Goal: Task Accomplishment & Management: Manage account settings

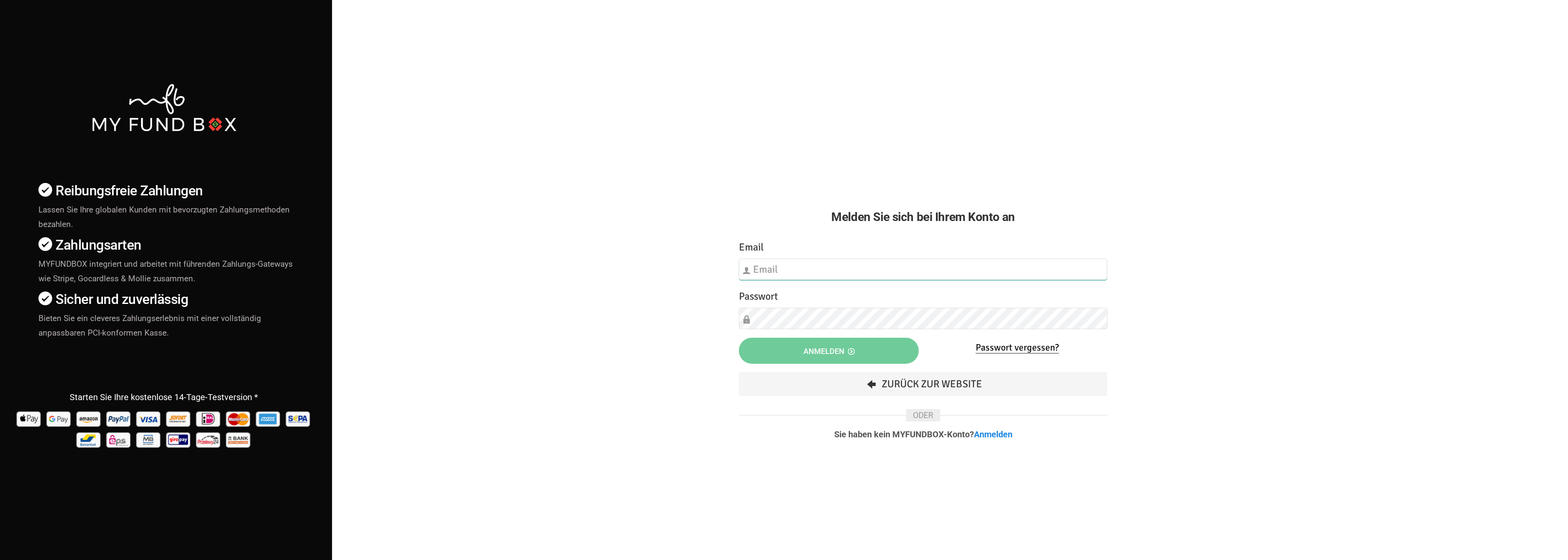
type input "fzgueven@musaid.de"
click at [792, 345] on button "Anmelden" at bounding box center [829, 351] width 180 height 26
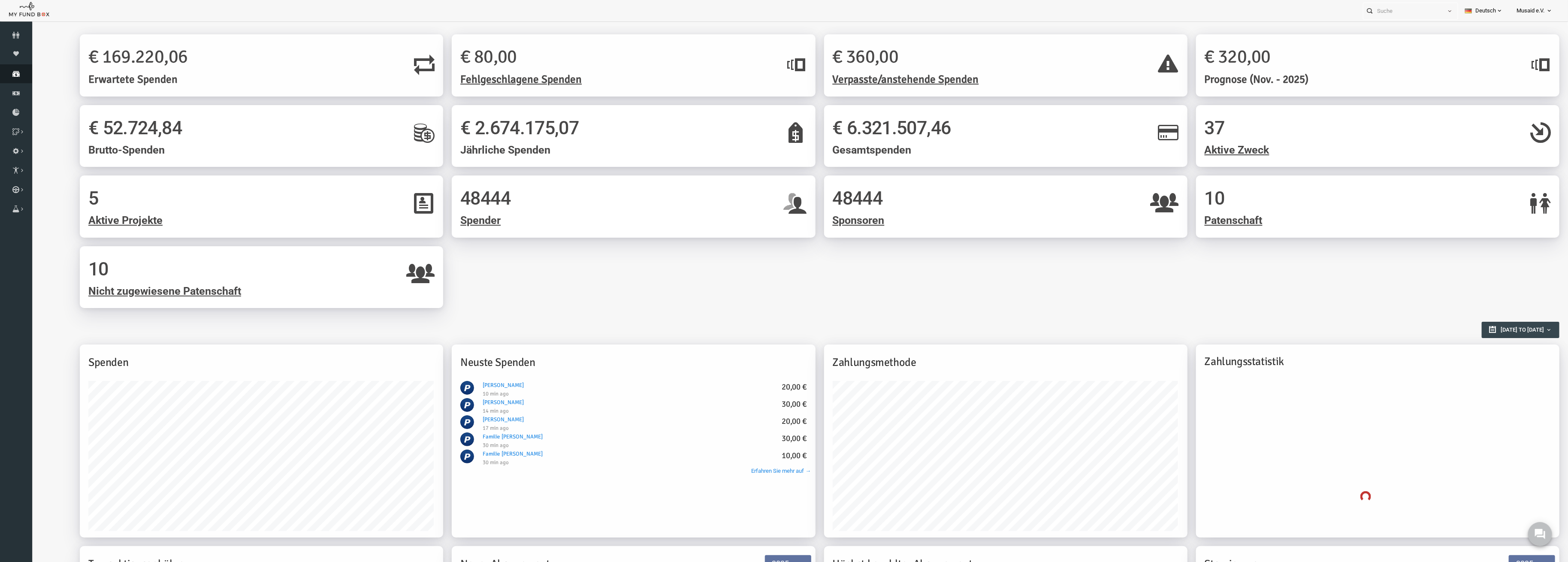
click at [29, 67] on link "Spenden" at bounding box center [16, 73] width 32 height 19
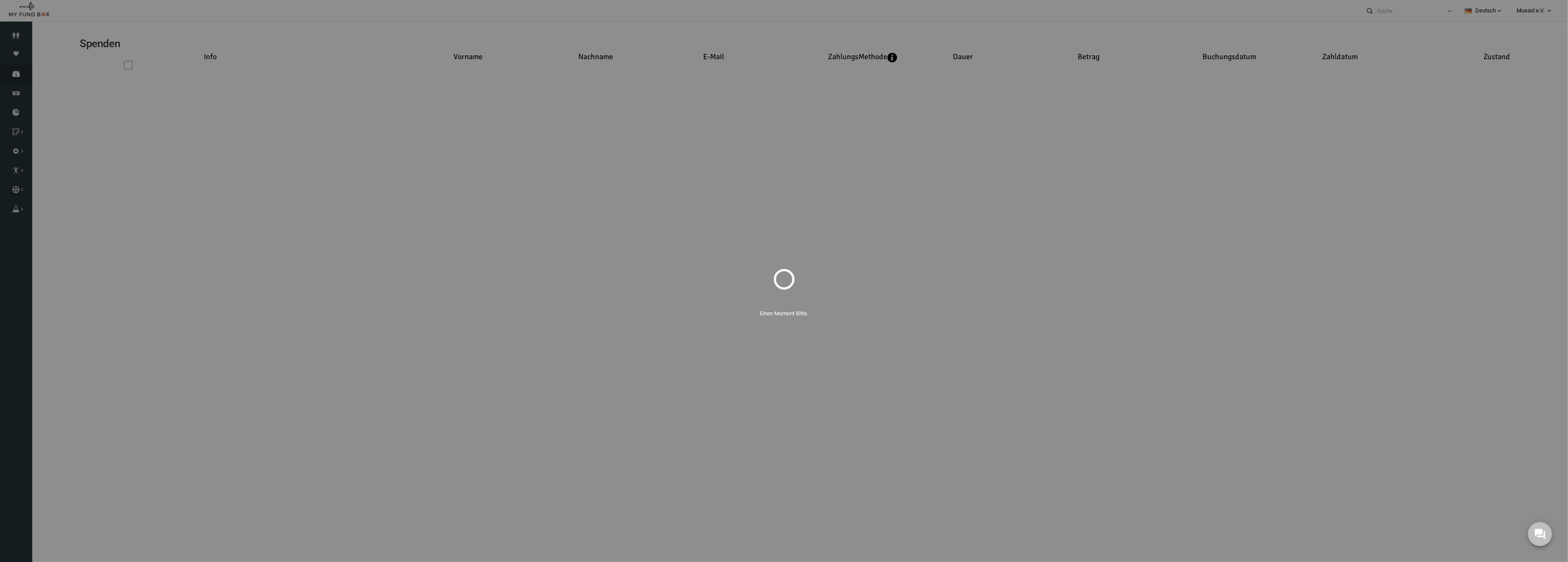
select select "100"
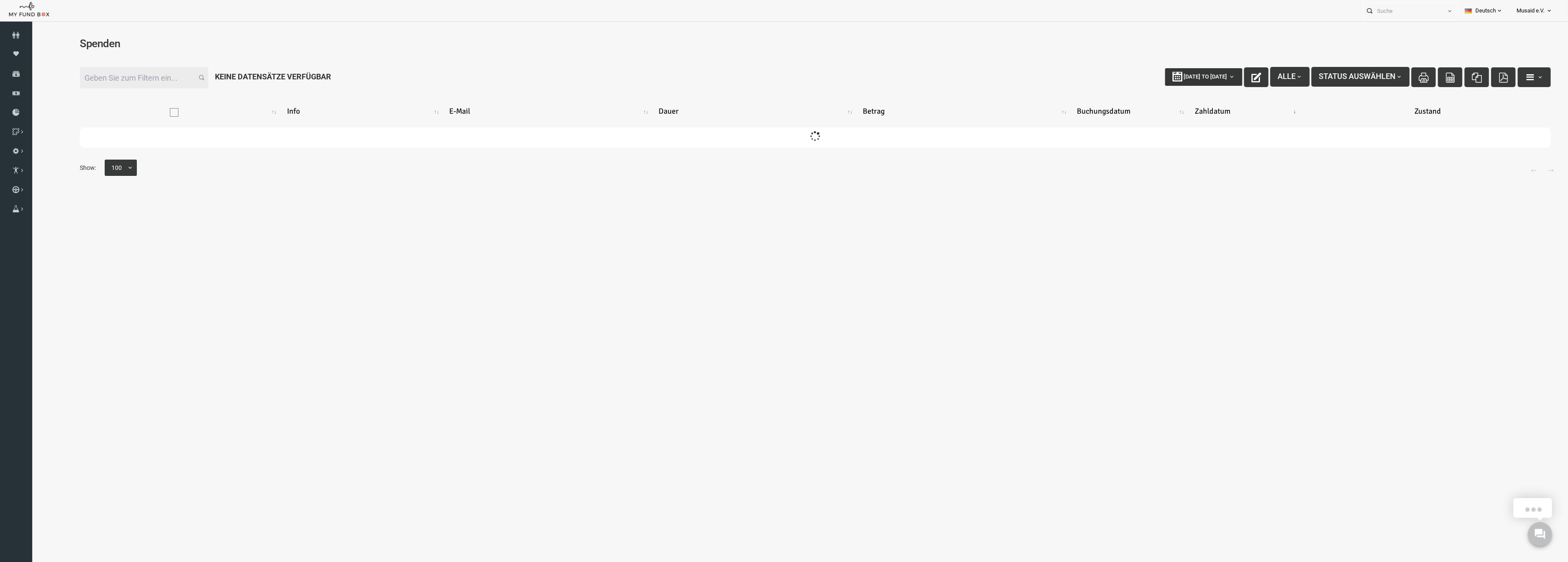
type input "[DATE]"
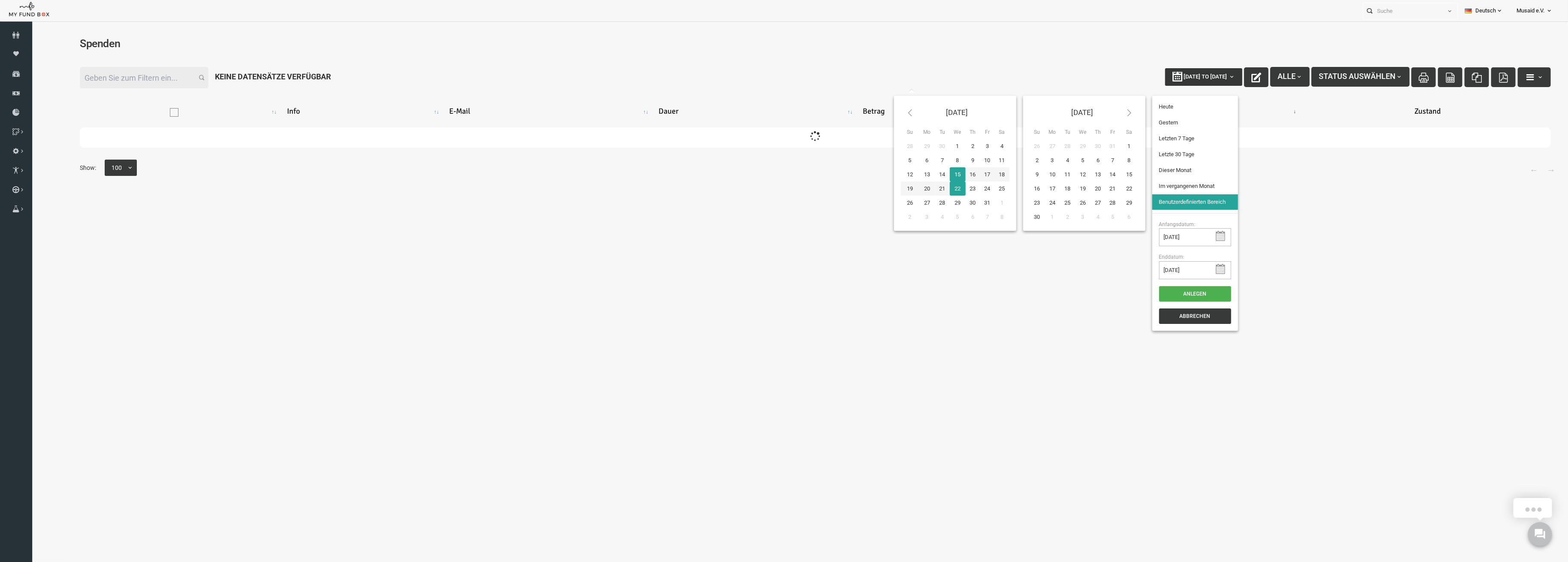
click at [1170, 79] on span "[DATE] to [DATE]" at bounding box center [1174, 76] width 43 height 7
type input "[DATE]"
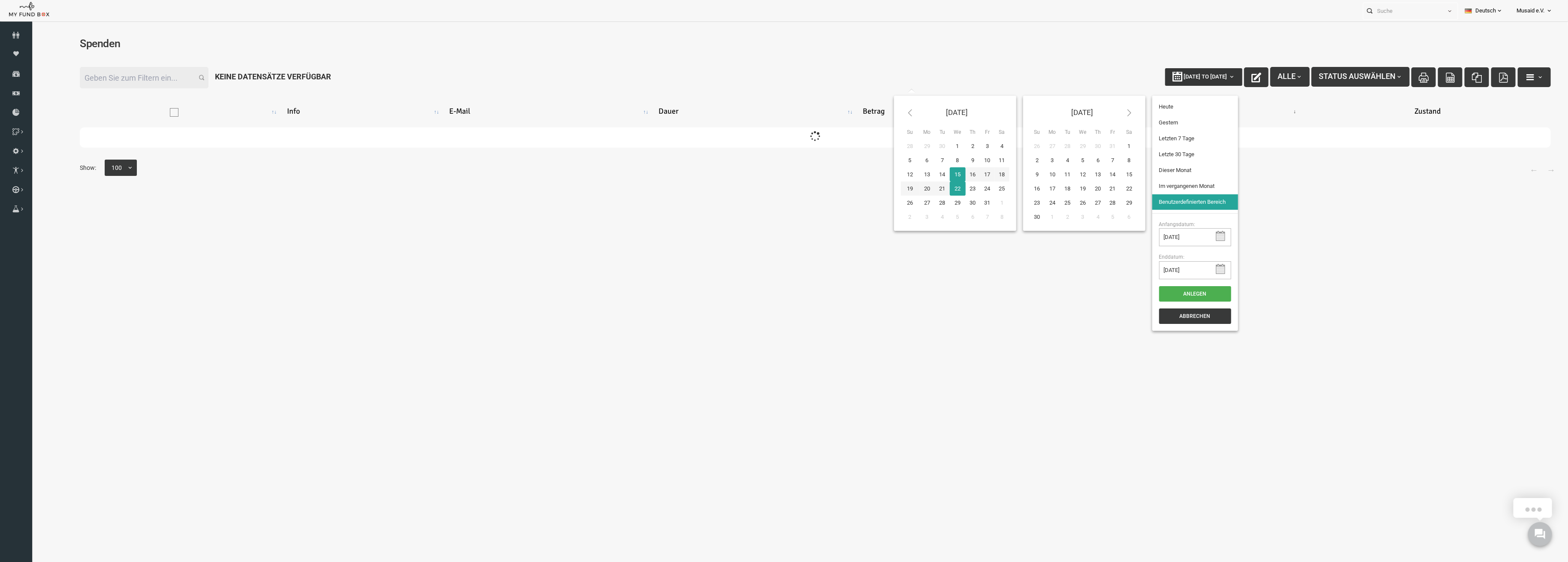
type input "[DATE]"
click at [1151, 156] on li "Letzte 30 Tage" at bounding box center [1164, 154] width 86 height 15
select select "100"
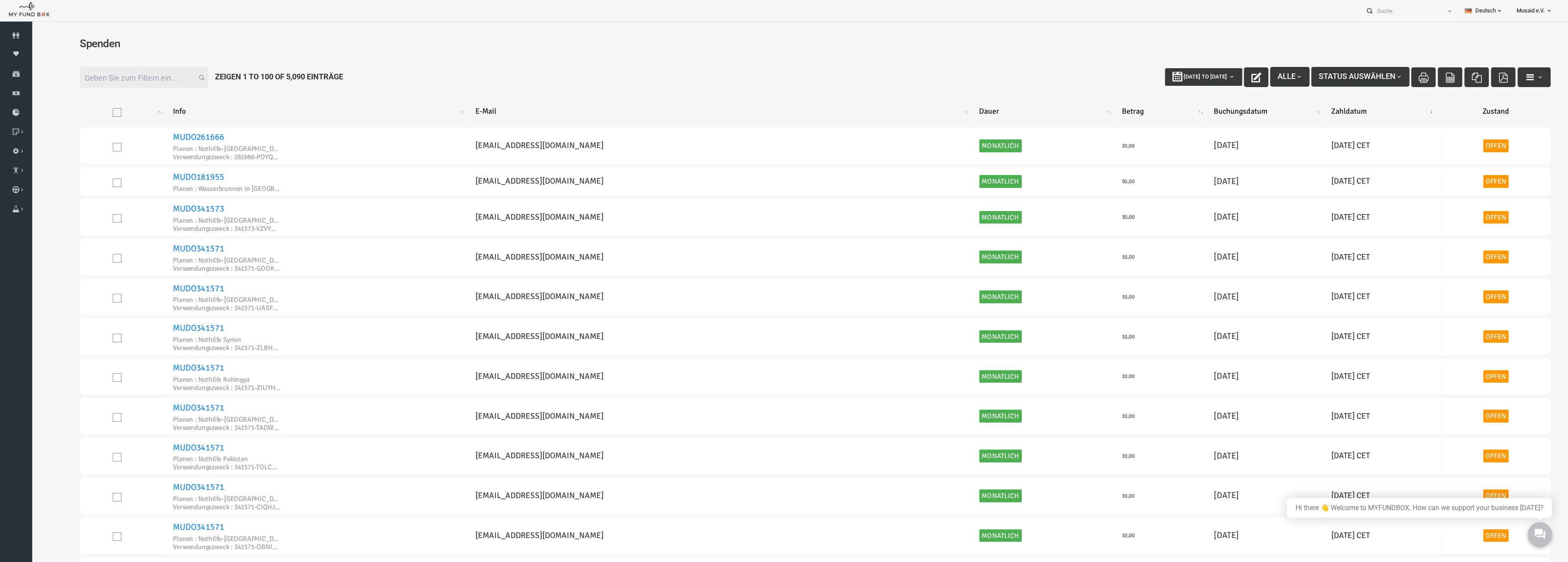
click at [117, 68] on input "Filter:" at bounding box center [113, 78] width 129 height 21
paste input "[PERSON_NAME]"
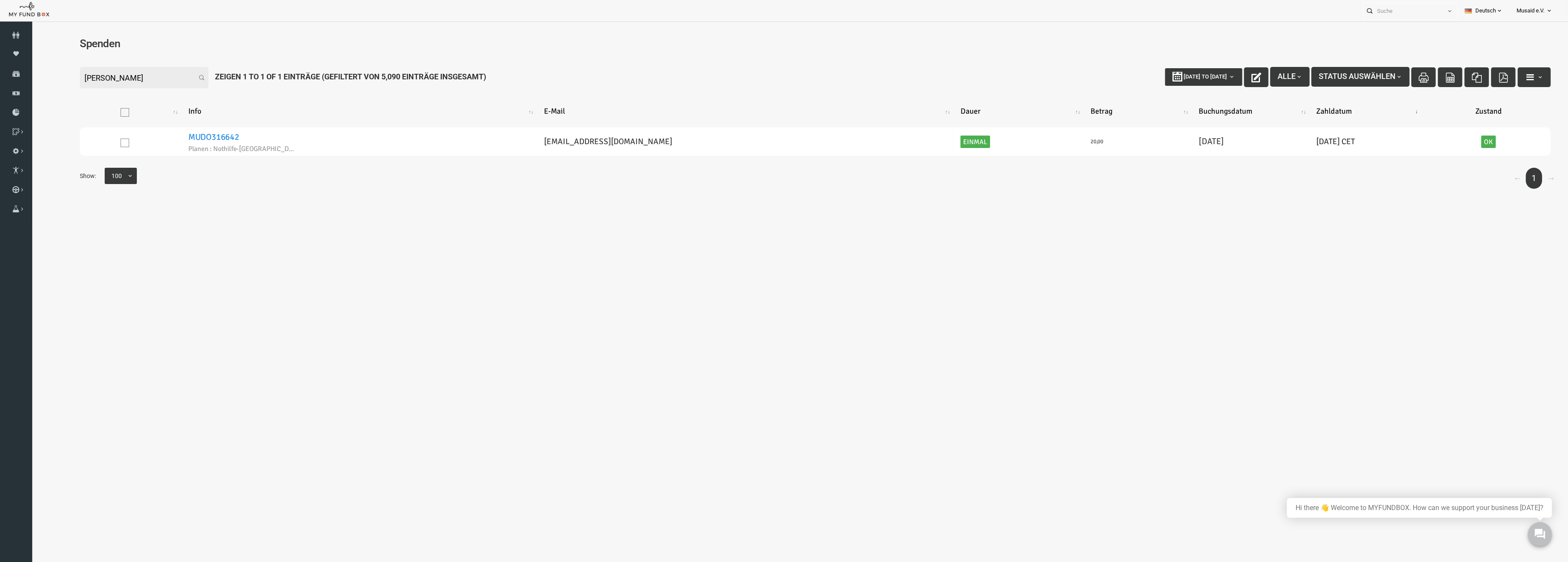
type input "[PERSON_NAME]"
drag, startPoint x: 666, startPoint y: 132, endPoint x: 516, endPoint y: 156, distance: 151.9
click at [516, 156] on table "Info E-Mail Dauer Betrag Buchungsdatum Zahldatum Zustand MUDO316642 Planen : No…" at bounding box center [785, 126] width 1489 height 81
click at [931, 202] on div "Filter: [PERSON_NAME] [DATE] to [DATE] Alle Status auswählen Zeigen 1 to 1 of 1…" at bounding box center [785, 130] width 1506 height 152
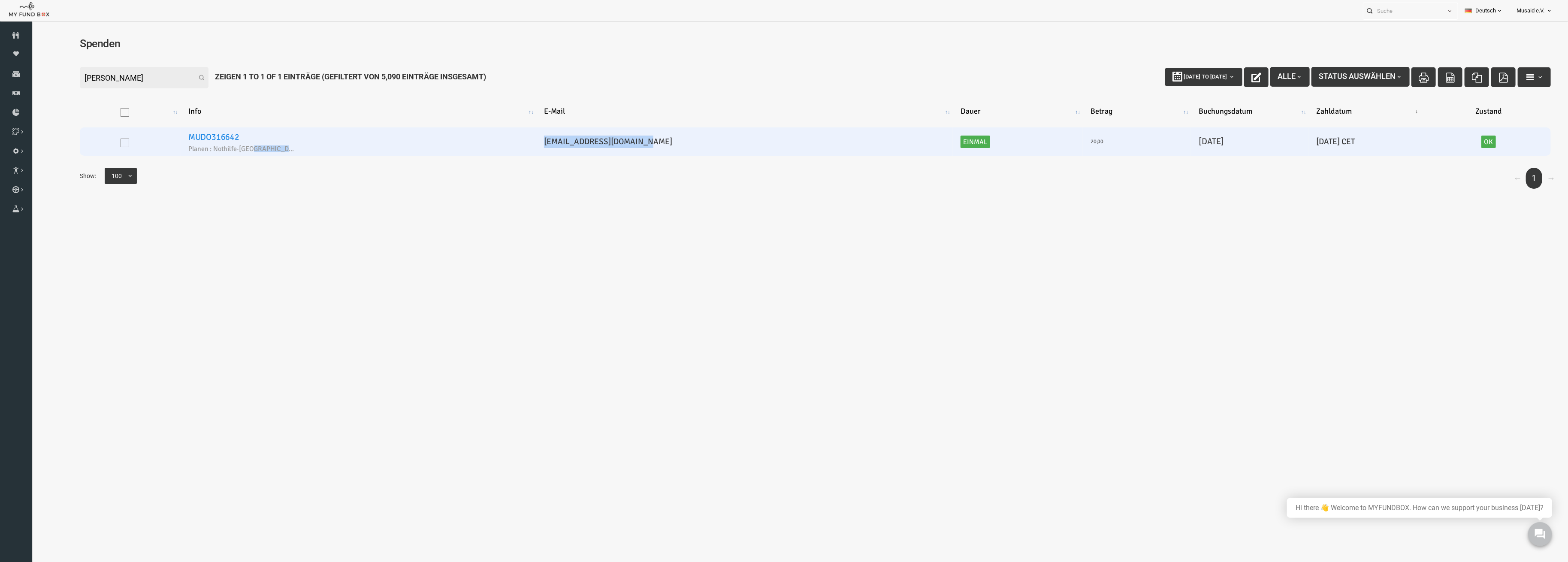
drag, startPoint x: 648, startPoint y: 156, endPoint x: 513, endPoint y: 152, distance: 135.1
click at [513, 152] on table "Info E-Mail Dauer Betrag Buchungsdatum Zahldatum Zustand MUDO316642 Planen : No…" at bounding box center [785, 126] width 1489 height 81
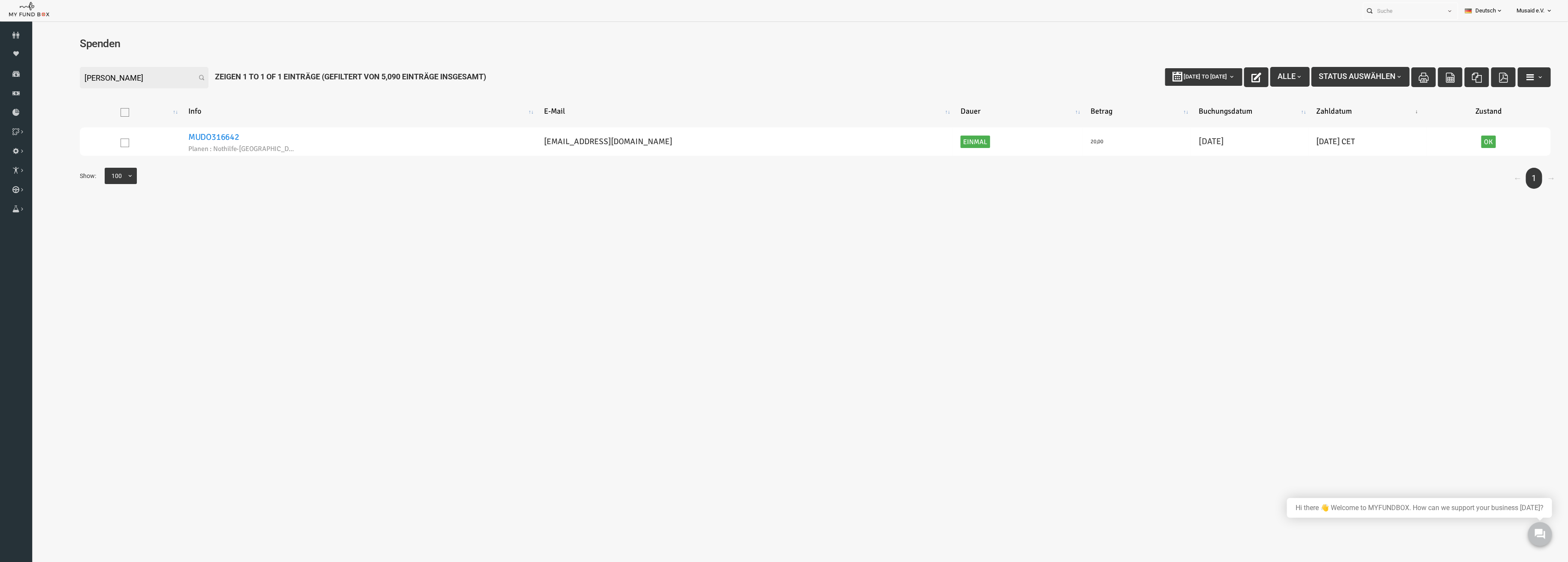
click at [660, 181] on div "← 1 → Show: 10 25 50 100 100" at bounding box center [785, 183] width 1489 height 29
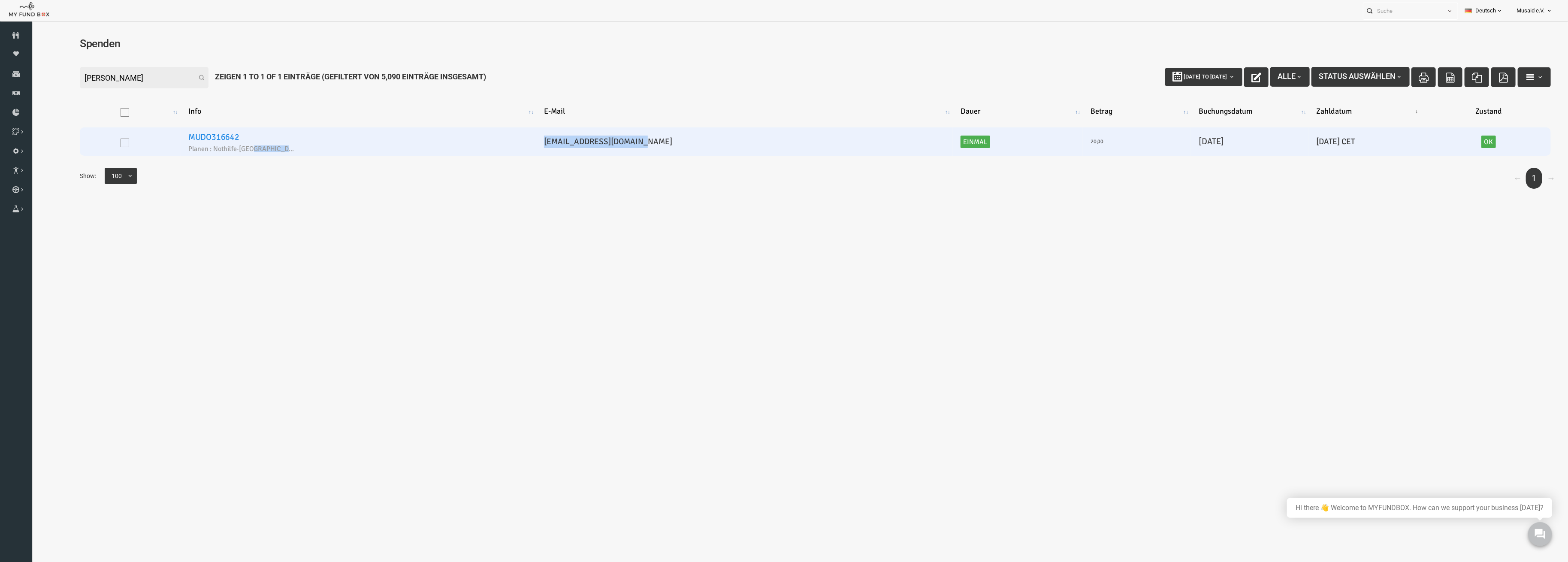
drag, startPoint x: 640, startPoint y: 143, endPoint x: 555, endPoint y: 146, distance: 85.1
click at [548, 146] on tr "MUDO316642 Planen : Nothilfe-Gaza [EMAIL_ADDRESS][DOMAIN_NAME] Einmal 20,00 [DA…" at bounding box center [784, 142] width 1471 height 28
drag, startPoint x: 681, startPoint y: 133, endPoint x: 633, endPoint y: 146, distance: 49.7
click at [680, 133] on td "[EMAIL_ADDRESS][DOMAIN_NAME]" at bounding box center [714, 142] width 417 height 28
drag, startPoint x: 631, startPoint y: 140, endPoint x: 541, endPoint y: 148, distance: 90.4
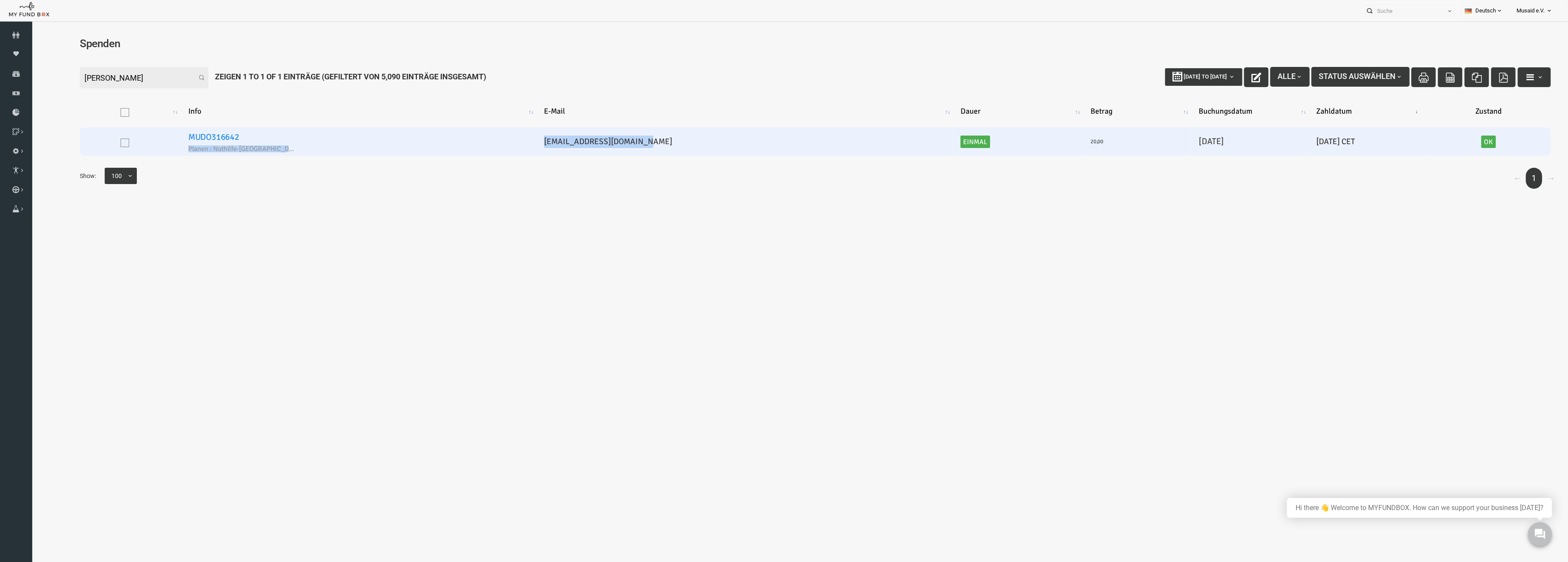
click at [543, 143] on tr "MUDO316642 Planen : Nothilfe-Gaza [EMAIL_ADDRESS][DOMAIN_NAME] Einmal 20,00 [DA…" at bounding box center [784, 142] width 1471 height 28
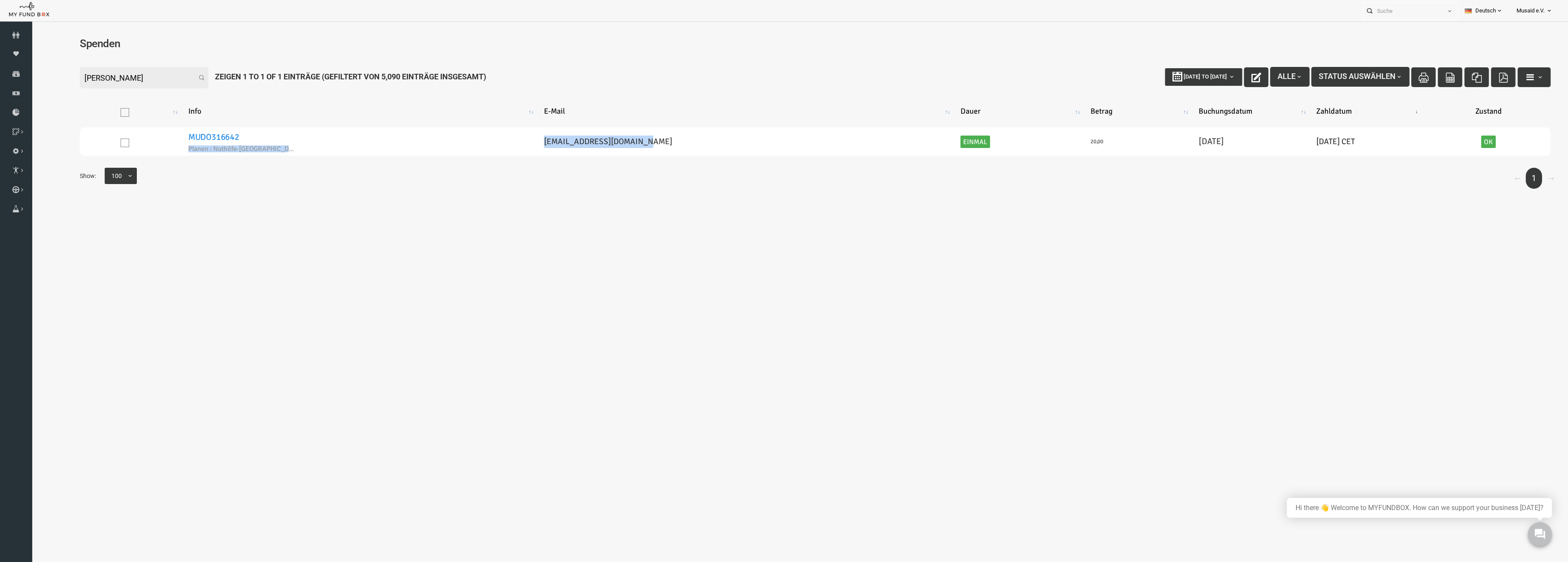
click at [545, 164] on table "Info E-Mail Dauer Betrag Buchungsdatum Zahldatum Zustand MUDO316642 Planen : No…" at bounding box center [785, 126] width 1489 height 81
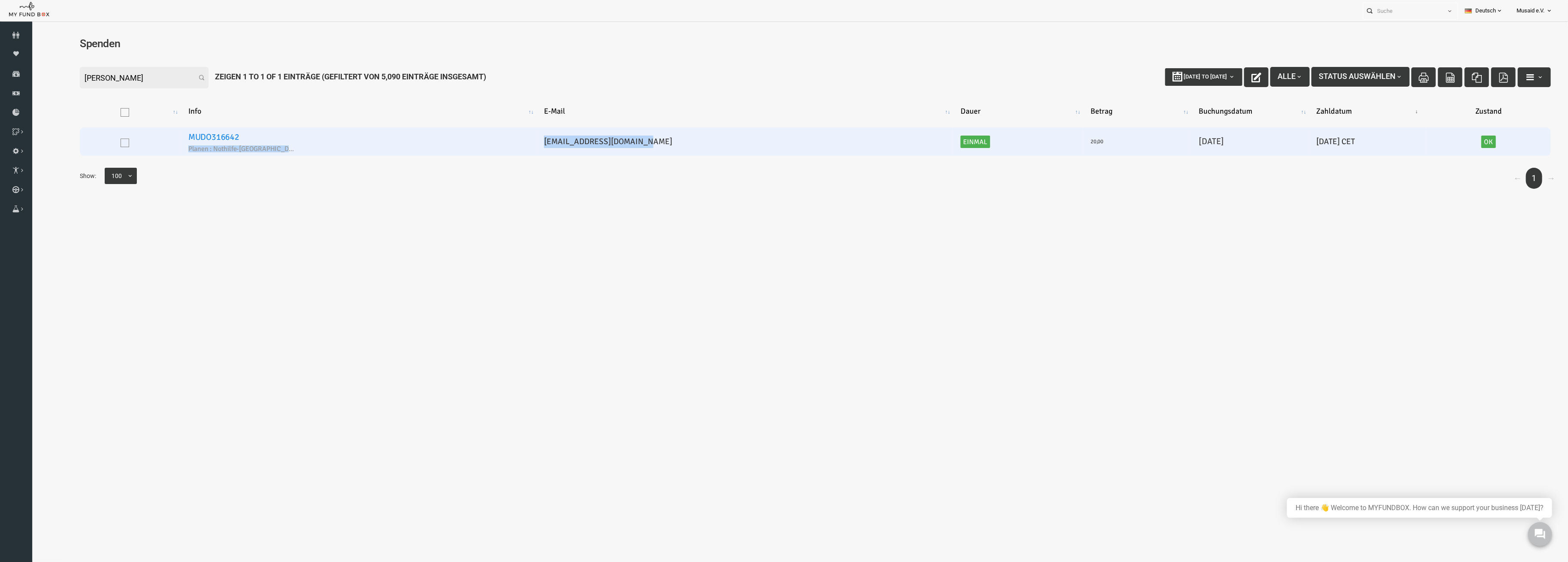
drag, startPoint x: 544, startPoint y: 138, endPoint x: 665, endPoint y: 137, distance: 121.0
click at [665, 137] on tr "MUDO316642 Planen : Nothilfe-Gaza [EMAIL_ADDRESS][DOMAIN_NAME] Einmal 20,00 [DA…" at bounding box center [784, 142] width 1471 height 28
copy tr "Planen : Nothilfe-Gaza [EMAIL_ADDRESS][DOMAIN_NAME]"
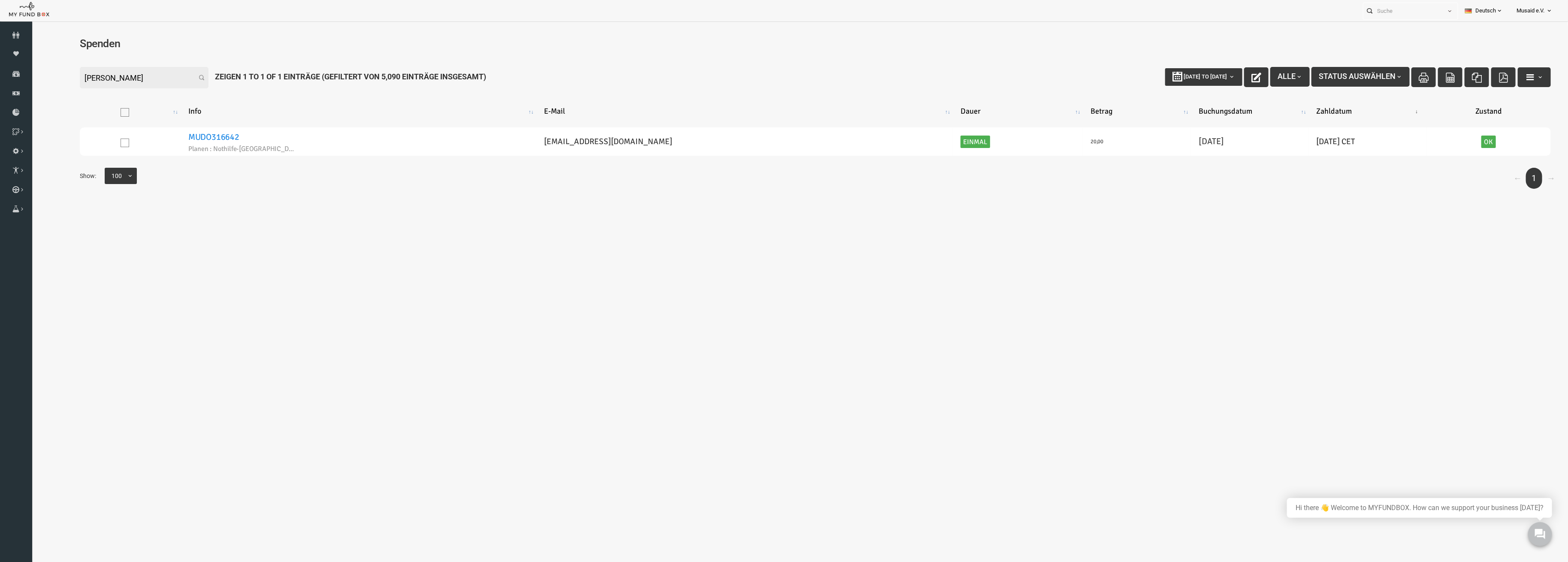
click at [702, 302] on body "Spender nicht gefunden Patenschaft nicht gefunden Partner nicht gefunden !!!! B…" at bounding box center [785, 310] width 1506 height 560
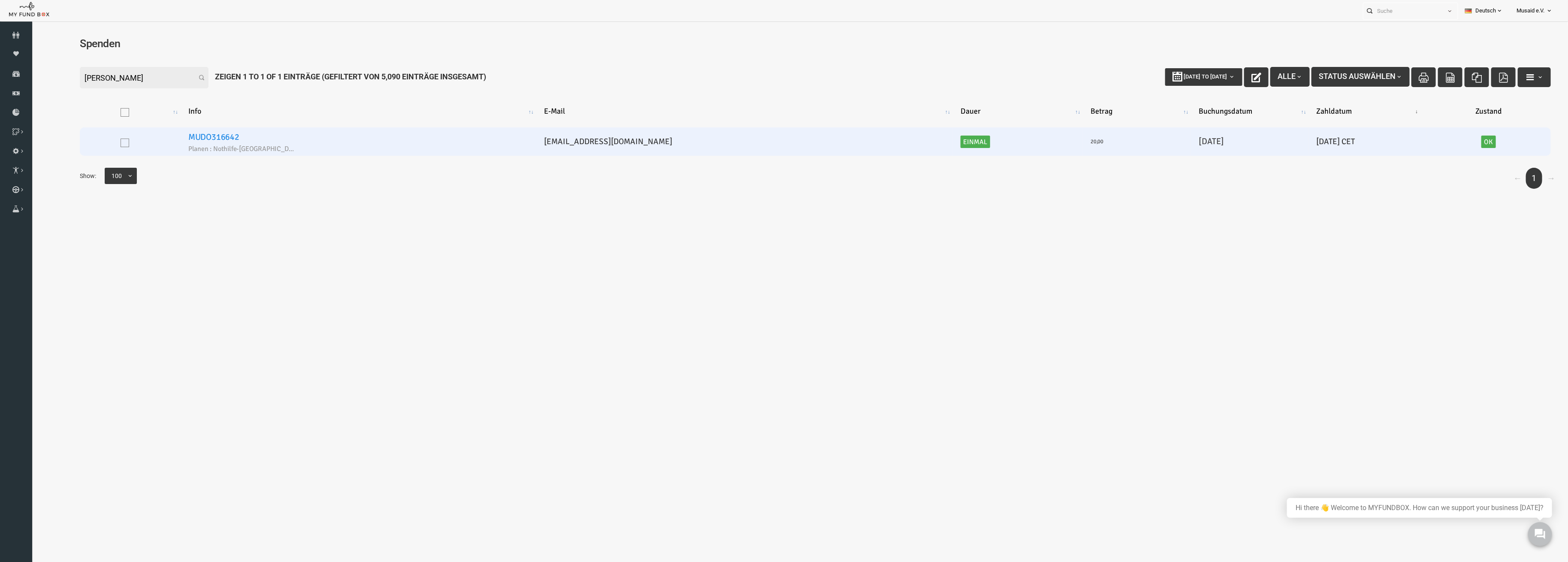
click at [221, 136] on h6 "MUDO316642 Planen : Nothilfe-[GEOGRAPHIC_DATA]" at bounding box center [328, 141] width 340 height 21
click at [208, 136] on link "MUDO316642" at bounding box center [183, 137] width 51 height 11
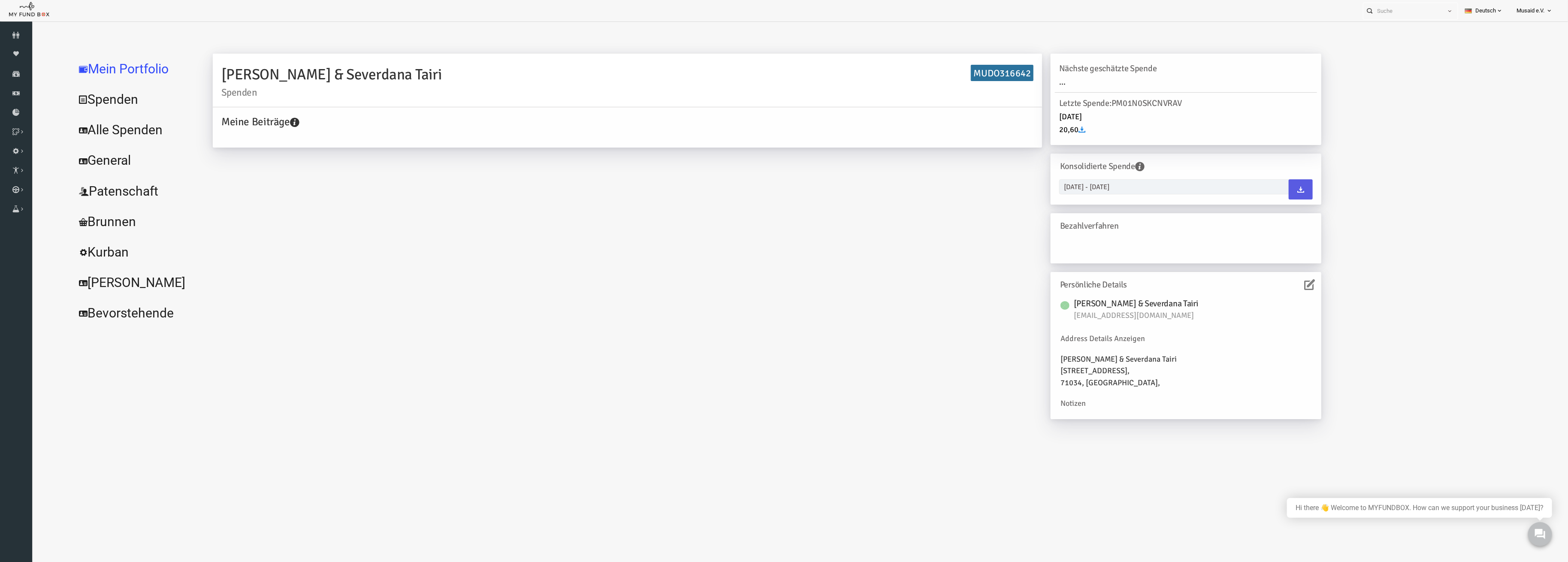
click at [1281, 283] on icon at bounding box center [1279, 285] width 11 height 11
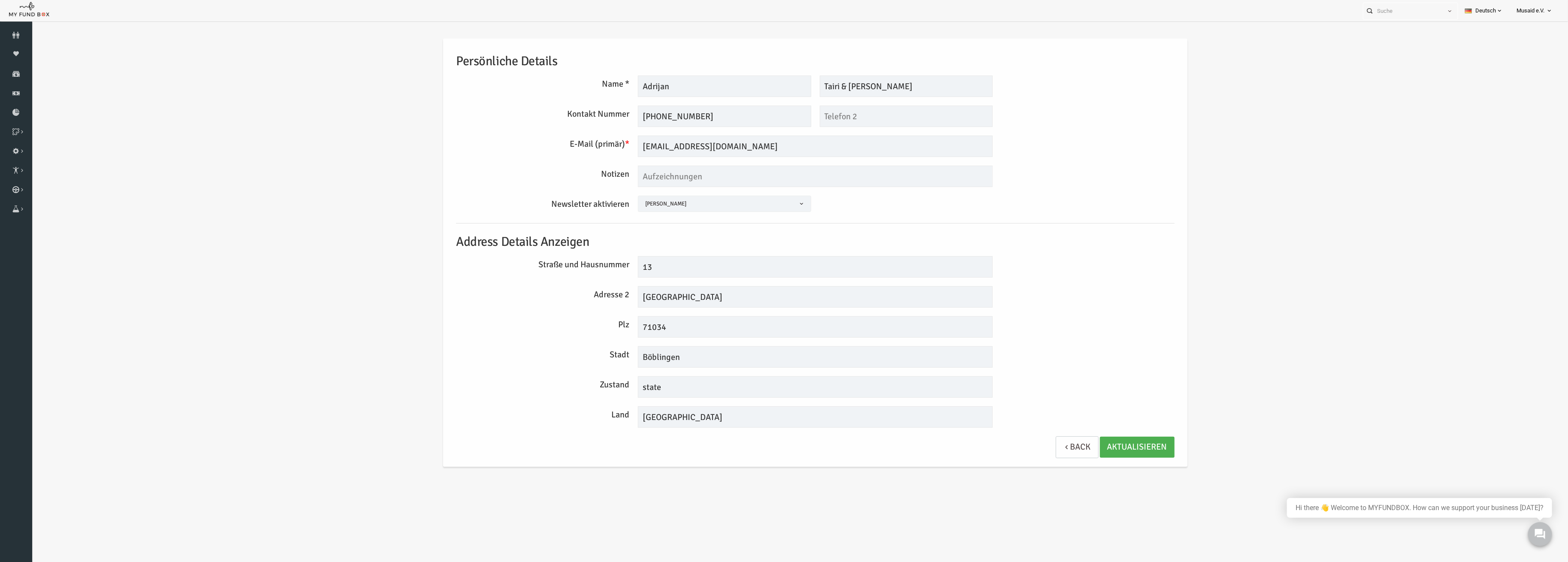
click at [692, 134] on div "Persönliche Details Name * Adrijan Maximal 255 Zeichen Beschreibung erlaubt Bit…" at bounding box center [785, 252] width 736 height 428
drag, startPoint x: 691, startPoint y: 142, endPoint x: 675, endPoint y: 159, distance: 23.3
click at [686, 145] on input "[EMAIL_ADDRESS][DOMAIN_NAME]" at bounding box center [784, 146] width 355 height 21
click at [672, 153] on input "[EMAIL_ADDRESS][DOMAIN_NAME]" at bounding box center [784, 146] width 355 height 21
drag, startPoint x: 667, startPoint y: 153, endPoint x: 687, endPoint y: 153, distance: 20.0
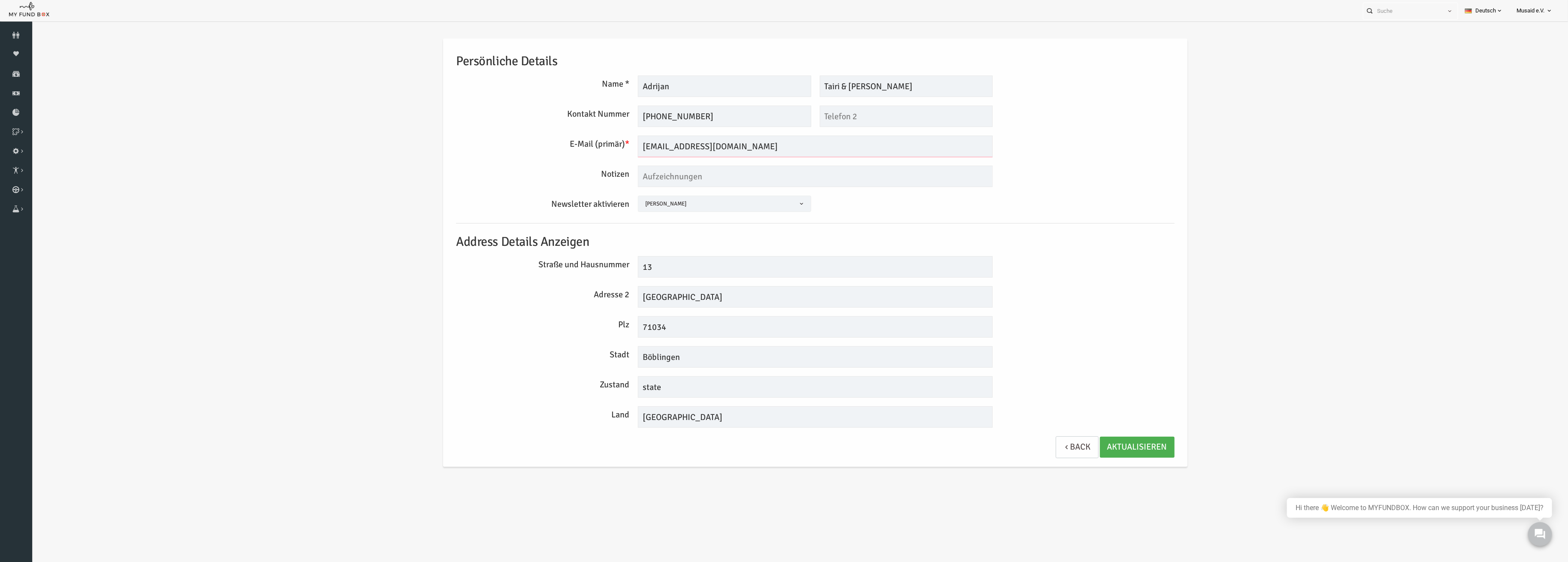
click at [687, 153] on input "[EMAIL_ADDRESS][DOMAIN_NAME]" at bounding box center [784, 146] width 355 height 21
type input "[EMAIL_ADDRESS][DOMAIN_NAME]"
click at [1095, 448] on link "AKTUALISIEREN" at bounding box center [1107, 447] width 75 height 21
click at [1096, 448] on link "AKTUALISIEREN" at bounding box center [1107, 447] width 75 height 21
click at [1098, 444] on link "AKTUALISIEREN" at bounding box center [1107, 447] width 75 height 21
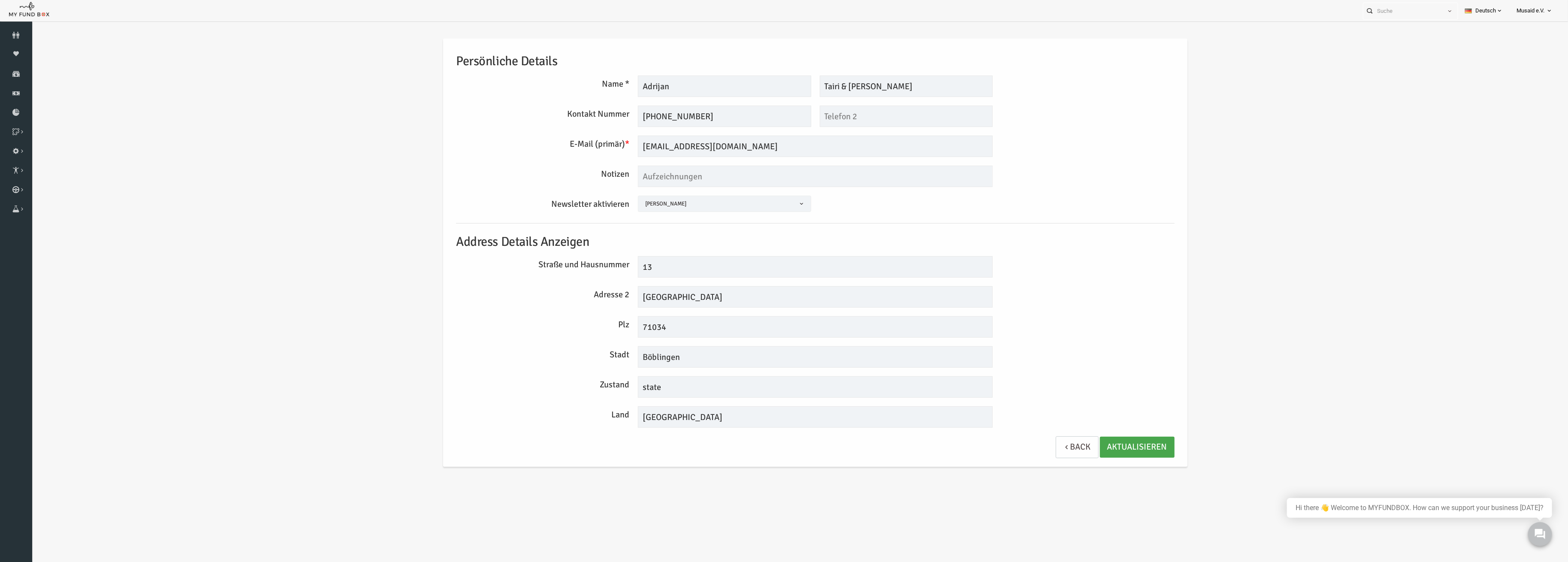
click at [1110, 450] on link "AKTUALISIEREN" at bounding box center [1107, 447] width 75 height 21
drag, startPoint x: 722, startPoint y: 145, endPoint x: 565, endPoint y: 143, distance: 157.0
click at [565, 143] on div "E-Mail (primär) * [EMAIL_ADDRESS][DOMAIN_NAME] Wir werden Rechnungen an diese E…" at bounding box center [785, 146] width 727 height 21
click at [698, 150] on input "[EMAIL_ADDRESS][DOMAIN_NAME]" at bounding box center [784, 146] width 355 height 21
click at [704, 148] on input "[EMAIL_ADDRESS][DOMAIN_NAME]" at bounding box center [784, 146] width 355 height 21
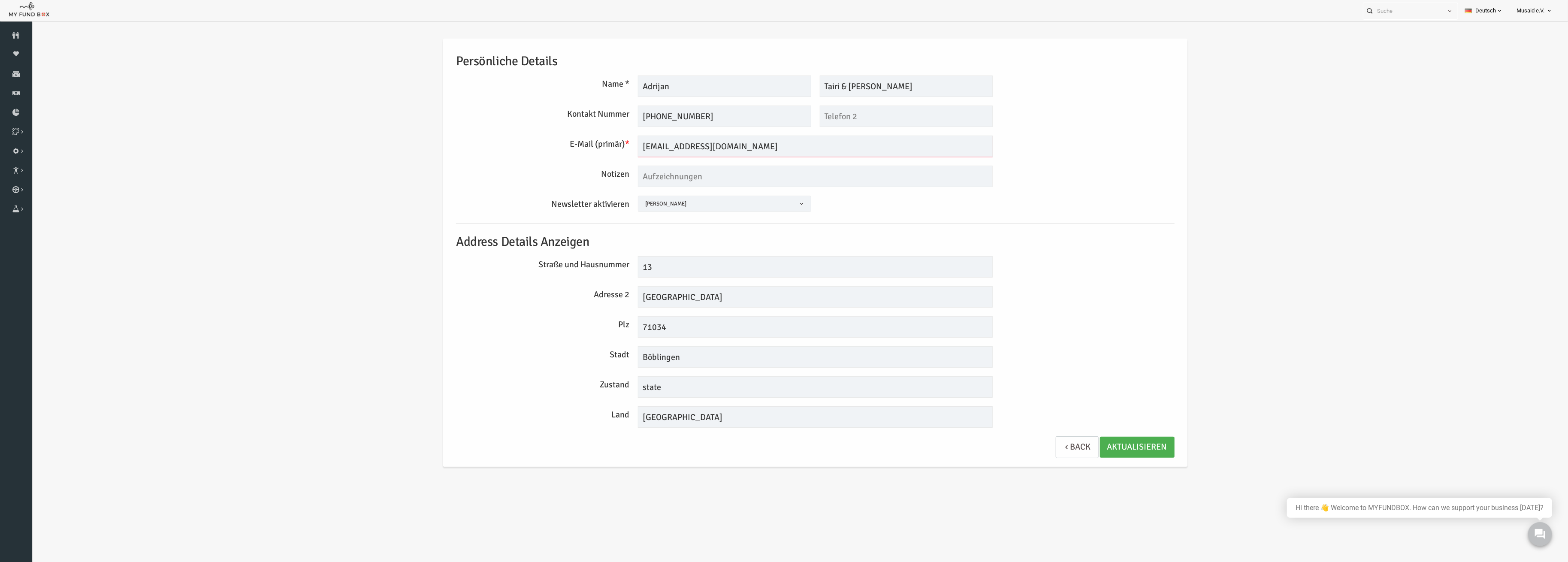
click at [704, 148] on input "[EMAIL_ADDRESS][DOMAIN_NAME]" at bounding box center [784, 146] width 355 height 21
click at [708, 146] on input "[EMAIL_ADDRESS][DOMAIN_NAME]" at bounding box center [784, 146] width 355 height 21
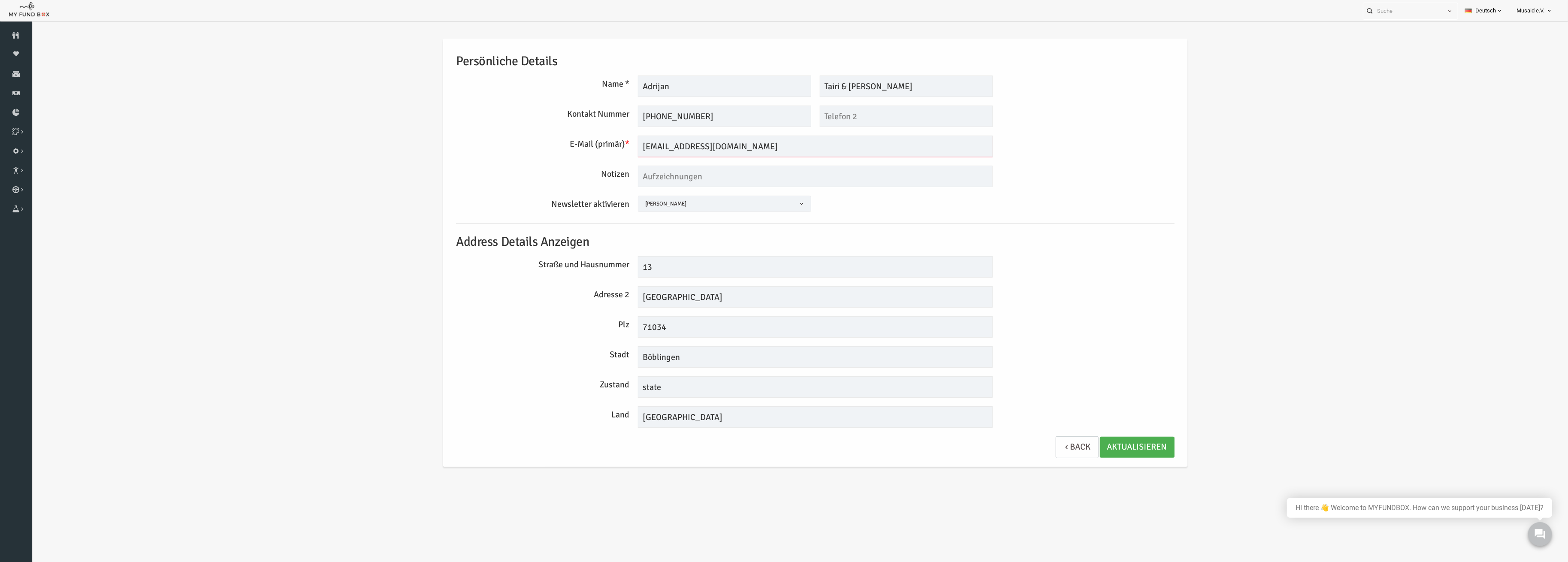
click at [708, 146] on input "[EMAIL_ADDRESS][DOMAIN_NAME]" at bounding box center [784, 146] width 355 height 21
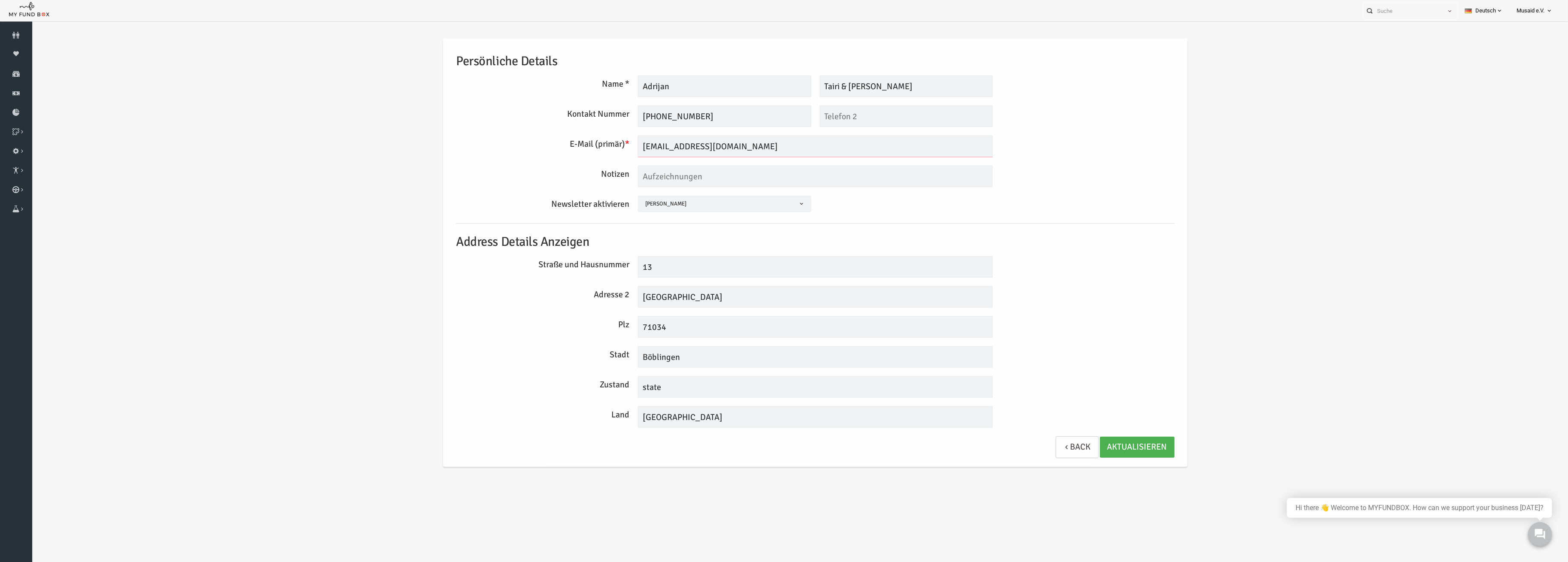
click at [708, 146] on input "[EMAIL_ADDRESS][DOMAIN_NAME]" at bounding box center [784, 146] width 355 height 21
click at [210, 192] on div "Persönliche Details Name * Adrijan Maximal 255 Zeichen Beschreibung erlaubt Bit…" at bounding box center [785, 255] width 1506 height 458
drag, startPoint x: 735, startPoint y: 155, endPoint x: 545, endPoint y: 137, distance: 190.9
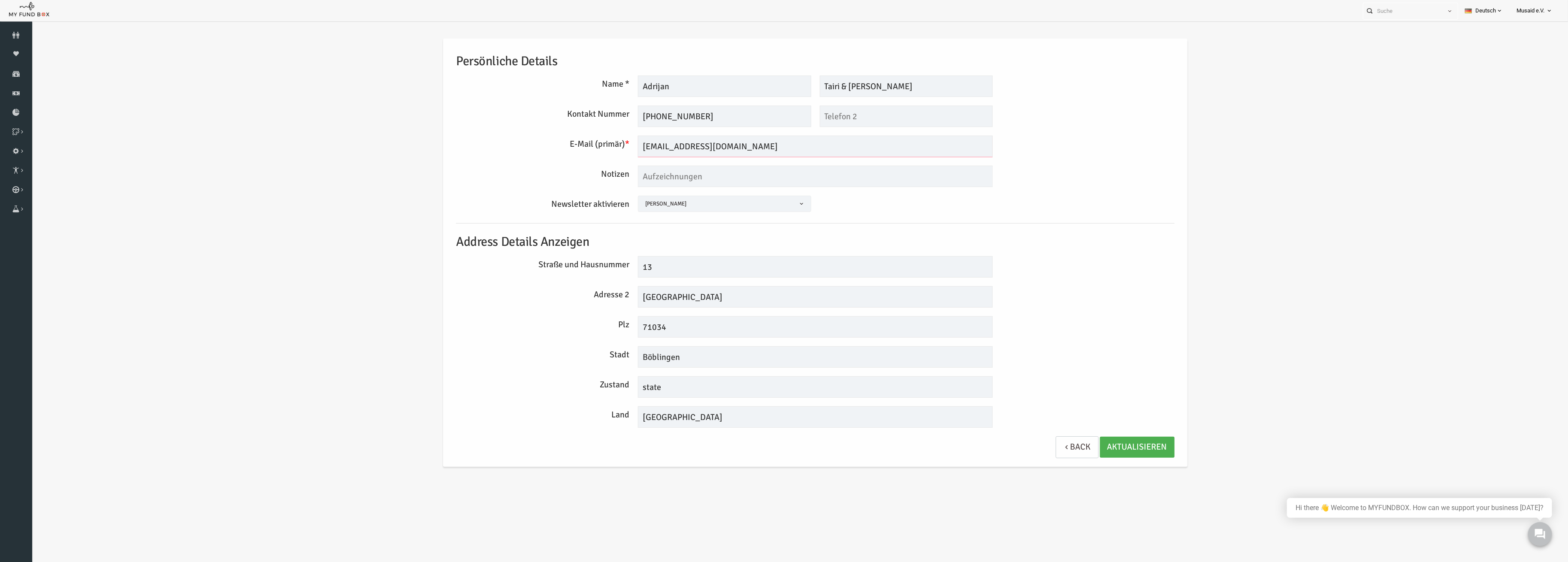
click at [545, 137] on div "E-Mail (primär) * [EMAIL_ADDRESS][DOMAIN_NAME] Wir werden Rechnungen an diese E…" at bounding box center [785, 146] width 727 height 21
click at [1055, 451] on link "Back" at bounding box center [1046, 447] width 43 height 22
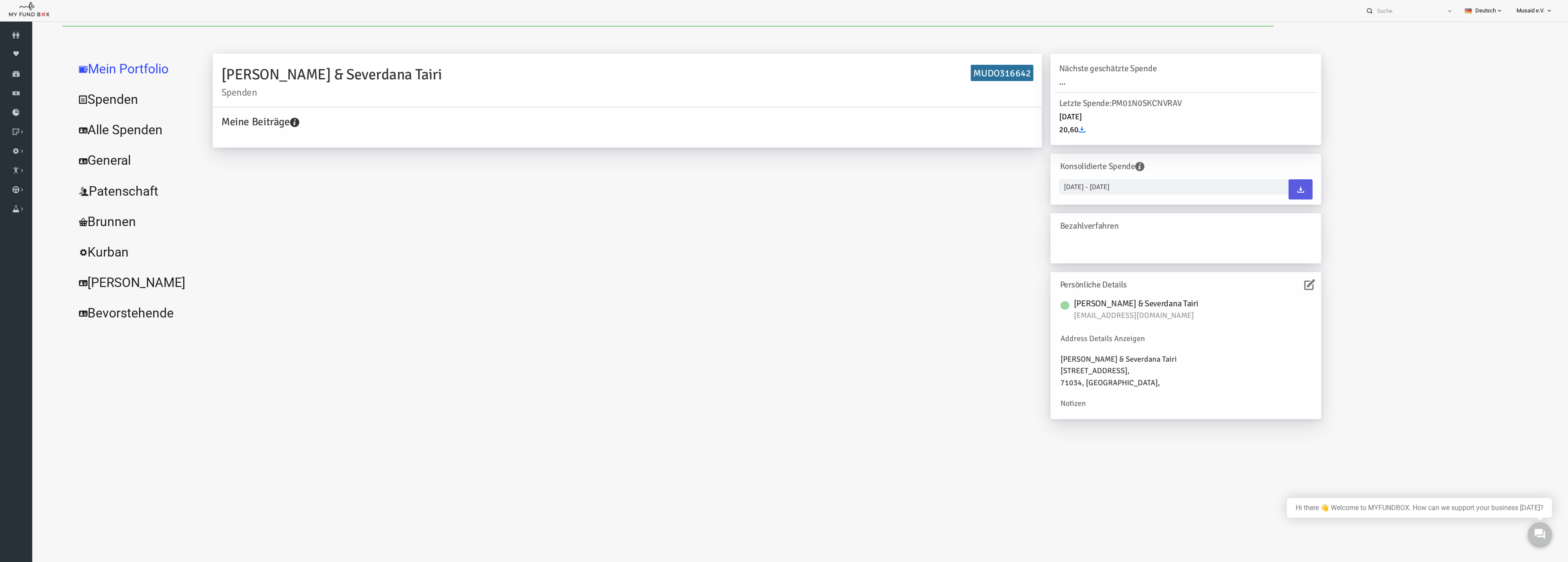
click at [98, 137] on link "Alle Spenden" at bounding box center [104, 130] width 129 height 31
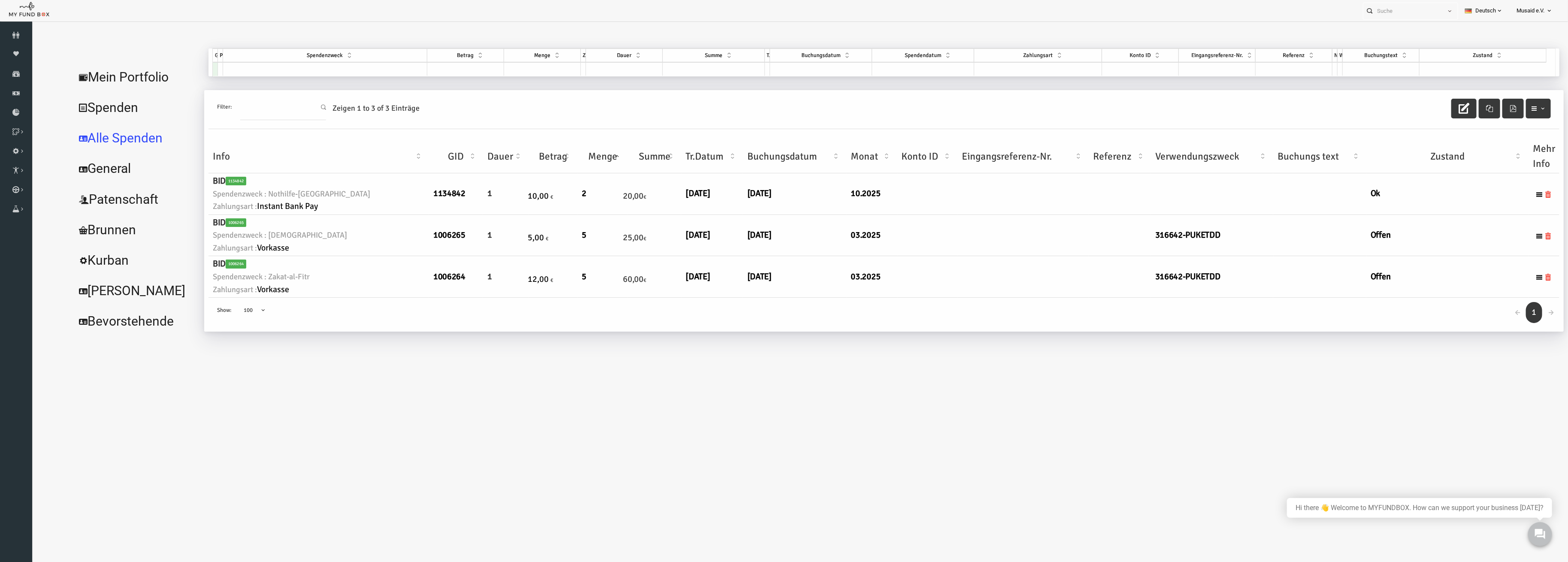
click at [100, 170] on link "General" at bounding box center [104, 169] width 129 height 31
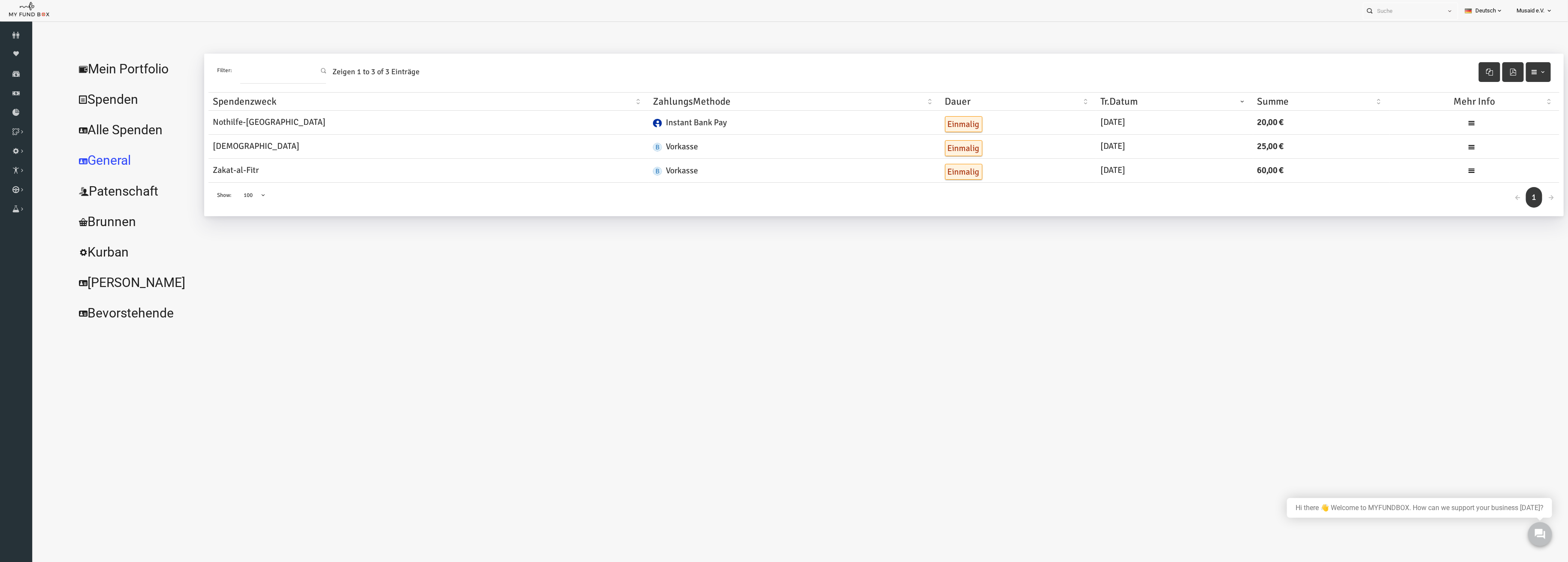
click at [102, 134] on link "Alle Spenden" at bounding box center [104, 130] width 129 height 31
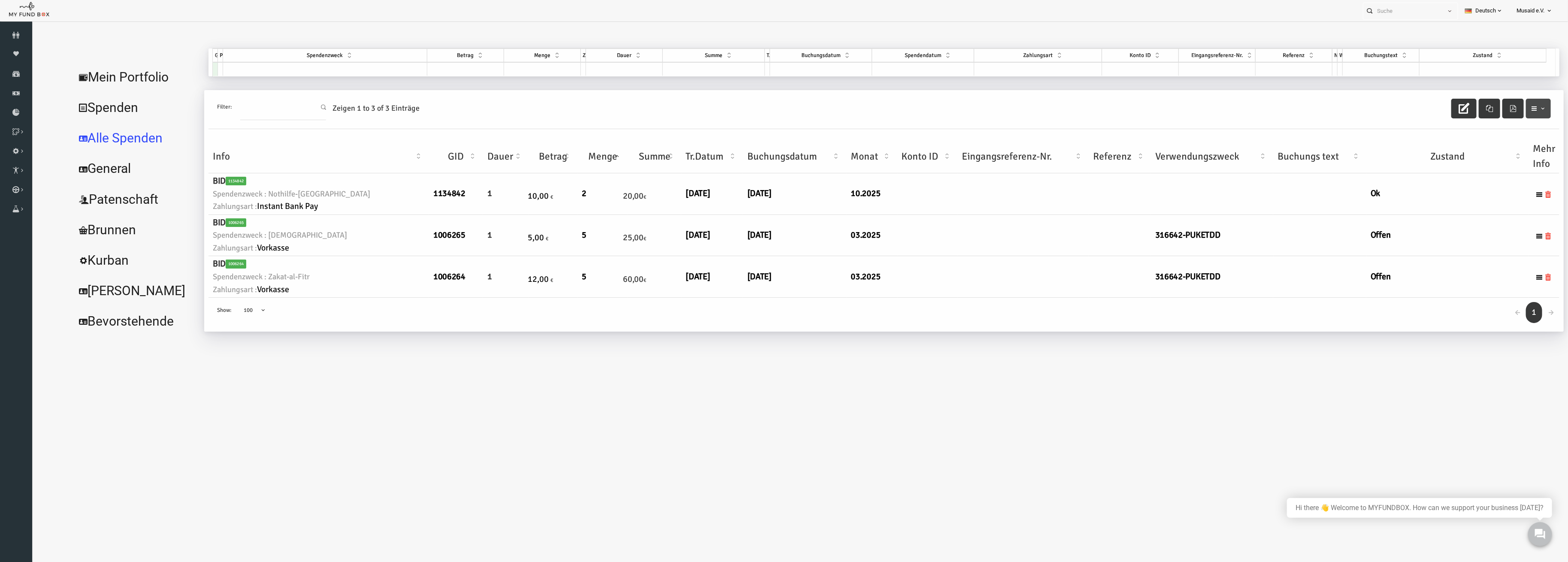
click at [1507, 112] on span "button" at bounding box center [1508, 108] width 15 height 9
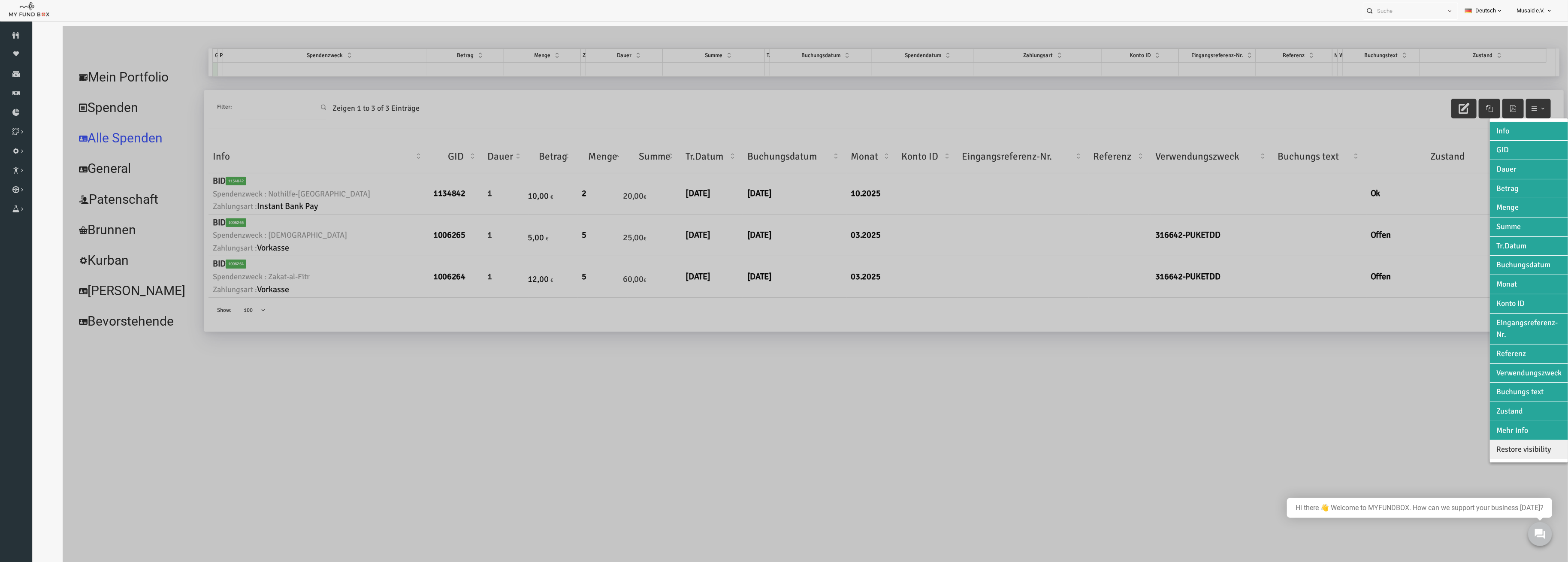
click at [1416, 214] on div at bounding box center [785, 307] width 1506 height 562
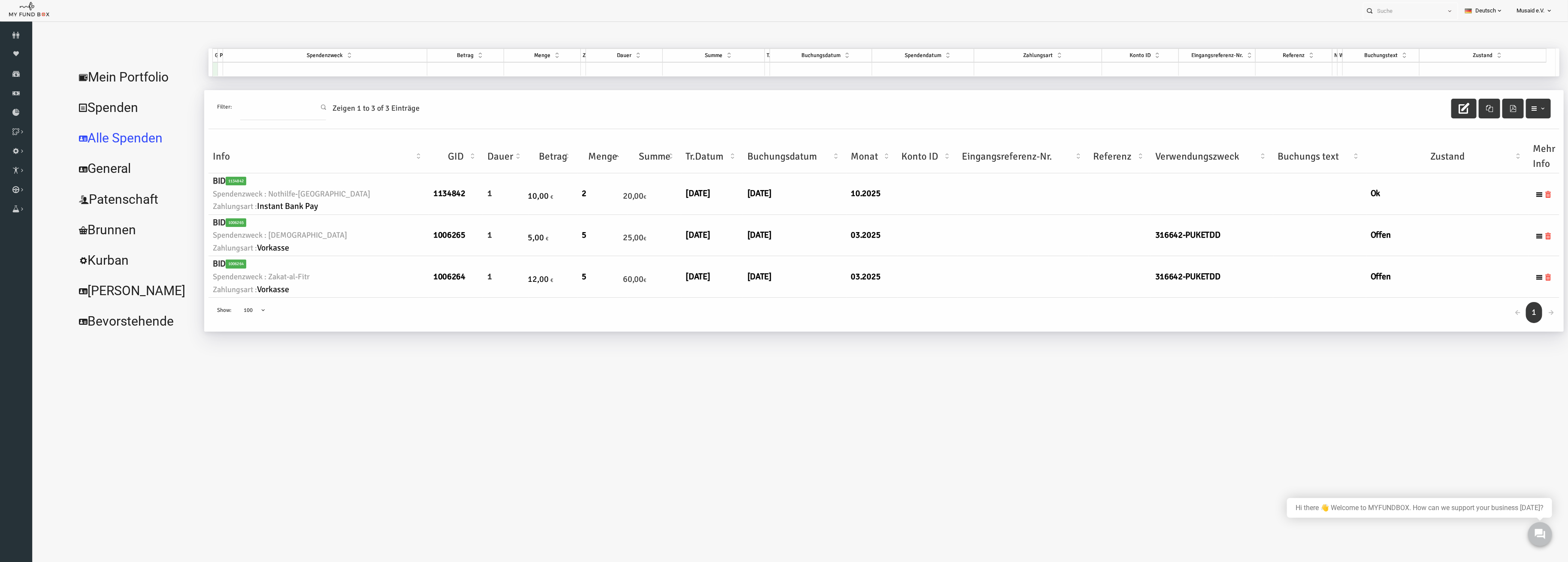
click at [1504, 194] on ul at bounding box center [1513, 194] width 23 height 9
click at [1506, 195] on icon at bounding box center [1509, 194] width 7 height 7
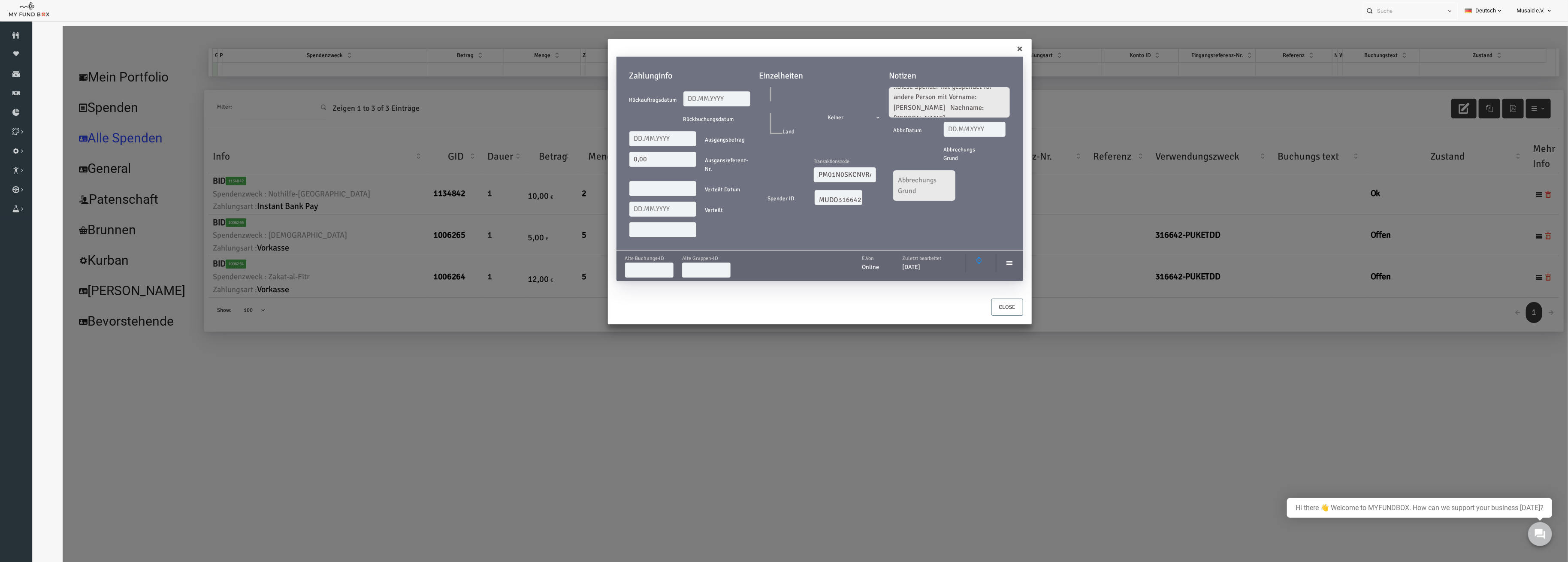
click at [987, 267] on div "E.Von Online Zuletzt bearbeitet [DATE]" at bounding box center [907, 263] width 169 height 18
click at [978, 263] on icon at bounding box center [979, 263] width 7 height 7
click at [975, 309] on button "Close" at bounding box center [976, 307] width 32 height 17
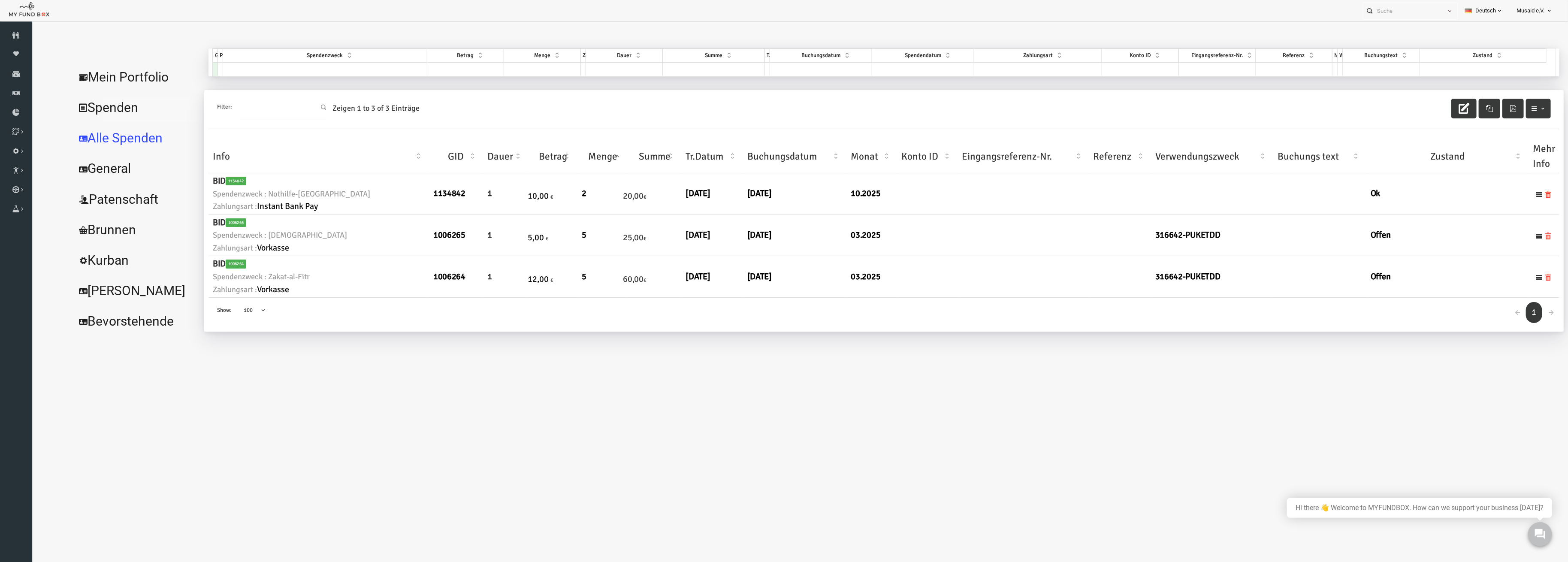
click at [93, 120] on link "Spenden" at bounding box center [104, 108] width 129 height 31
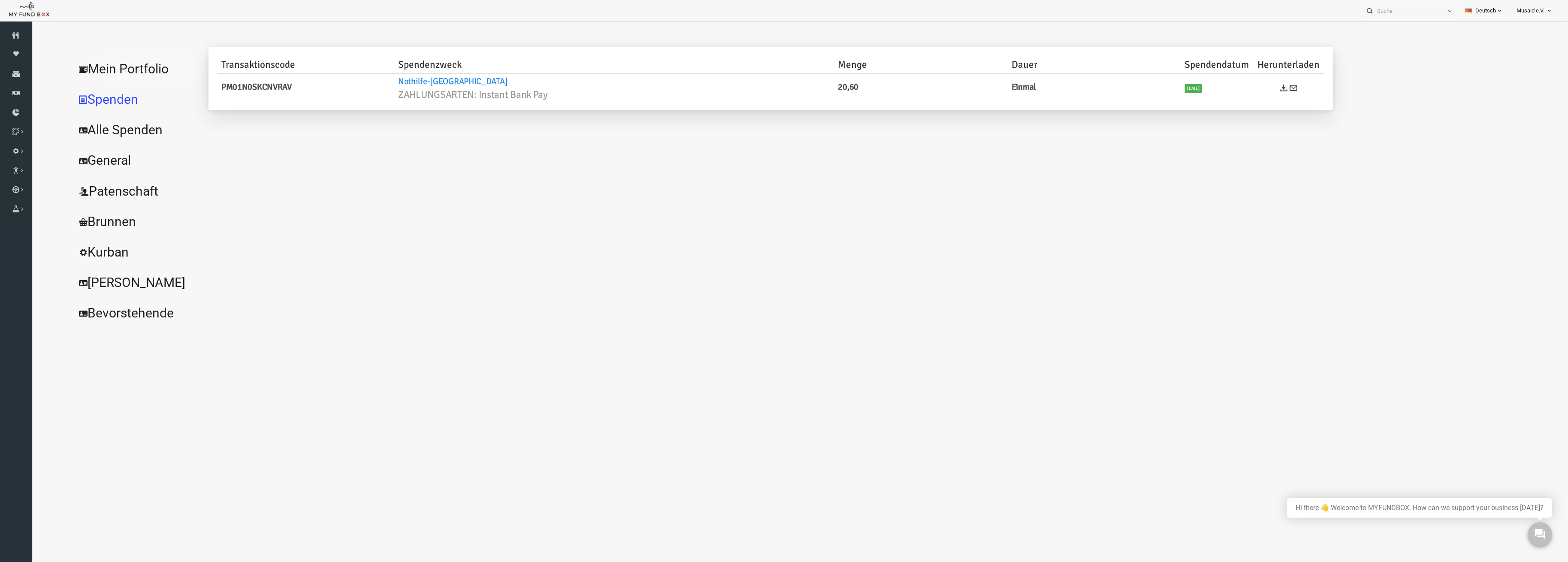
click at [97, 70] on link "Mein Portfolio" at bounding box center [104, 69] width 129 height 31
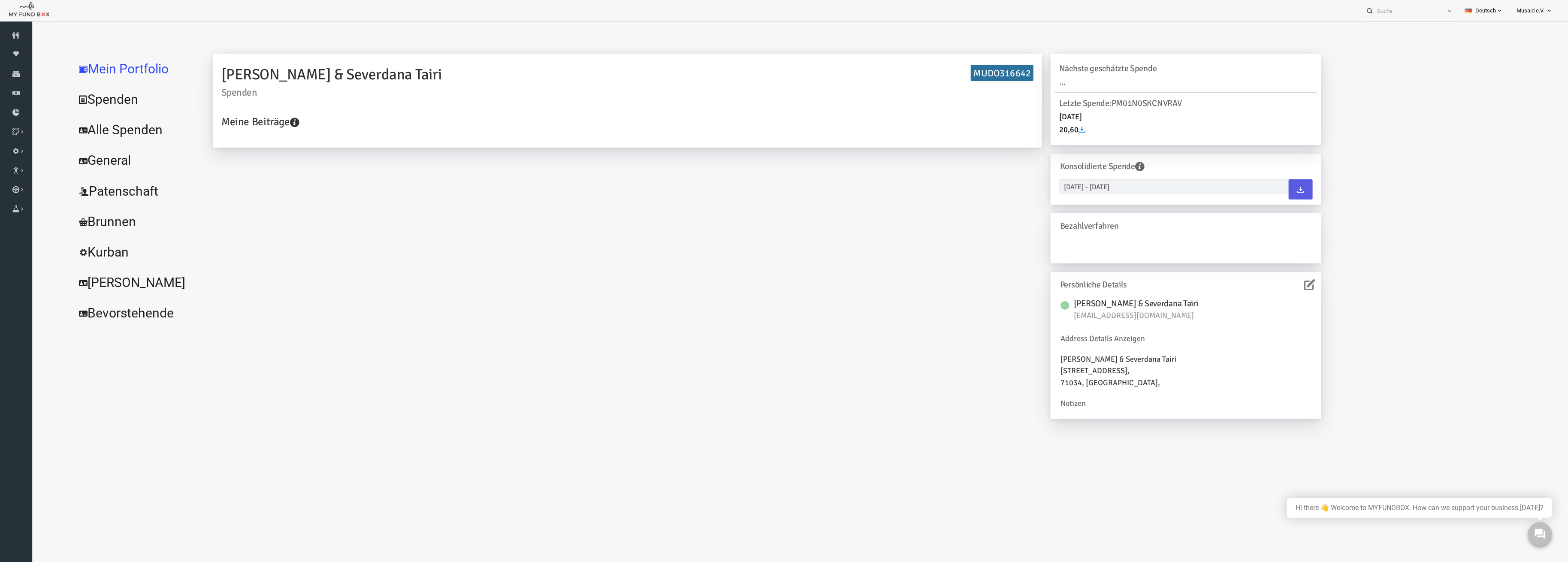
click at [92, 97] on link "Spenden" at bounding box center [104, 100] width 129 height 31
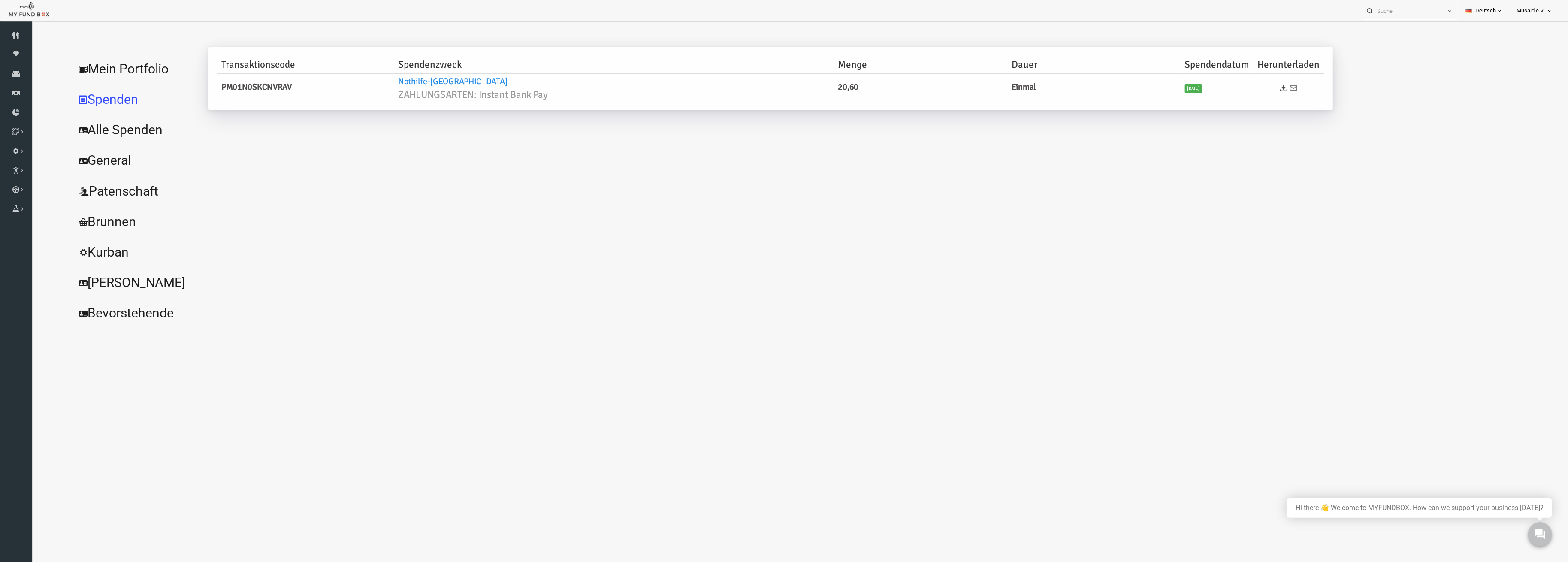
click at [1267, 86] on icon at bounding box center [1263, 88] width 8 height 8
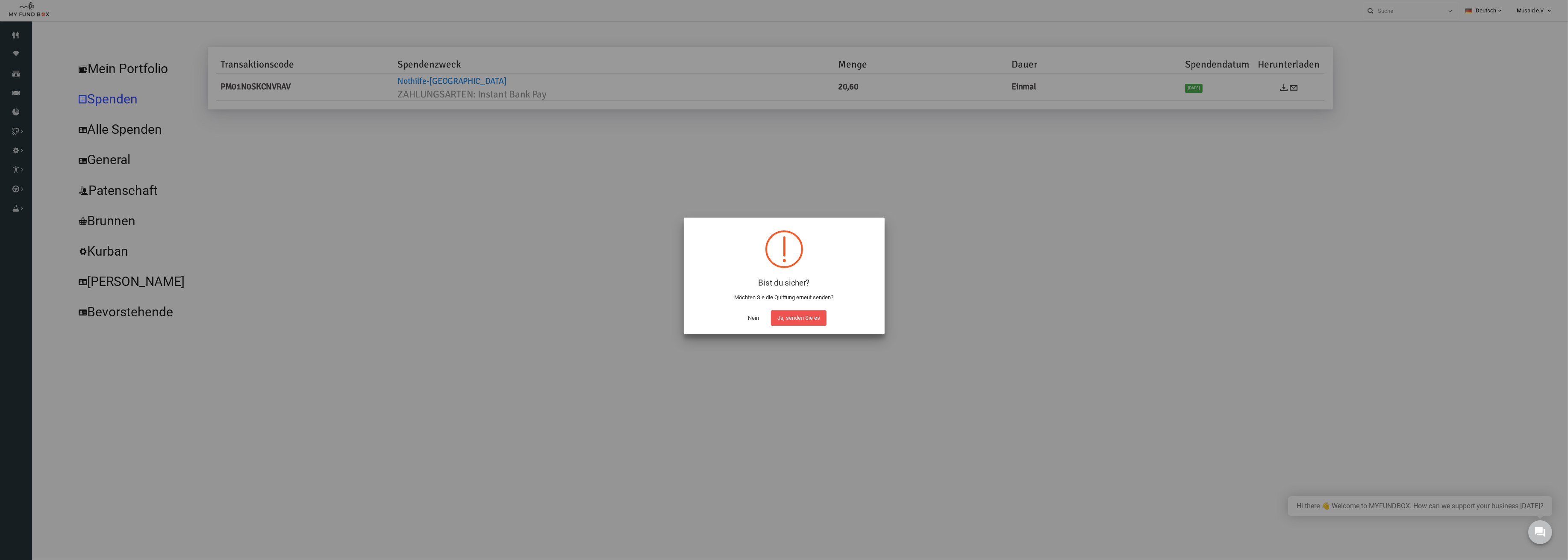
click at [753, 317] on button "Nein" at bounding box center [753, 318] width 24 height 15
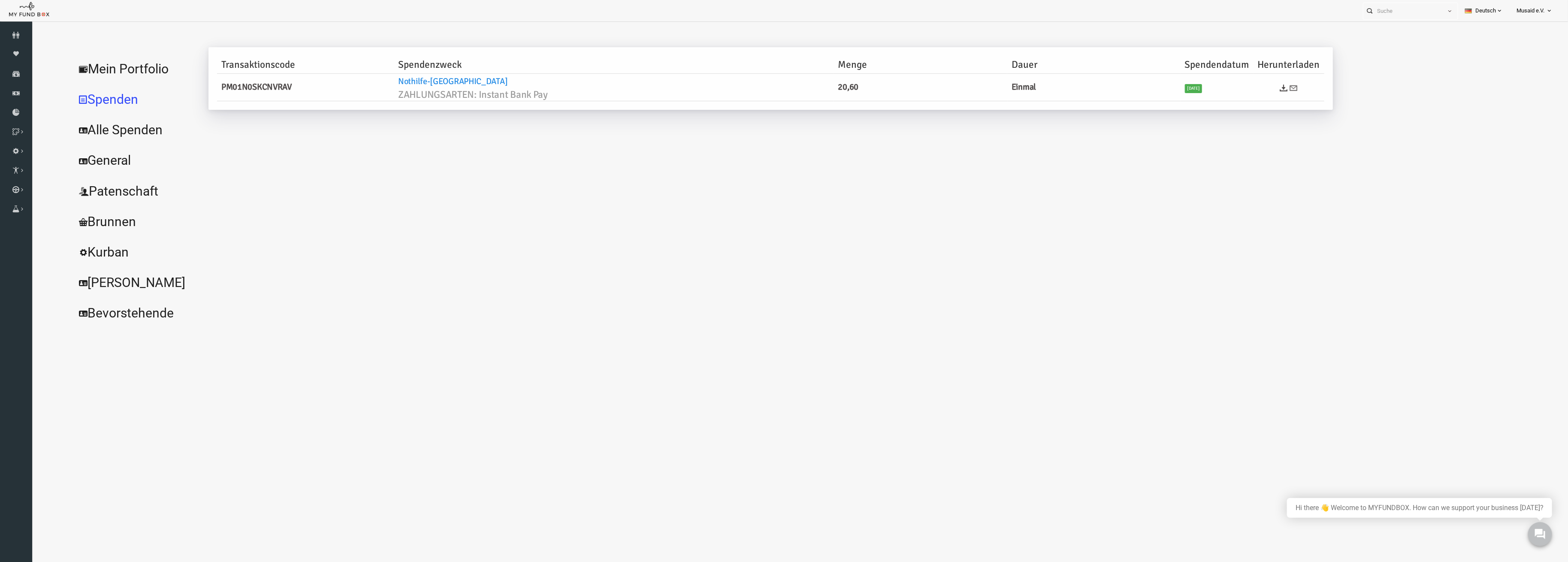
click at [1262, 87] on icon at bounding box center [1263, 88] width 8 height 8
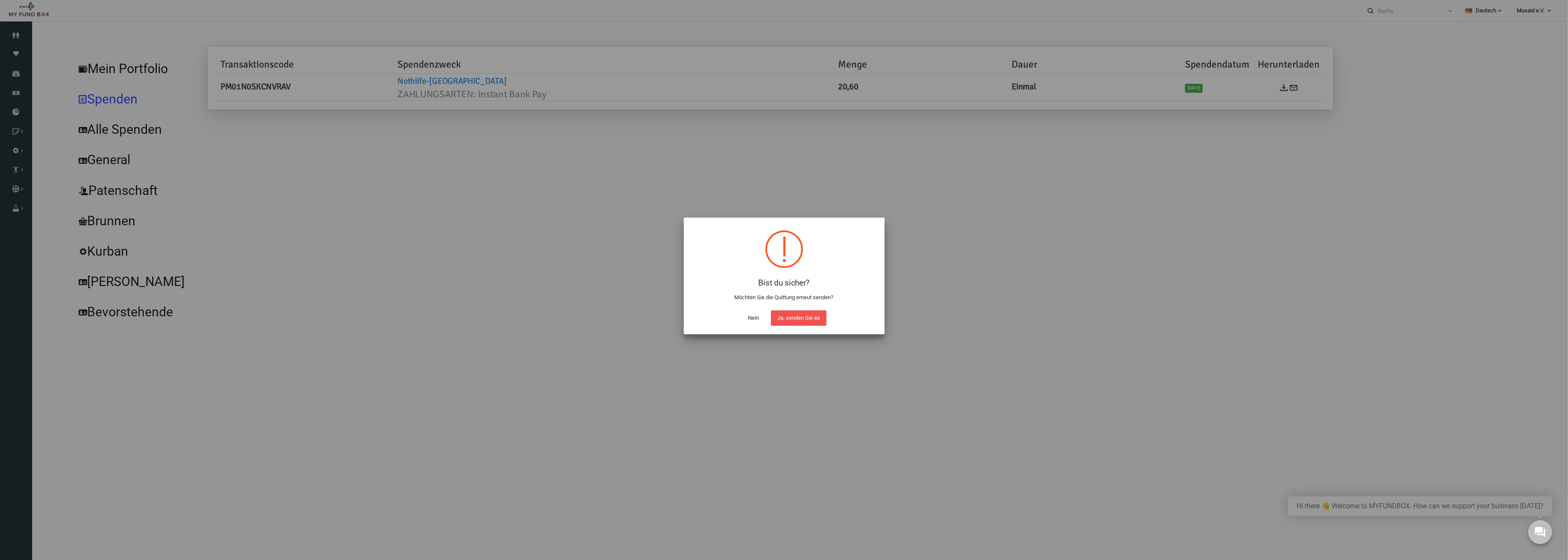
click at [751, 321] on button "Nein" at bounding box center [753, 318] width 24 height 15
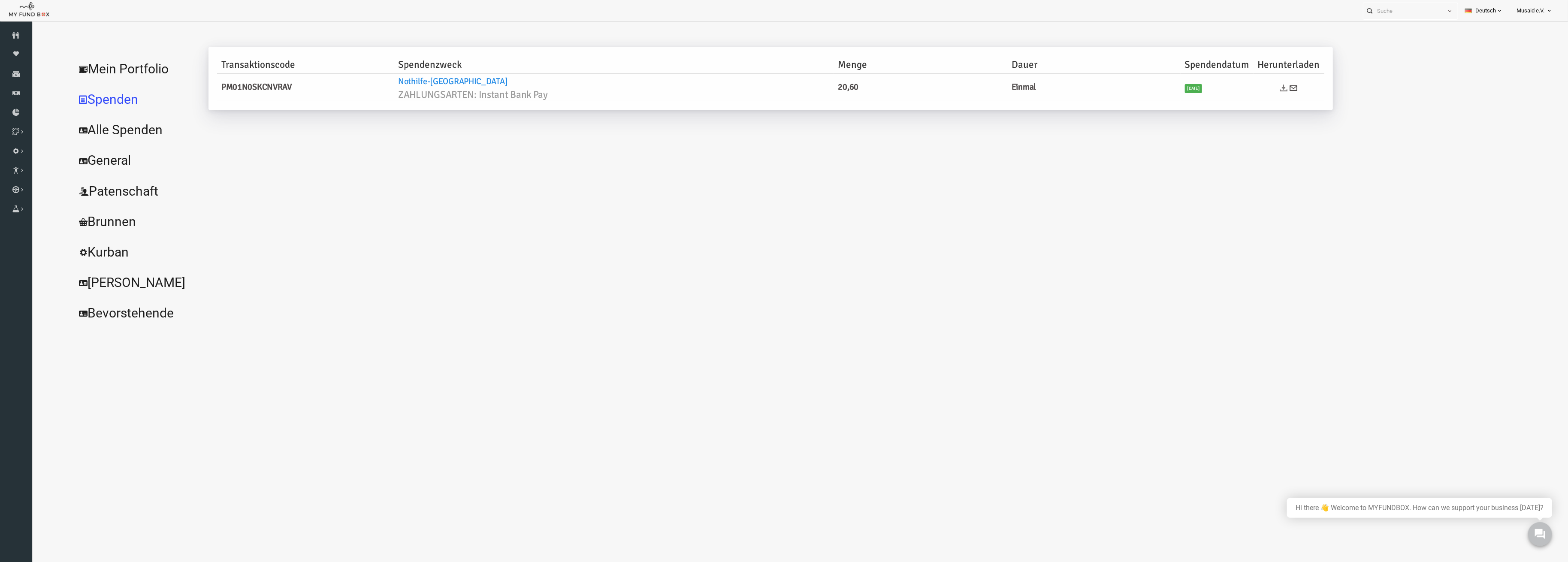
click at [1256, 86] on icon at bounding box center [1253, 88] width 8 height 8
click at [1266, 86] on icon at bounding box center [1263, 88] width 8 height 8
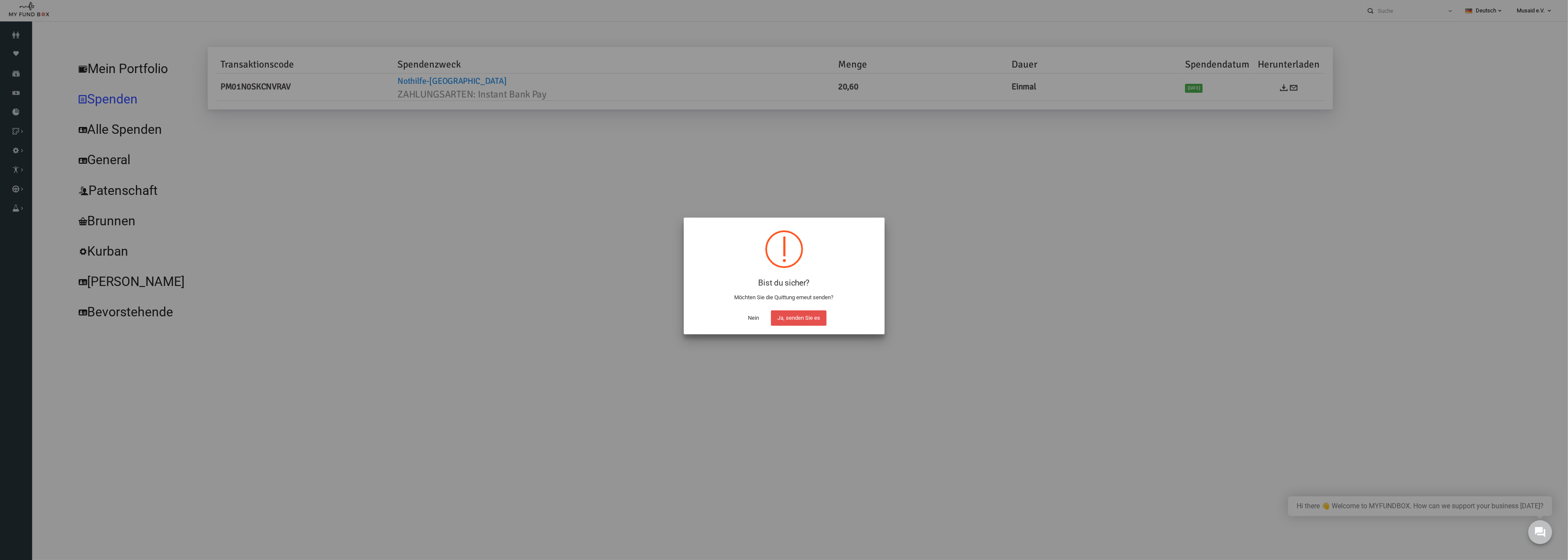
click at [817, 317] on button "Ja, senden Sie es" at bounding box center [799, 318] width 55 height 15
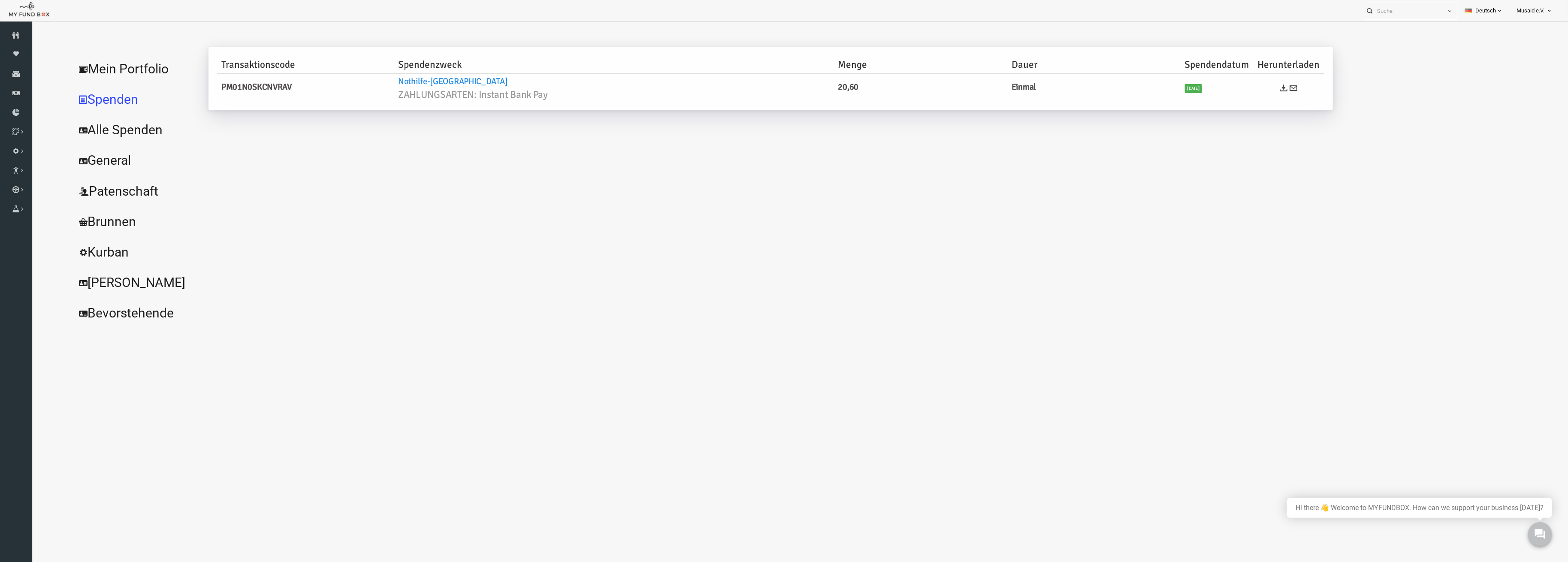
click at [79, 78] on link "Mein Portfolio" at bounding box center [104, 69] width 129 height 31
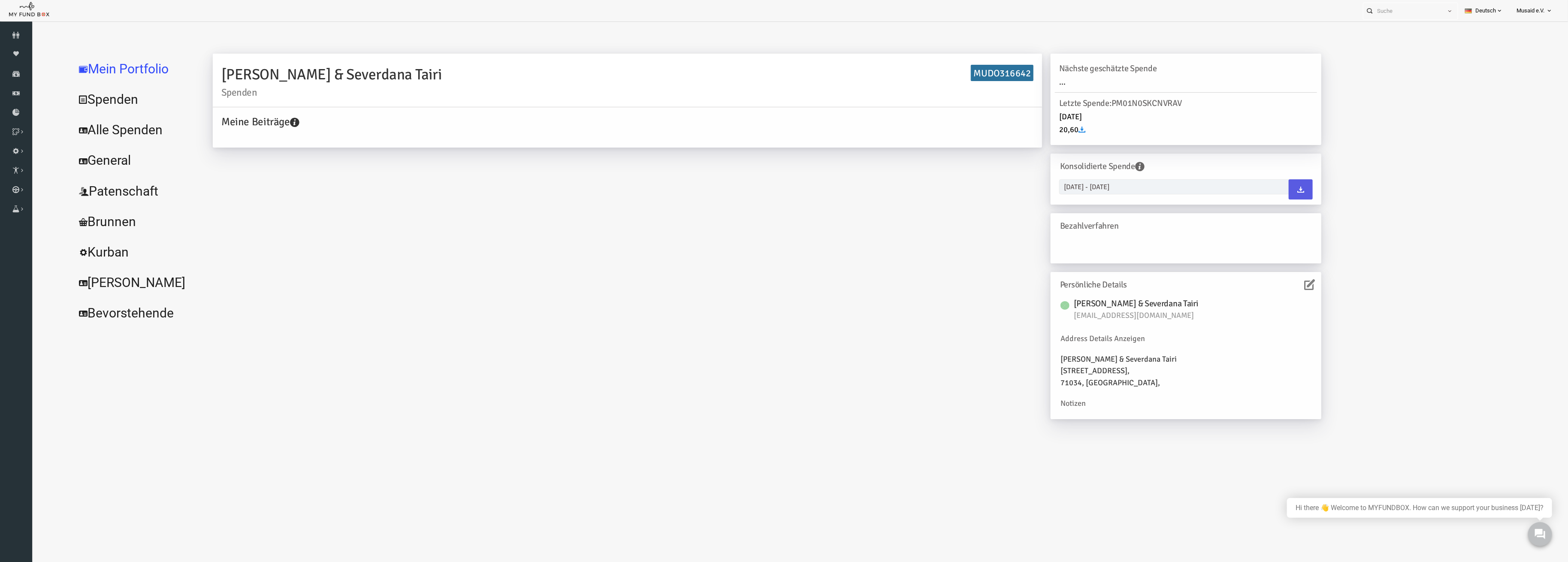
click at [64, 95] on link "Spenden" at bounding box center [104, 100] width 129 height 31
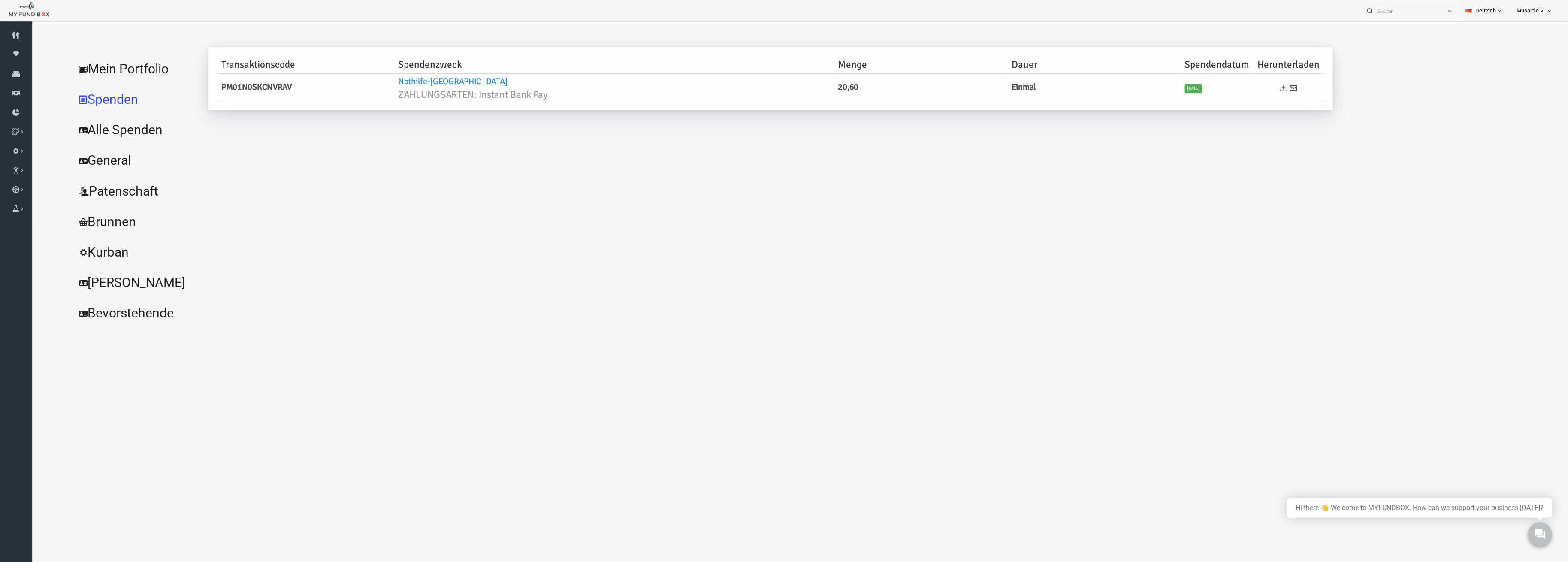
click at [1252, 89] on icon at bounding box center [1253, 88] width 8 height 8
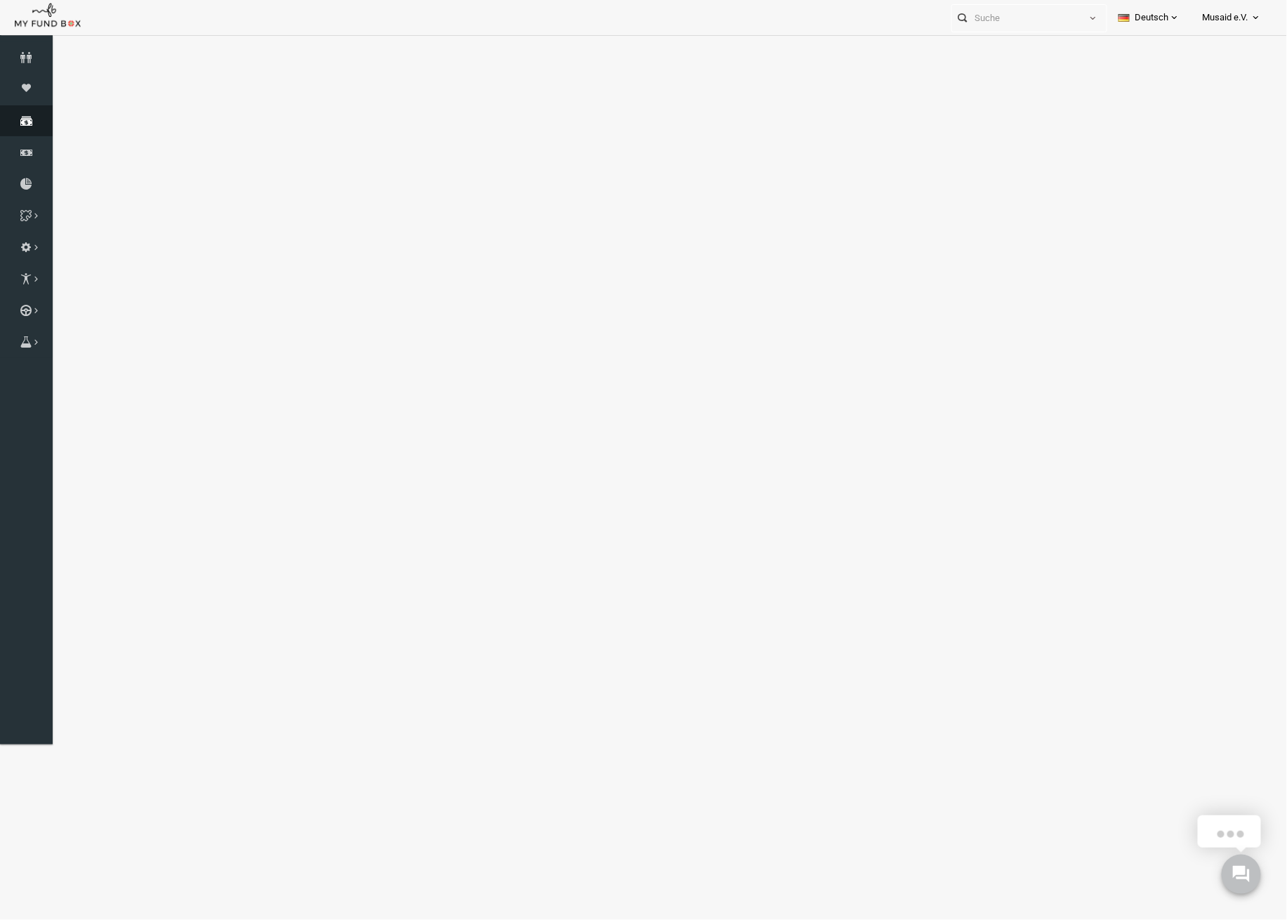
click at [11, 113] on link "Spenden" at bounding box center [26, 120] width 53 height 31
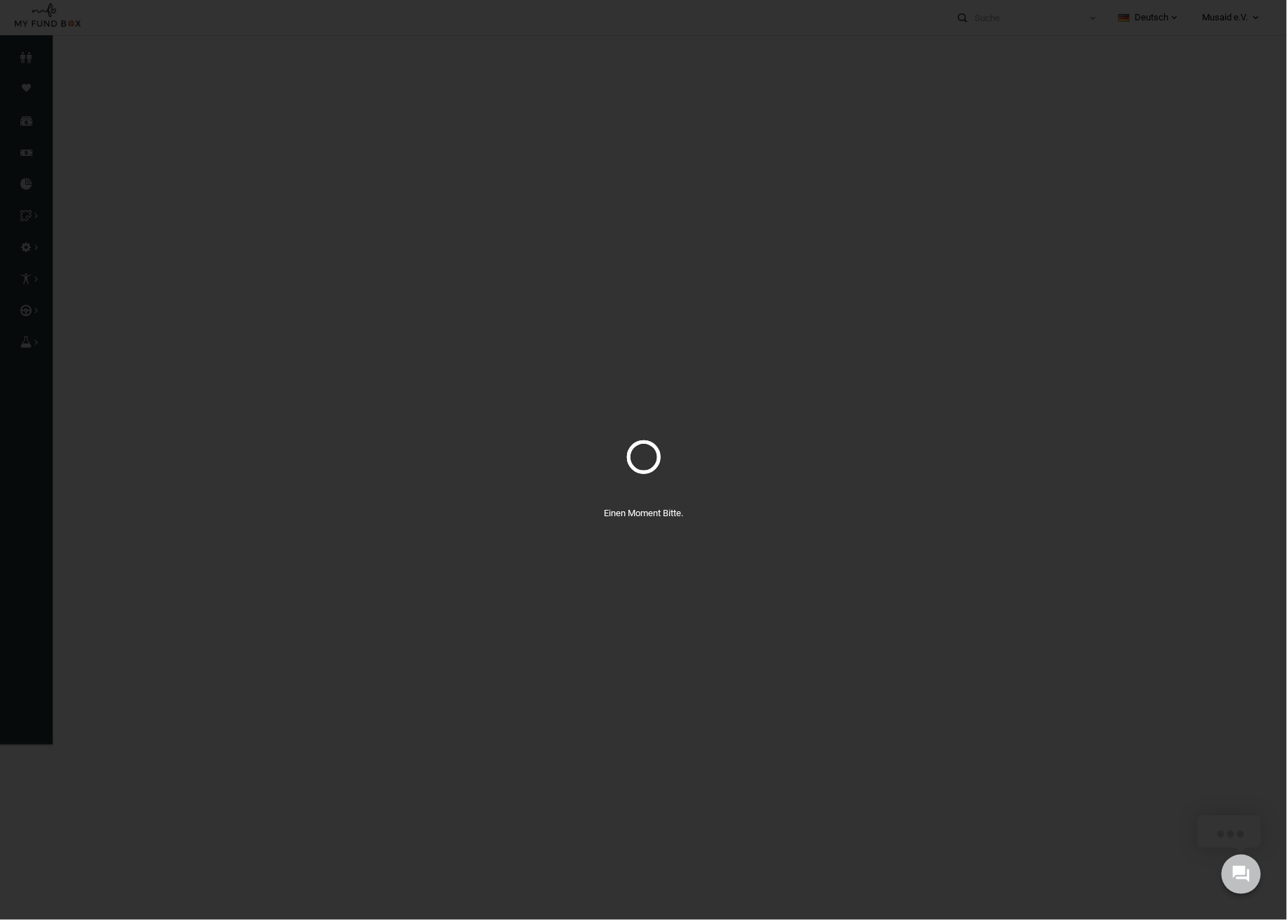
click at [1070, 18] on div "Einen Moment Bitte." at bounding box center [643, 460] width 1287 height 920
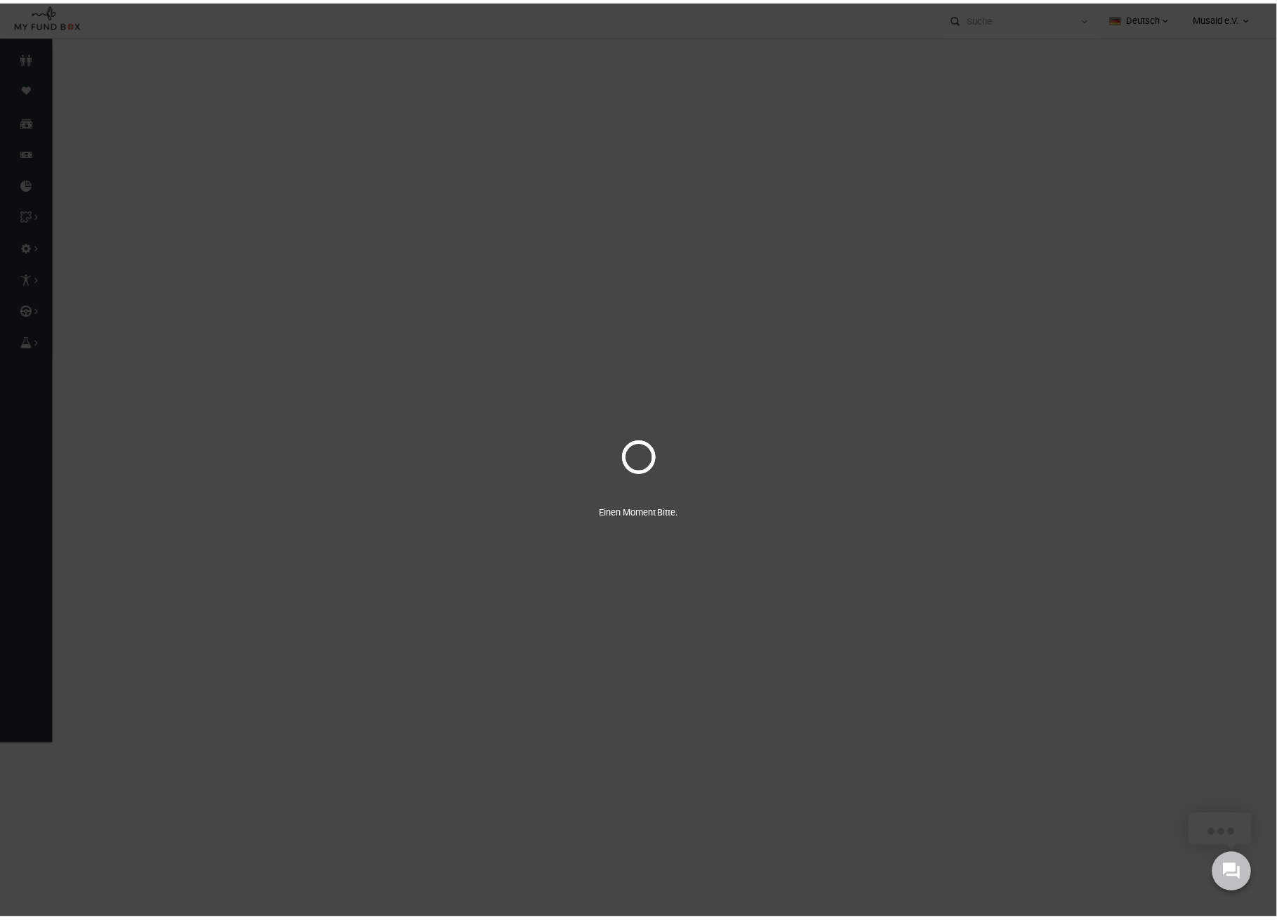
select select "100"
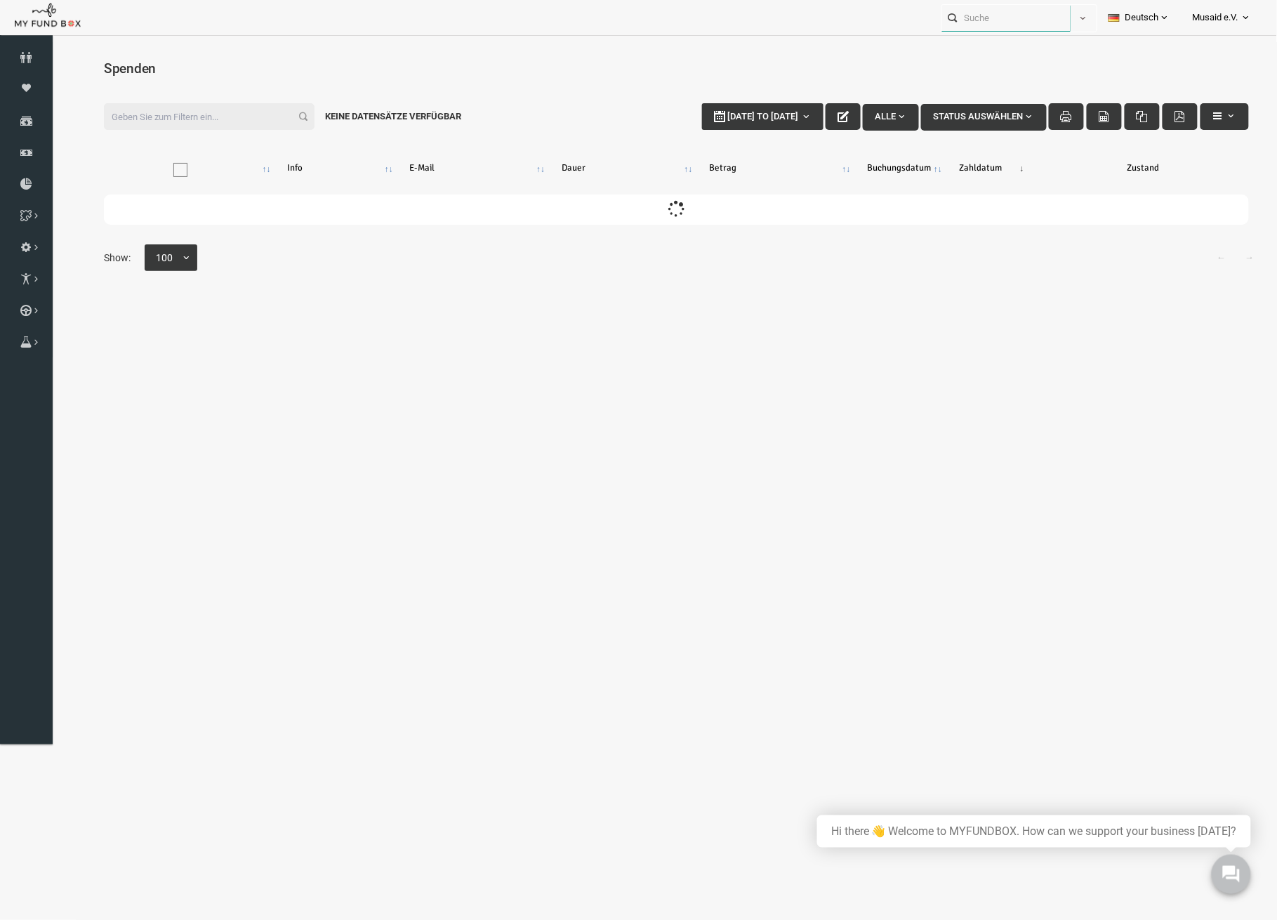
click at [1056, 21] on input "text" at bounding box center [1006, 18] width 128 height 26
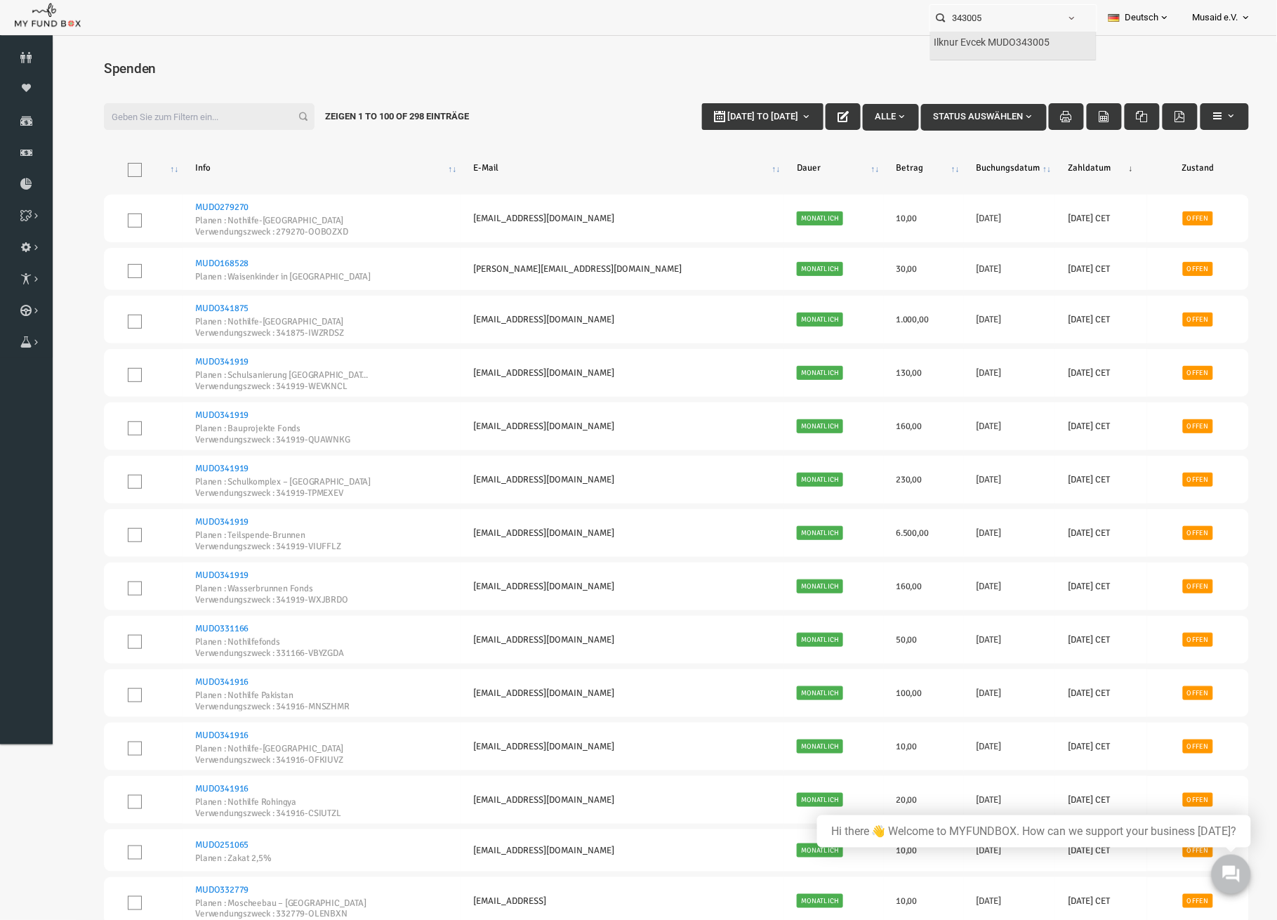
click at [1022, 60] on div "Ilknur Evcek MUDO343005" at bounding box center [1013, 46] width 165 height 29
type input "Ilknur Evcek MUDO343005"
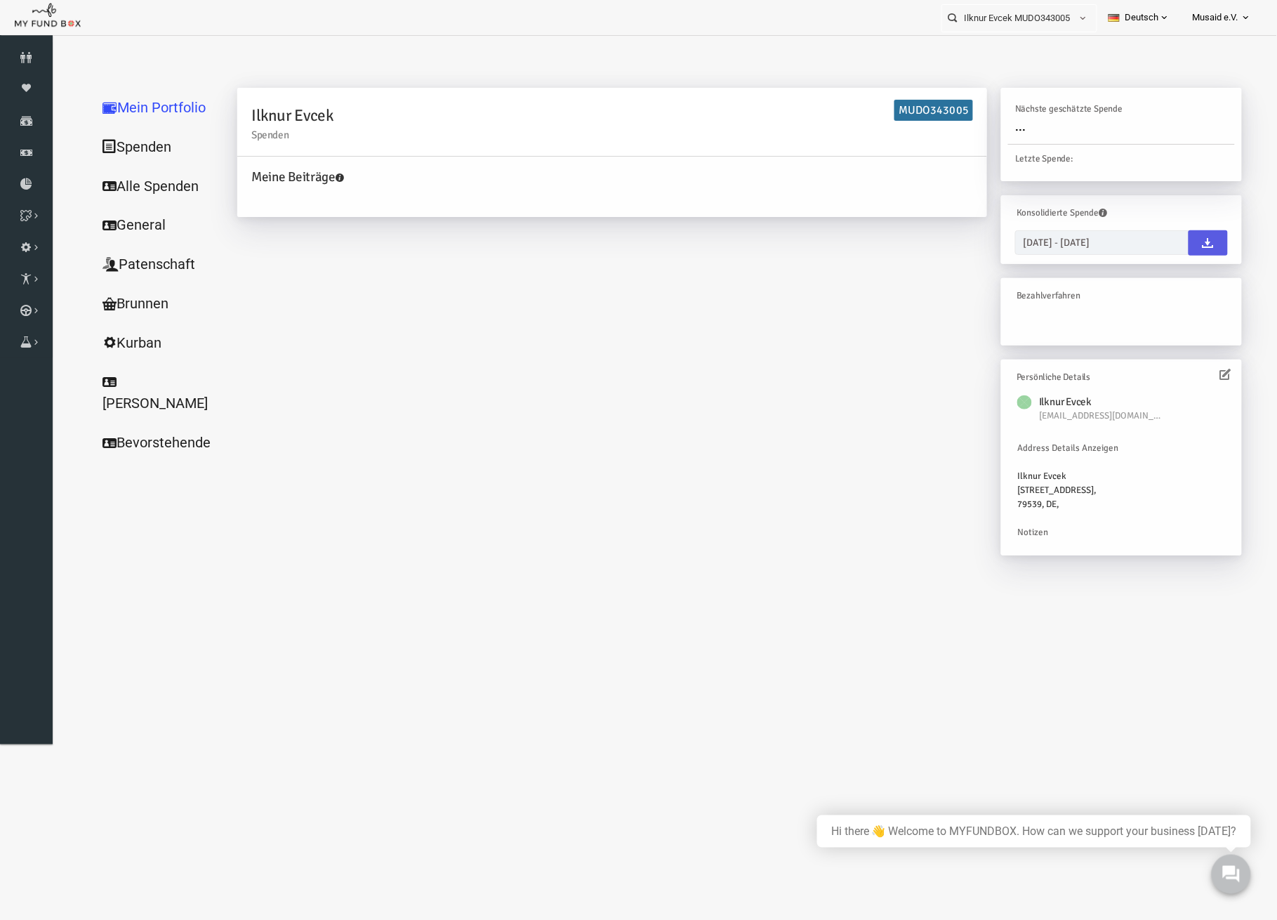
click at [150, 173] on link "Alle Spenden" at bounding box center [135, 186] width 140 height 40
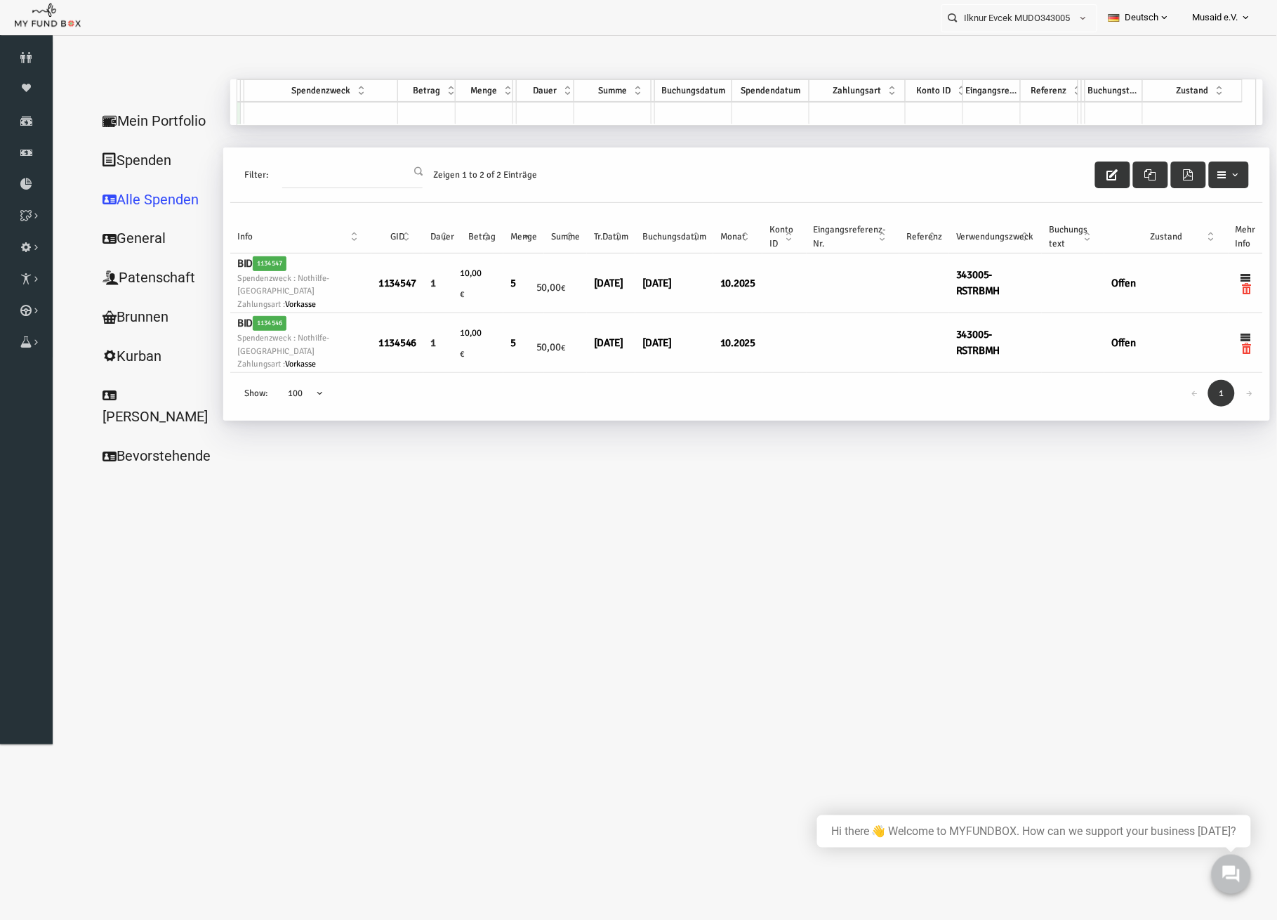
click at [1074, 180] on button "button" at bounding box center [1087, 174] width 35 height 27
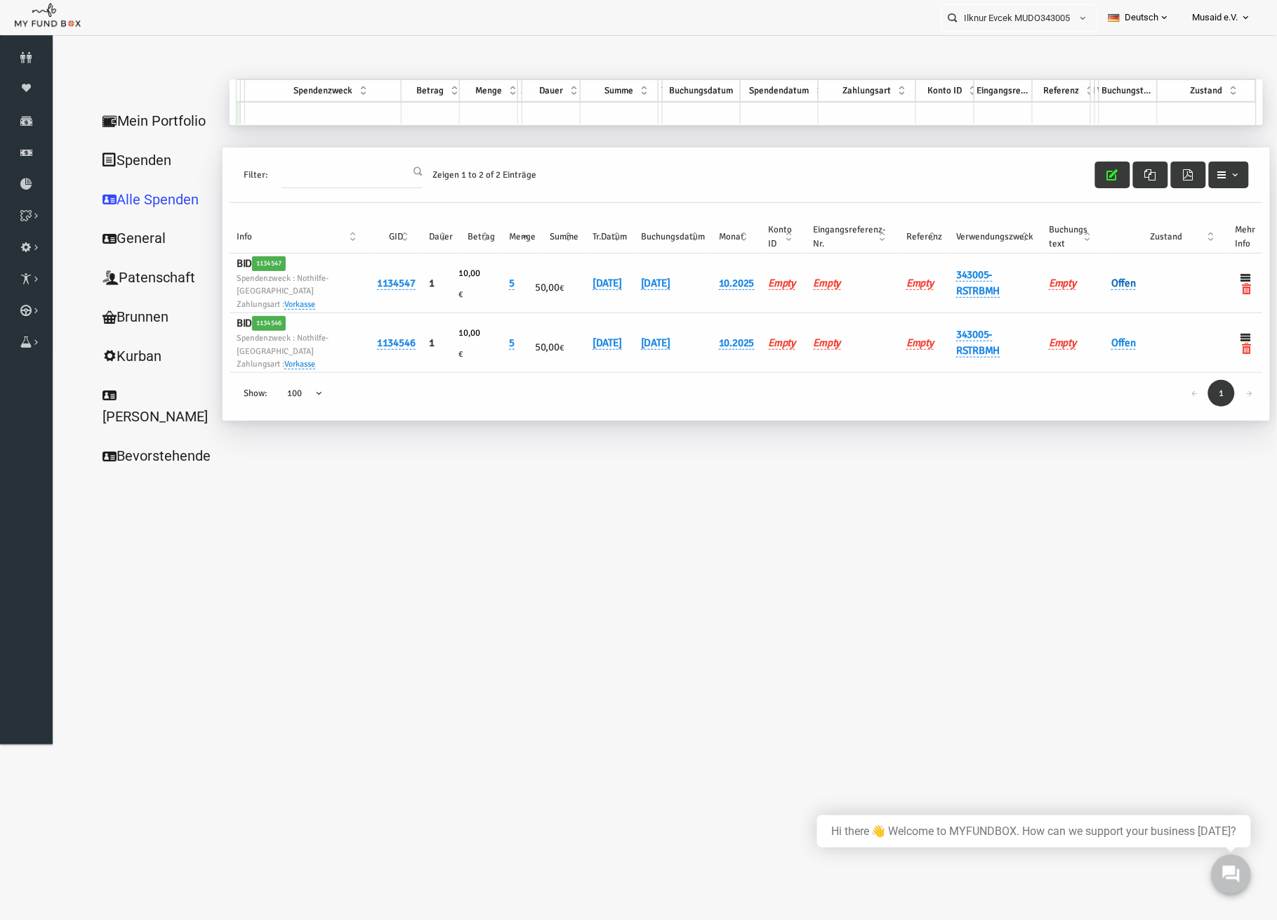
click at [1092, 282] on link "Offen" at bounding box center [1098, 282] width 25 height 13
click at [1101, 279] on span "× Offen" at bounding box center [1171, 281] width 140 height 27
click at [1115, 291] on span "× Ok" at bounding box center [1171, 281] width 140 height 27
click at [1120, 277] on span "× Ok" at bounding box center [1171, 282] width 128 height 14
click at [1114, 315] on button "submit" at bounding box center [1120, 308] width 27 height 27
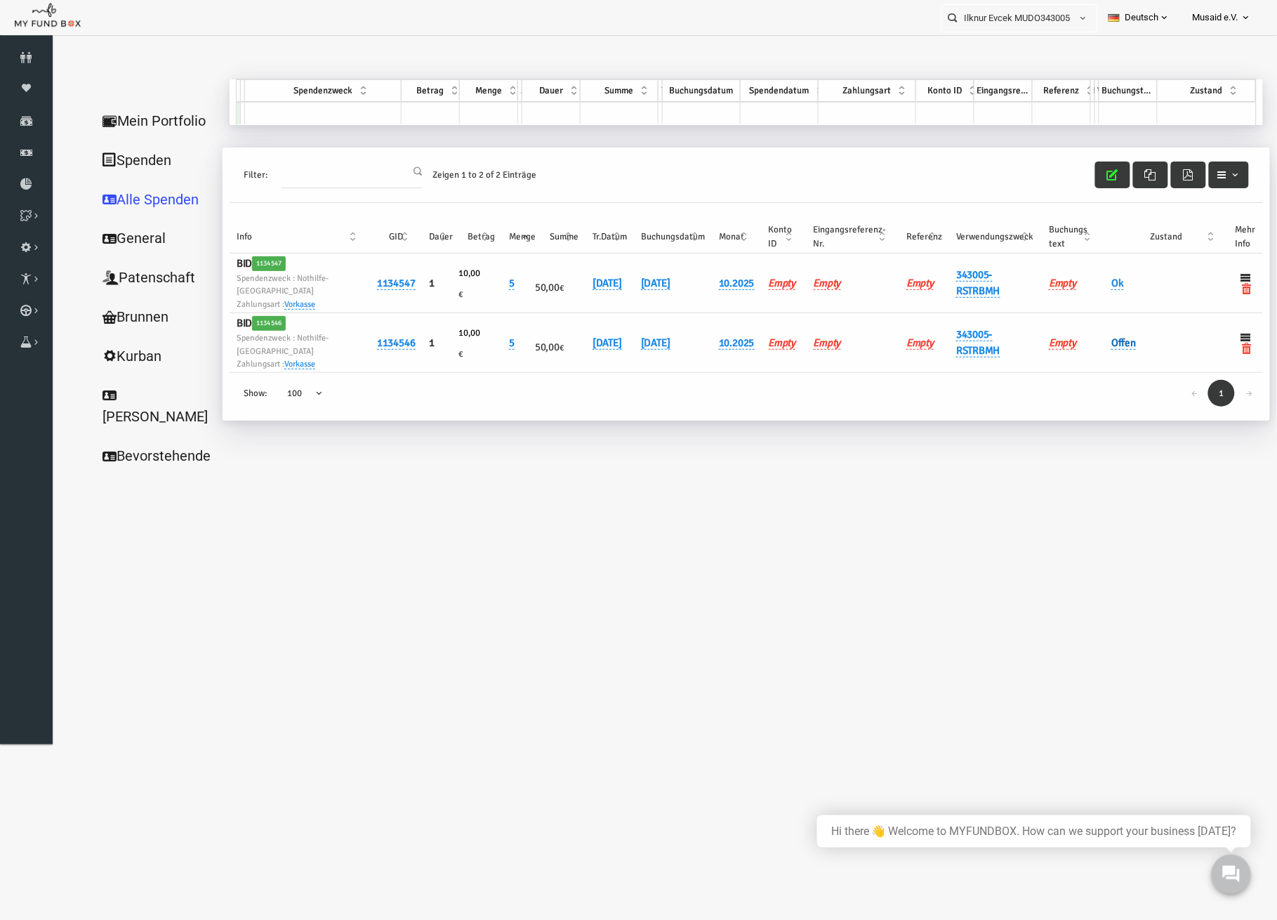
click at [1105, 336] on link "Offen" at bounding box center [1098, 342] width 25 height 13
drag, startPoint x: 1117, startPoint y: 338, endPoint x: 1118, endPoint y: 348, distance: 9.9
click at [1117, 342] on span "× Offen" at bounding box center [1171, 341] width 128 height 14
click at [1123, 378] on button "submit" at bounding box center [1120, 368] width 27 height 27
click at [1083, 174] on icon "button" at bounding box center [1087, 174] width 11 height 11
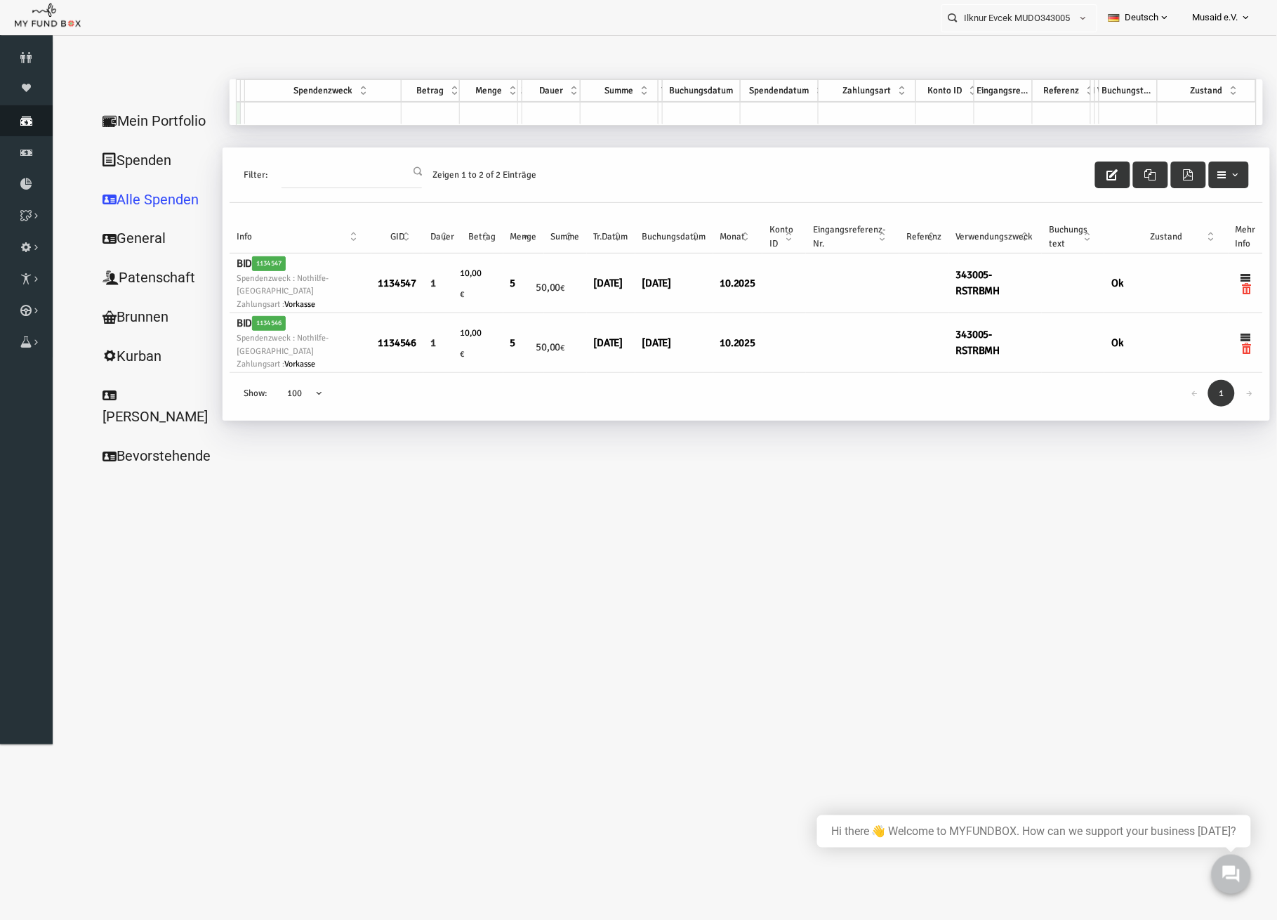
click at [38, 128] on link "Spenden" at bounding box center [26, 120] width 53 height 31
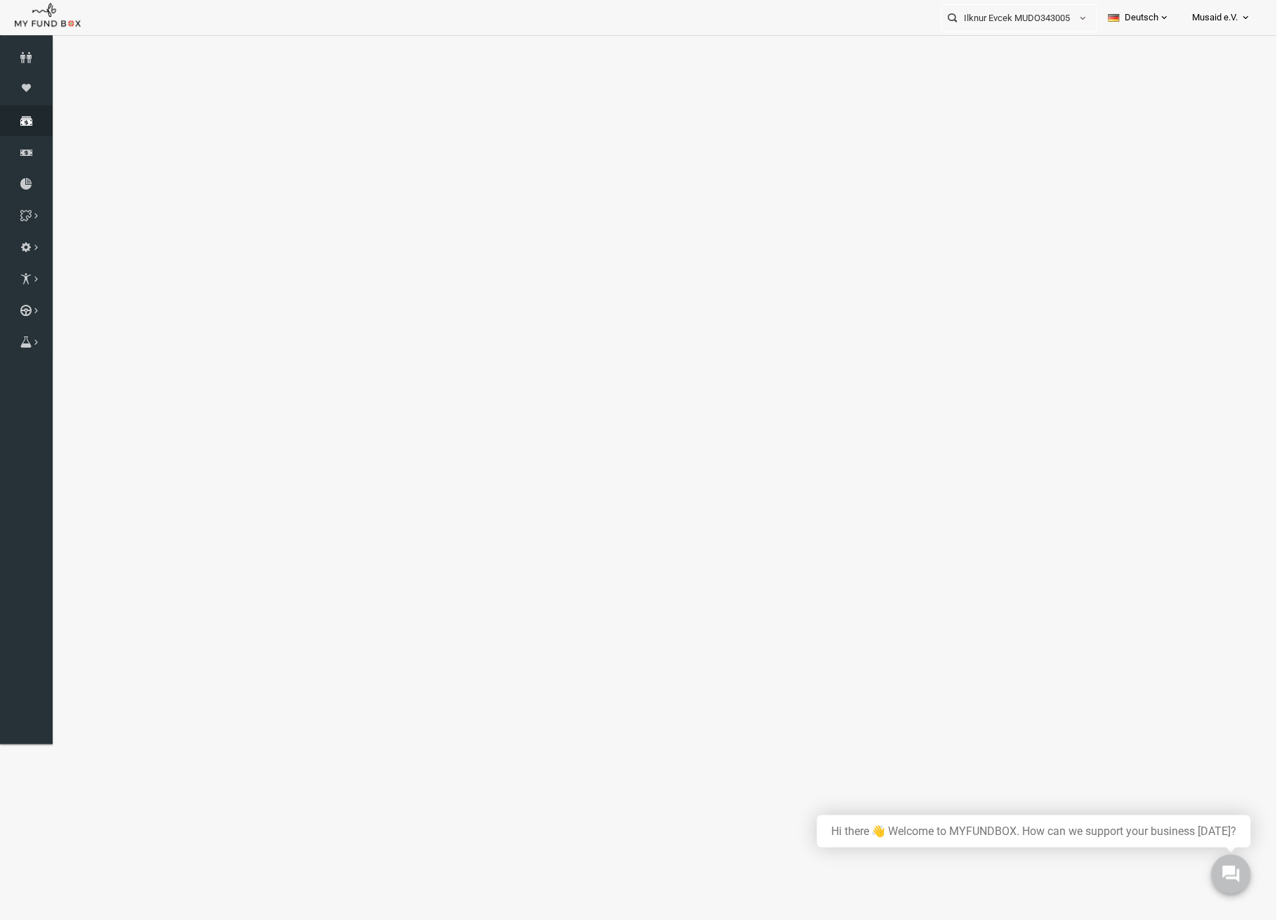
select select "100"
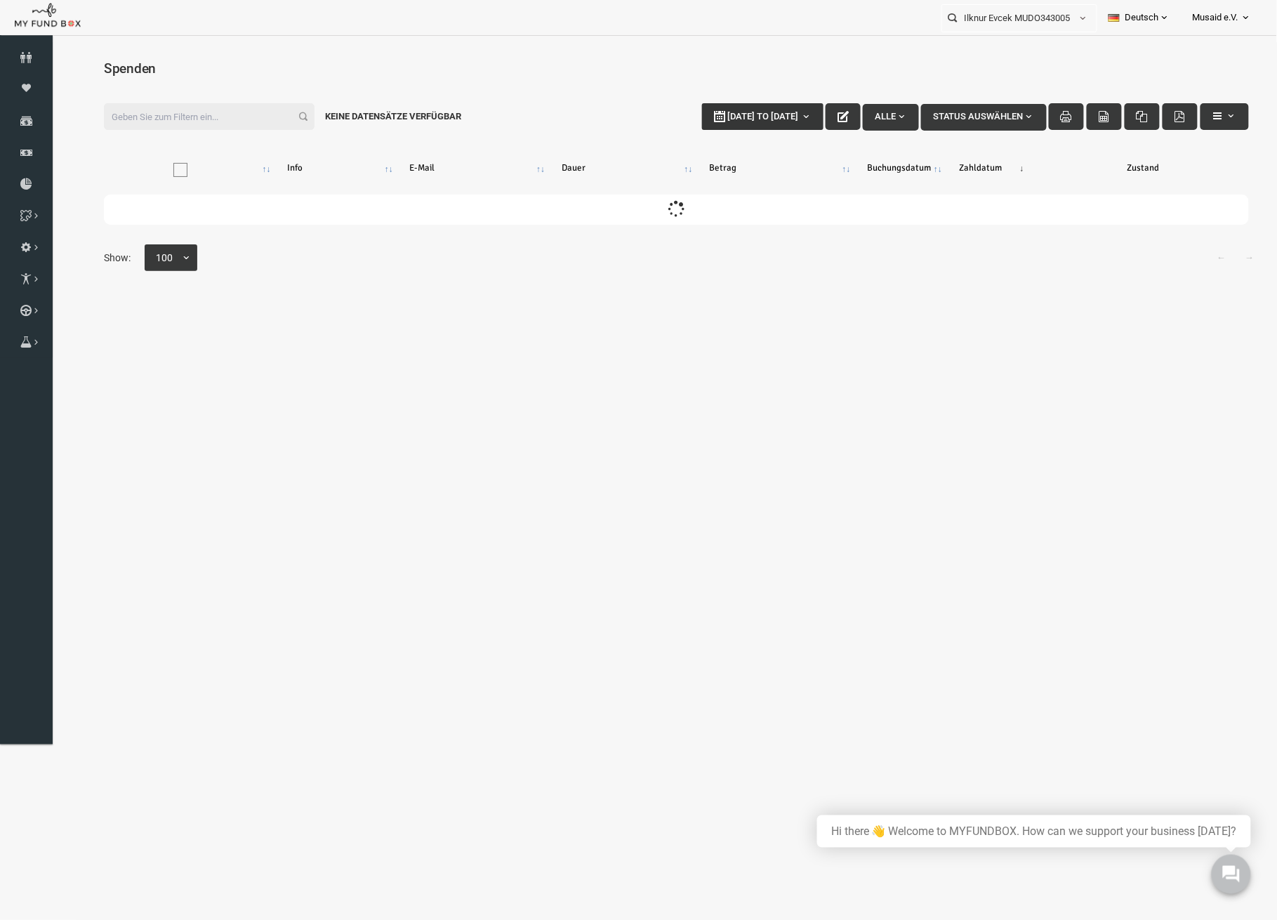
type input "[DATE]"
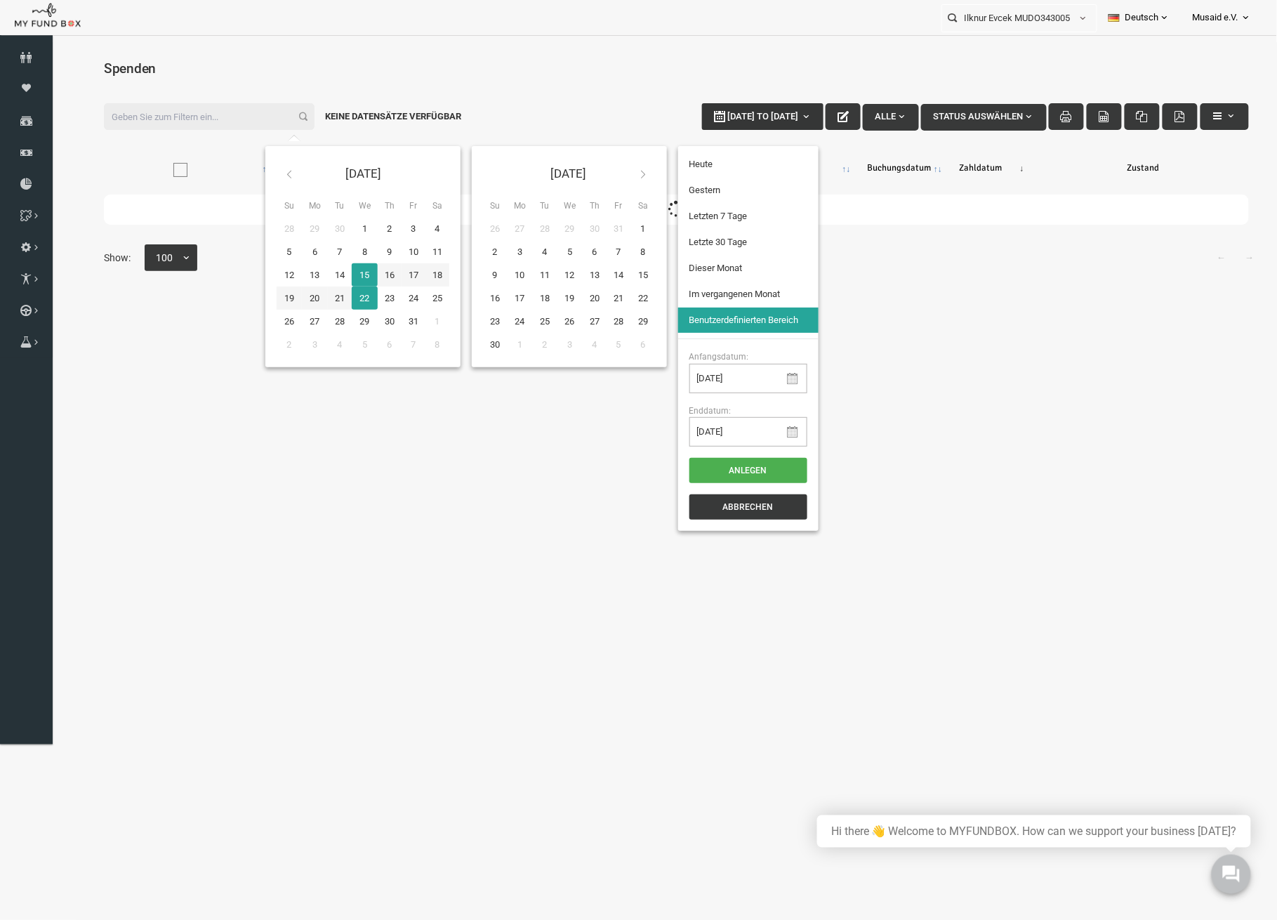
click at [702, 112] on span "[DATE] to [DATE]" at bounding box center [737, 115] width 71 height 11
type input "[DATE]"
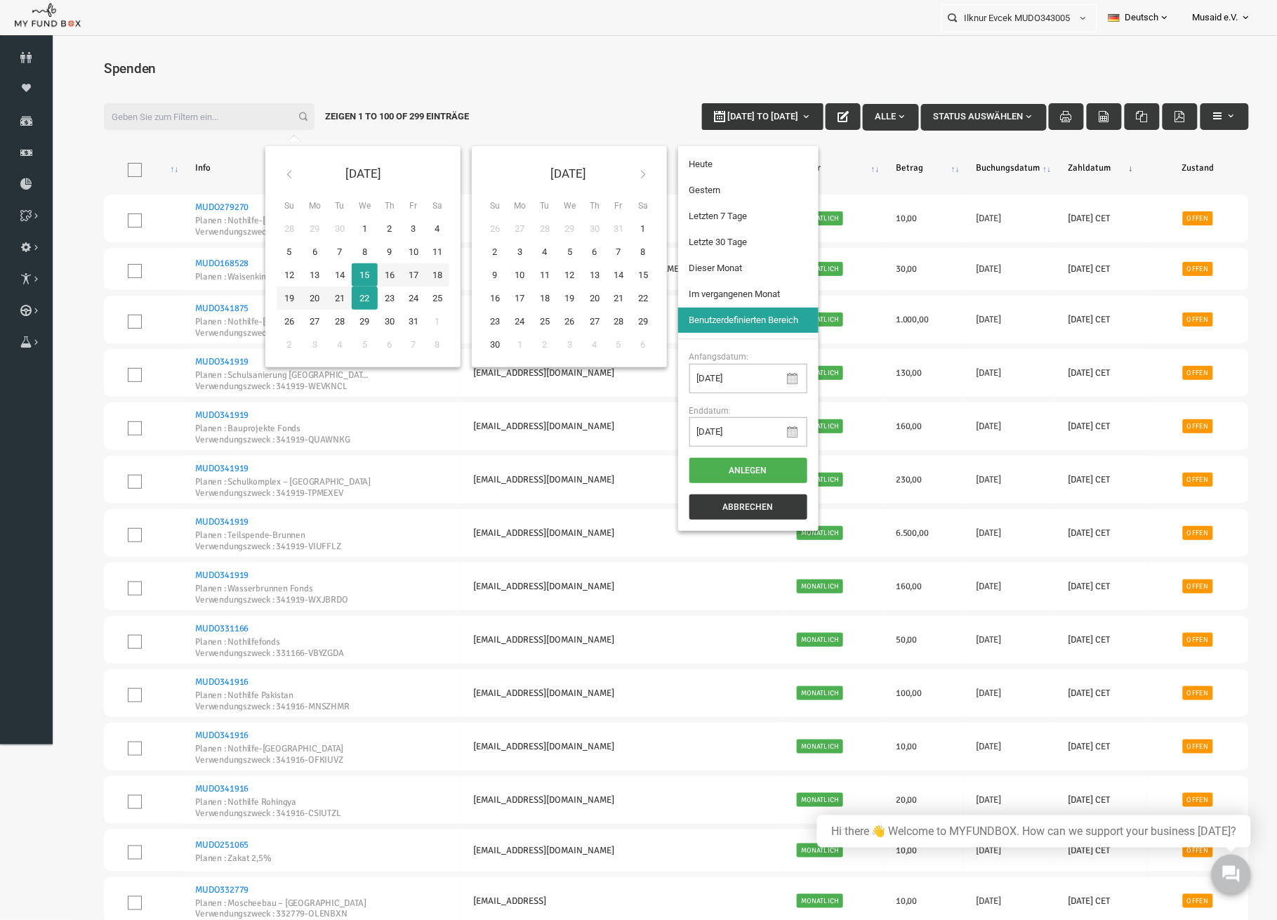
type input "[DATE]"
type input "01-10-2025"
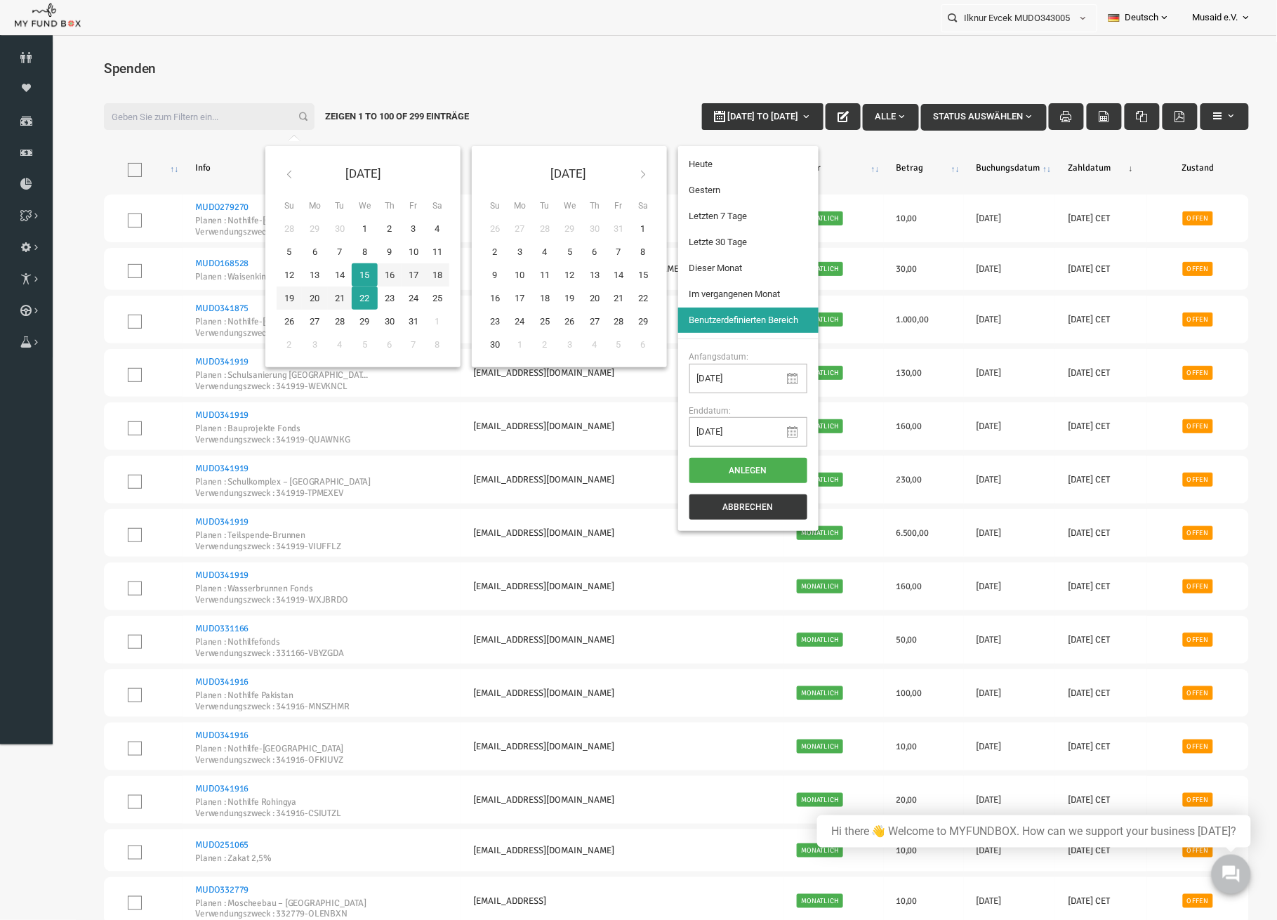
type input "31-10-2025"
type input "[DATE]"
click at [708, 240] on li "Letzte 30 Tage" at bounding box center [723, 241] width 140 height 25
select select "100"
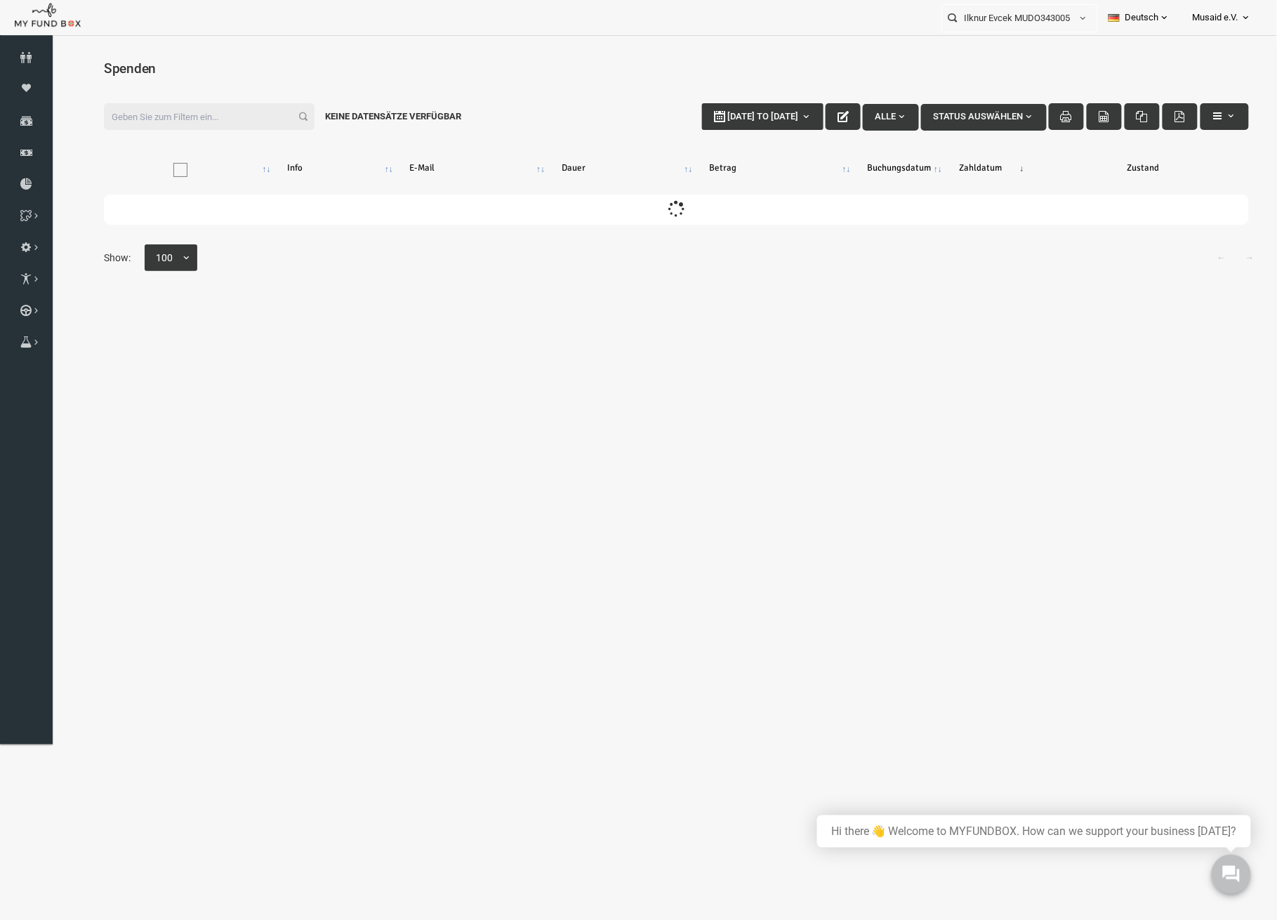
click at [226, 112] on input "Filter:" at bounding box center [184, 116] width 211 height 27
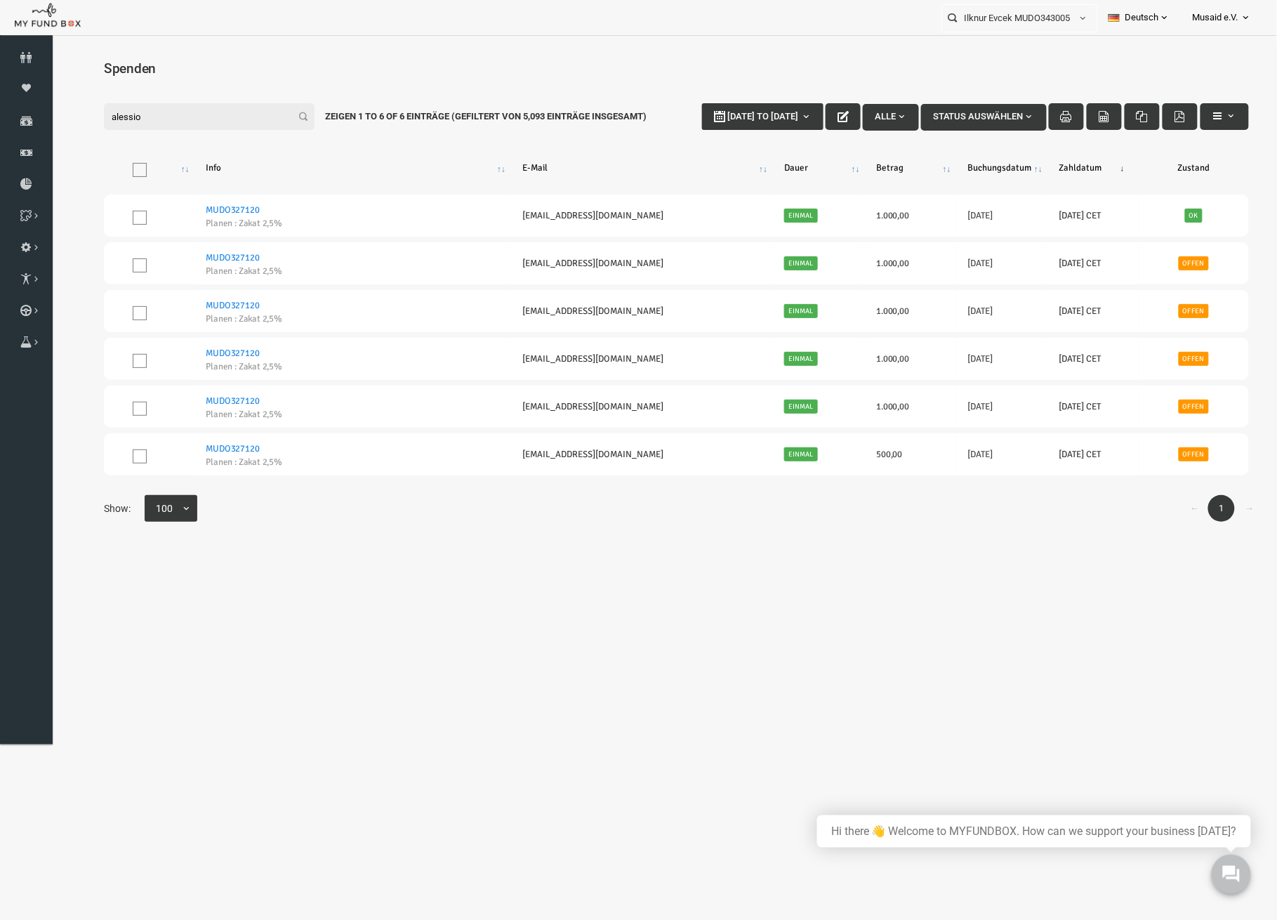
drag, startPoint x: 185, startPoint y: 117, endPoint x: 30, endPoint y: 118, distance: 155.2
click at [51, 118] on html "Spender nicht gefunden Patenschaft nicht gefunden Partner nicht gefunden !!!! B…" at bounding box center [651, 499] width 1201 height 916
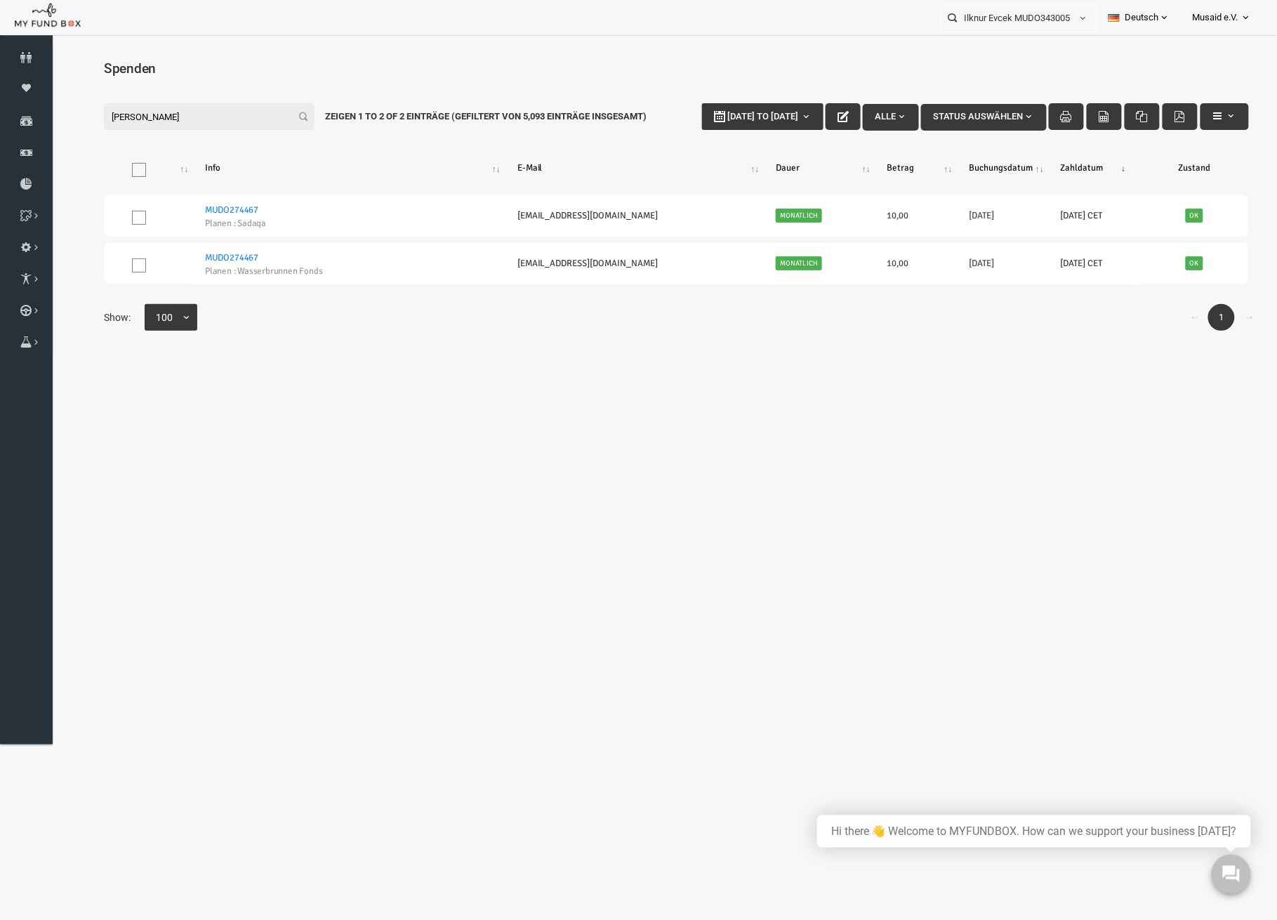
type input "sabah mahdi"
drag, startPoint x: 180, startPoint y: 112, endPoint x: -6, endPoint y: 94, distance: 186.2
click at [51, 94] on html "Spender nicht gefunden Patenschaft nicht gefunden Partner nicht gefunden !!!! B…" at bounding box center [651, 499] width 1201 height 916
click at [1017, 12] on input "Ilknur Evcek MUDO343005" at bounding box center [1006, 18] width 128 height 26
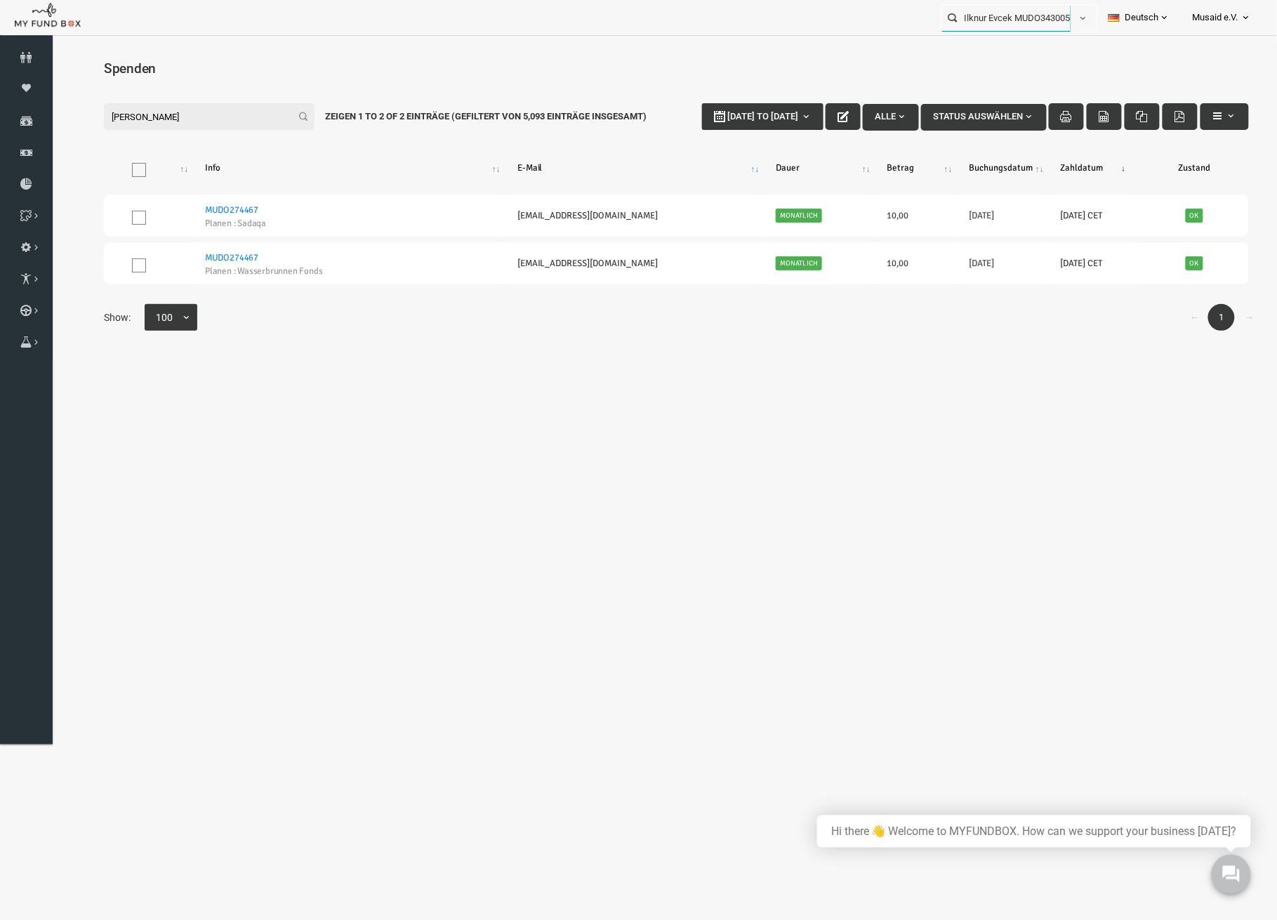
click at [1017, 12] on input "Ilknur Evcek MUDO343005" at bounding box center [1006, 18] width 128 height 26
drag, startPoint x: 1029, startPoint y: 65, endPoint x: 1100, endPoint y: 95, distance: 77.7
click at [1029, 65] on h4 "Spenden" at bounding box center [651, 68] width 1173 height 20
click at [1048, 50] on div "Ajka MUDO342963" at bounding box center [1013, 46] width 165 height 29
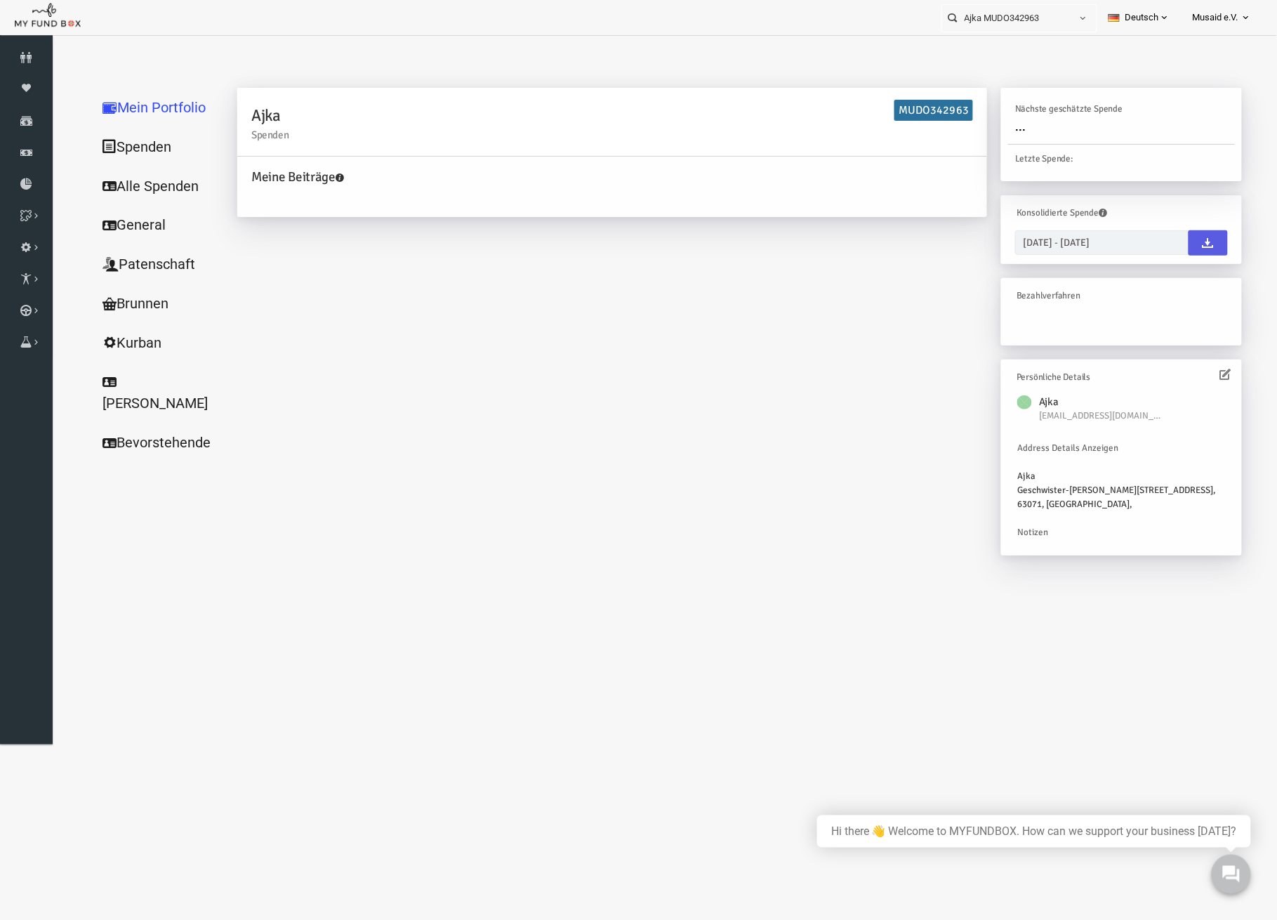
click at [141, 169] on link "Alle Spenden" at bounding box center [135, 186] width 140 height 40
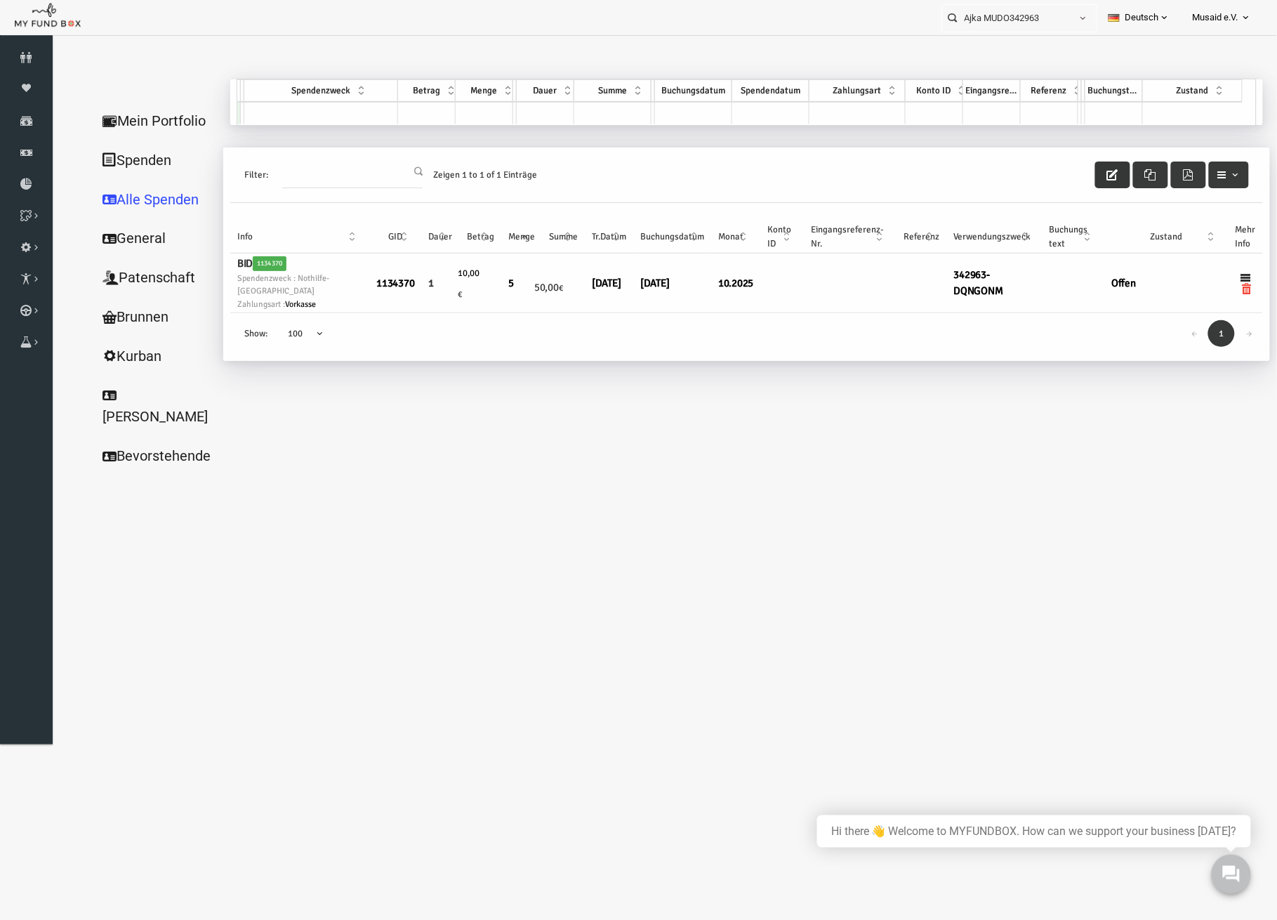
click at [1090, 177] on icon "button" at bounding box center [1087, 174] width 11 height 11
click at [1058, 22] on input "Ajka MUDO342963" at bounding box center [1006, 18] width 128 height 26
drag, startPoint x: 1045, startPoint y: 25, endPoint x: 1035, endPoint y: 27, distance: 10.1
click at [1035, 27] on input "Ajka MUDO342963" at bounding box center [1006, 18] width 128 height 26
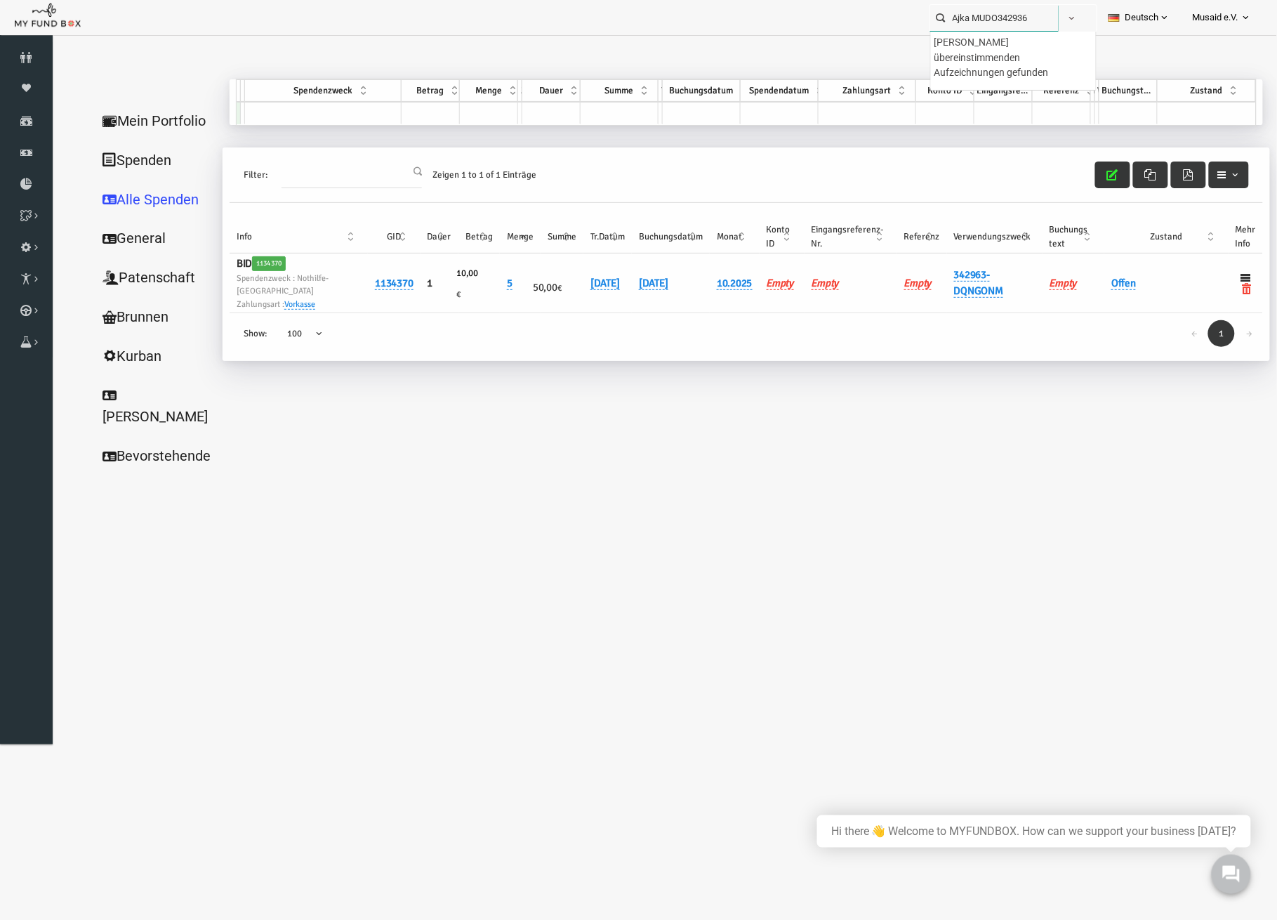
drag, startPoint x: 977, startPoint y: 20, endPoint x: 942, endPoint y: 20, distance: 35.1
click at [942, 22] on input "Ajka MUDO342936" at bounding box center [994, 18] width 128 height 26
click at [965, 42] on label "Melek Türkyilmaz MUDO342936" at bounding box center [1003, 42] width 139 height 15
type input "Melek Türkyilmaz MUDO342936"
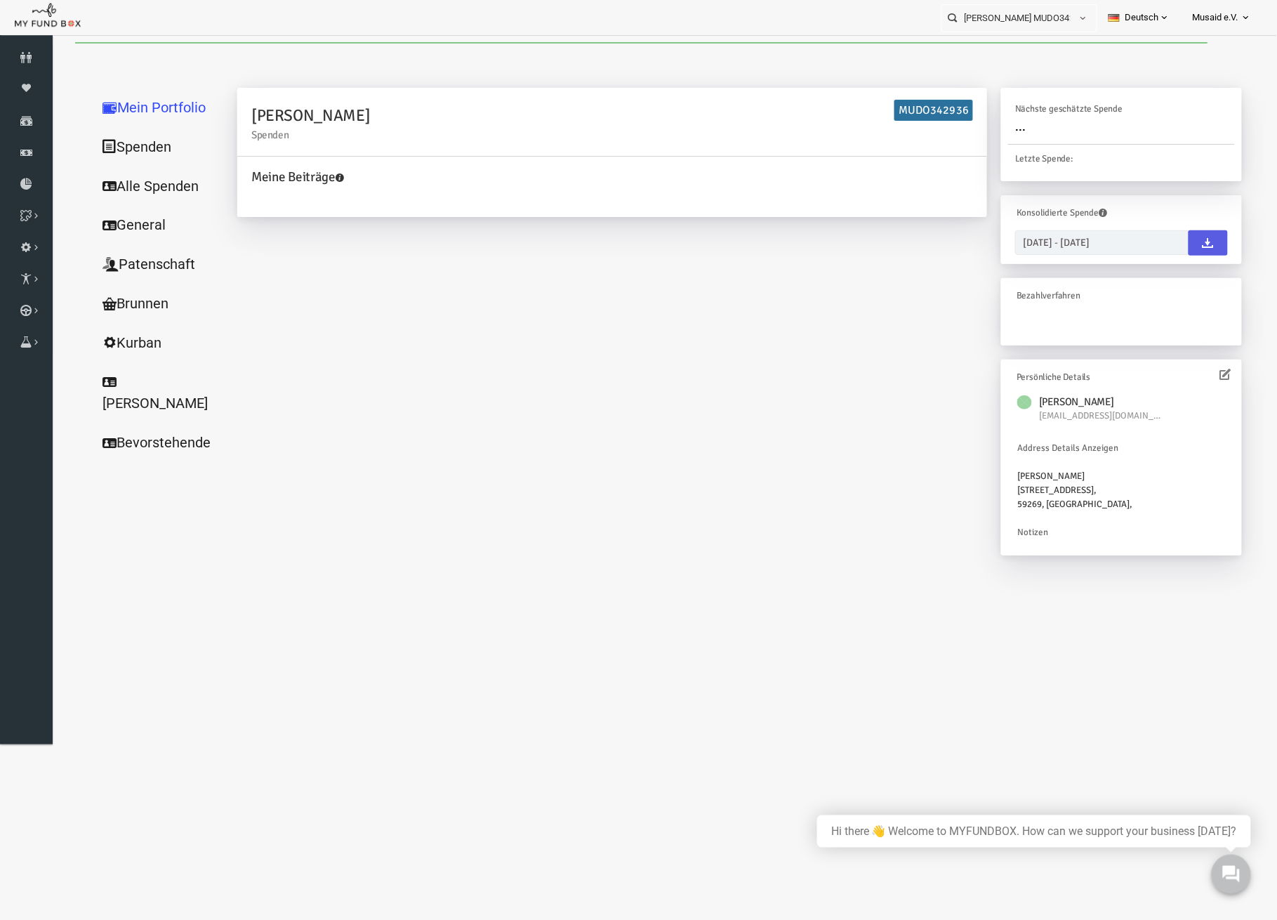
click at [163, 180] on link "Alle Spenden" at bounding box center [135, 186] width 140 height 40
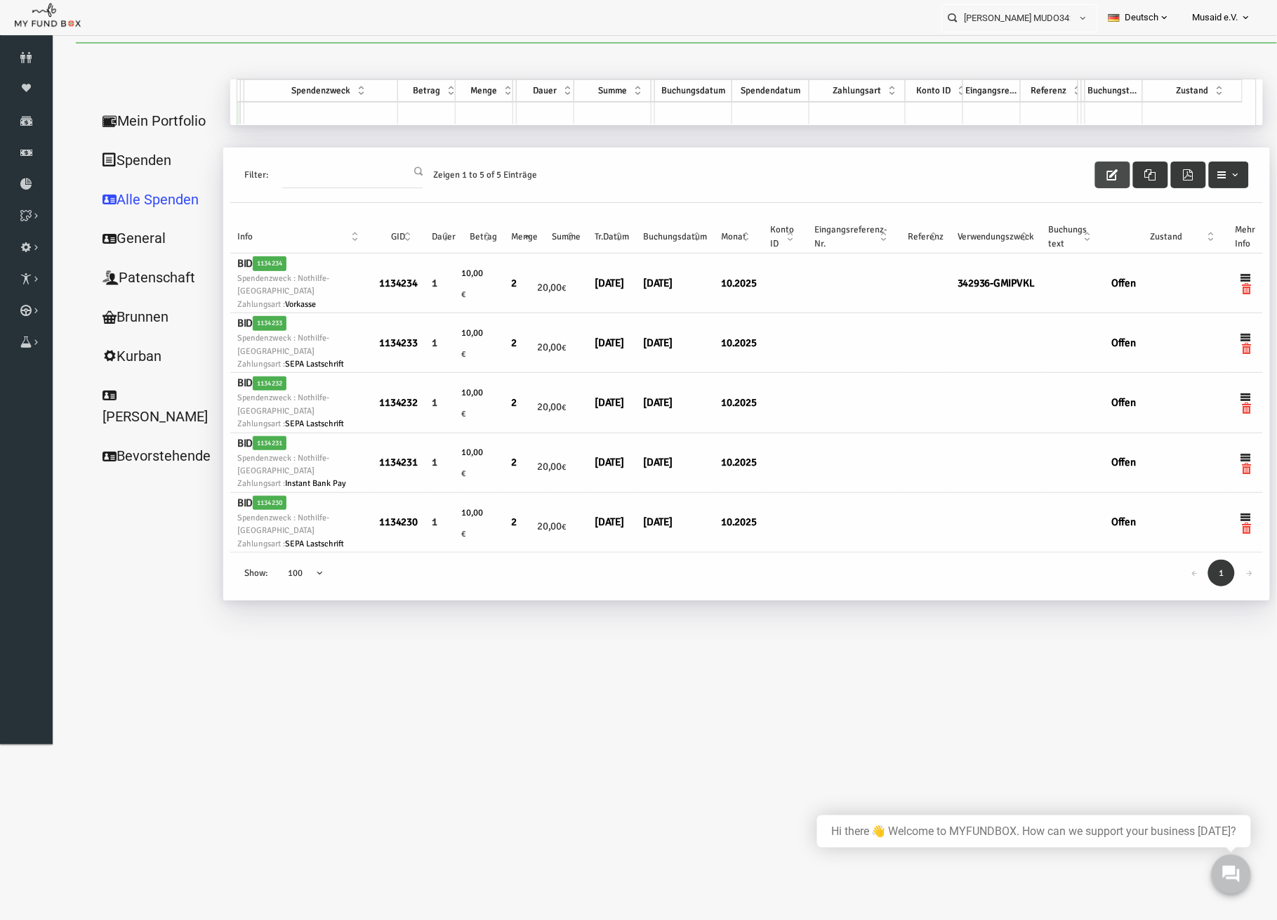
click at [1081, 174] on button "button" at bounding box center [1087, 174] width 35 height 27
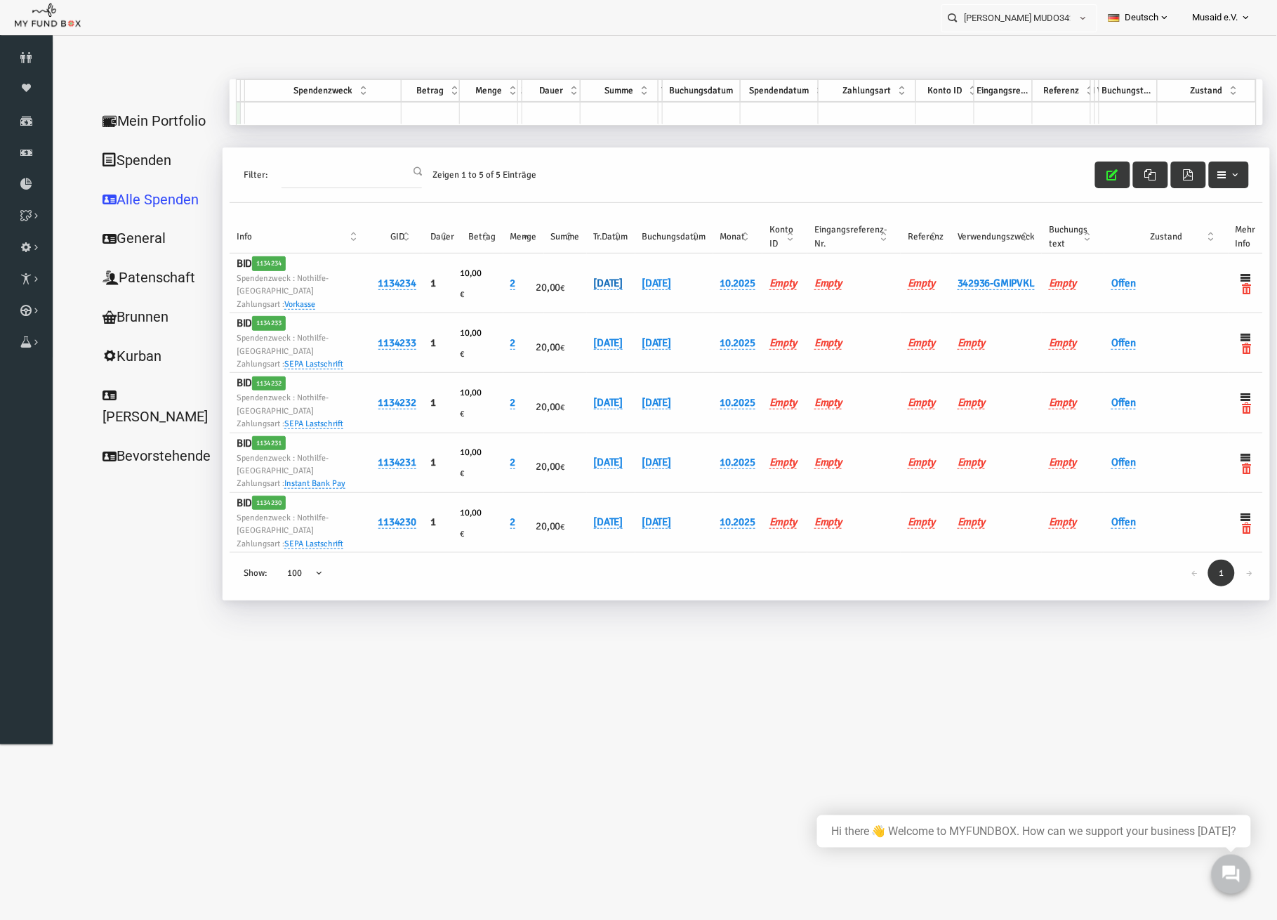
click at [579, 286] on link "13.10.2025" at bounding box center [583, 282] width 29 height 13
click at [557, 300] on input "13.10.2025" at bounding box center [627, 295] width 169 height 25
type input "[DATE]"
click at [720, 295] on button "submit" at bounding box center [733, 296] width 27 height 27
click at [1092, 280] on link "Offen" at bounding box center [1098, 282] width 25 height 13
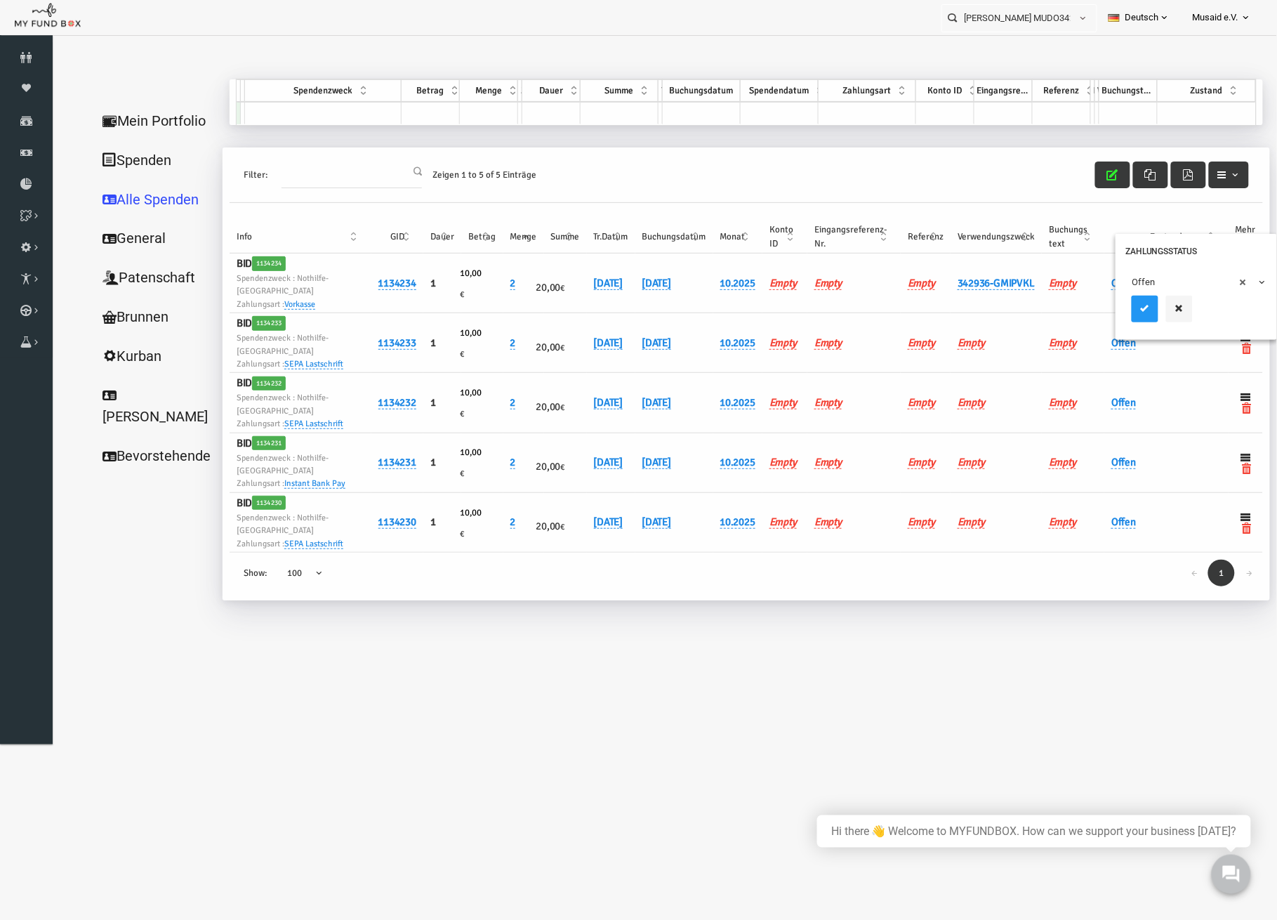
click at [1097, 294] on div "× Offen" at bounding box center [1170, 298] width 161 height 81
click at [1129, 280] on span "× Offen" at bounding box center [1171, 282] width 128 height 14
click at [1112, 308] on button "submit" at bounding box center [1120, 308] width 27 height 27
click at [1084, 173] on icon "button" at bounding box center [1087, 174] width 11 height 11
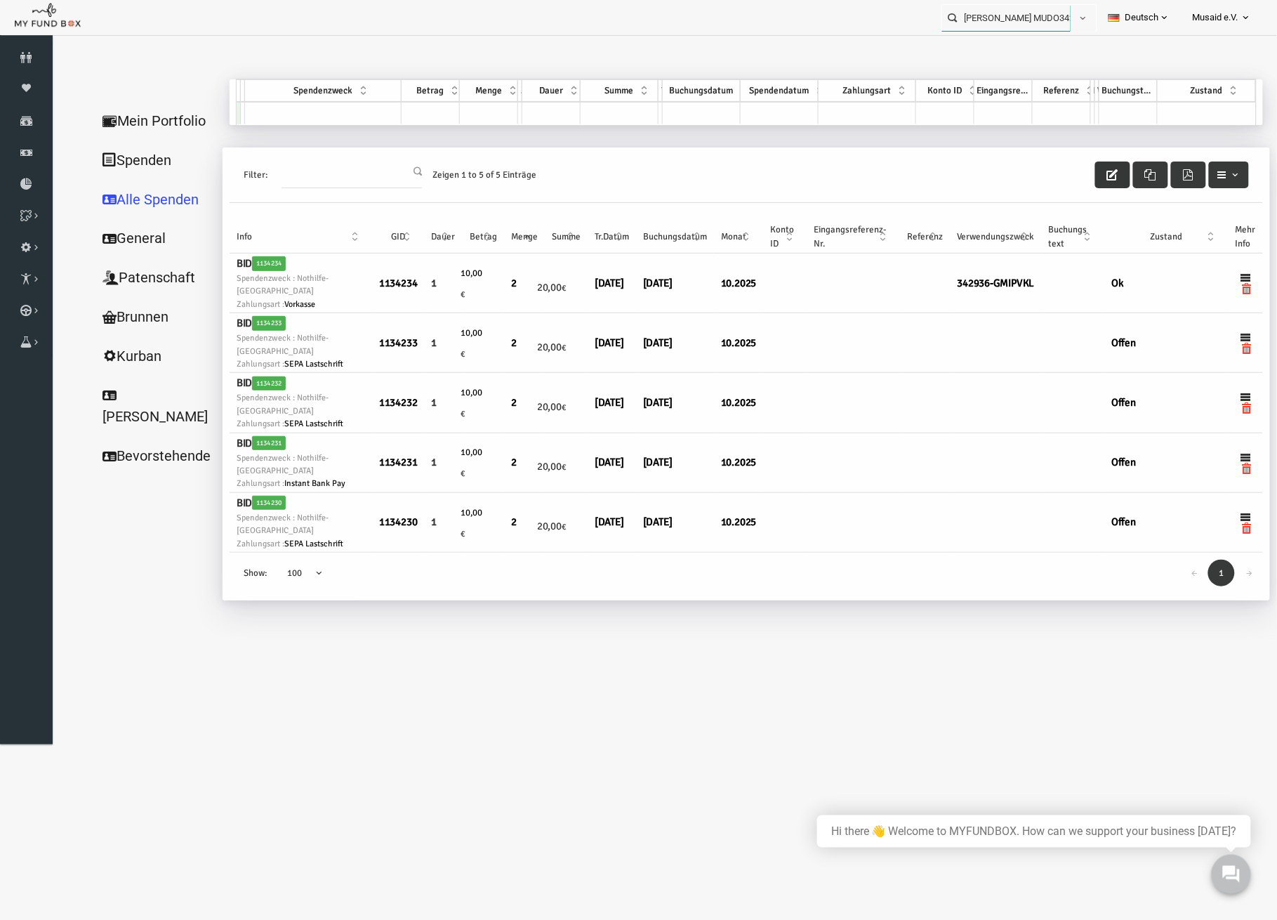
click at [1036, 14] on input "Melek Türkyilmaz MUDO342936" at bounding box center [1006, 18] width 128 height 26
drag, startPoint x: 1051, startPoint y: 20, endPoint x: 960, endPoint y: 16, distance: 90.6
click at [960, 16] on input "Melek Türkyilmaz MUDO342936" at bounding box center [1006, 18] width 128 height 26
click at [1042, 14] on input "Melek Türkyilmaz MUDO342936" at bounding box center [1006, 18] width 128 height 26
drag, startPoint x: 1037, startPoint y: 21, endPoint x: 949, endPoint y: 20, distance: 87.8
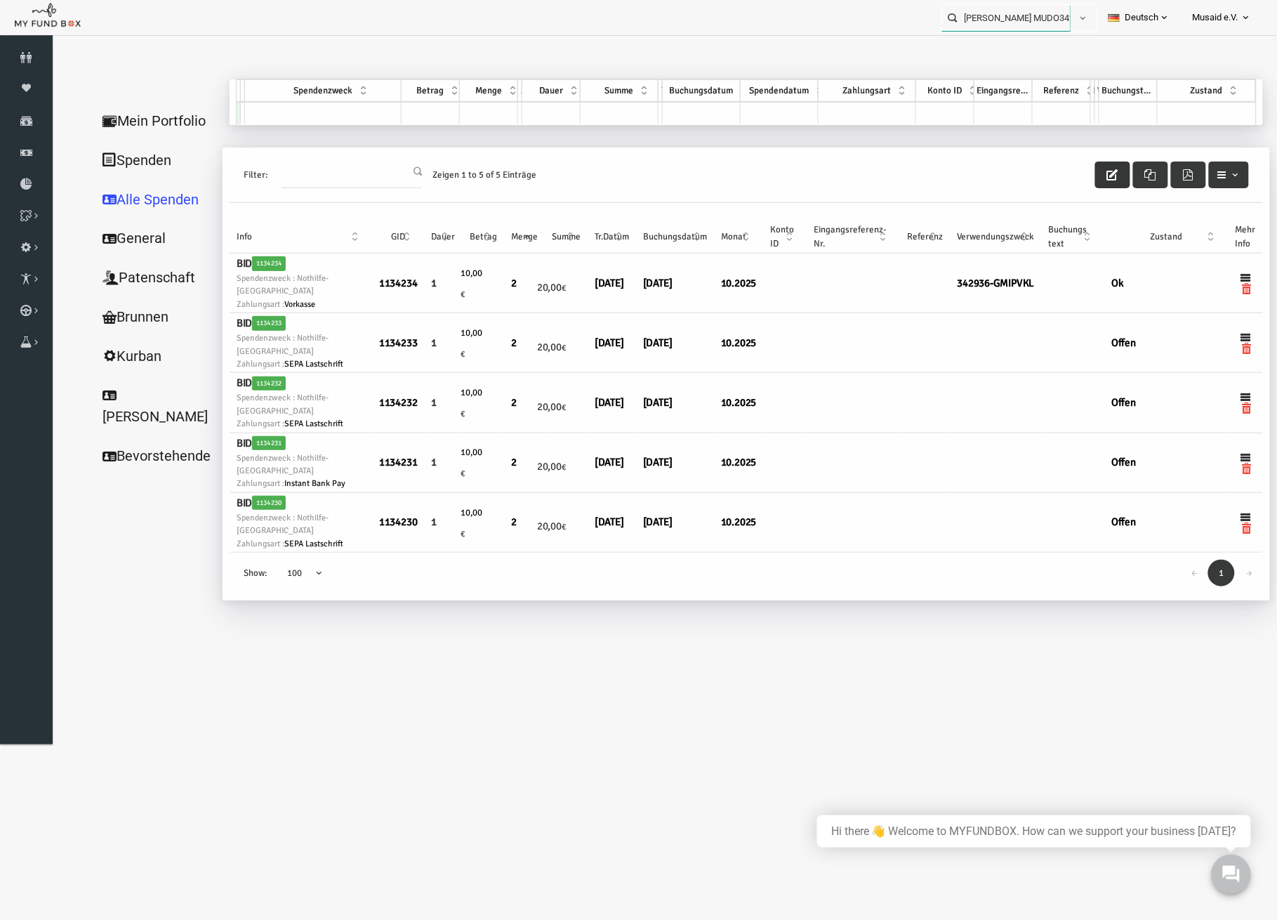
click at [949, 20] on input "Melek Türkyilmaz MUDO342936" at bounding box center [1006, 18] width 128 height 26
drag, startPoint x: 1025, startPoint y: 20, endPoint x: 1002, endPoint y: 25, distance: 23.8
click at [1002, 25] on input "MUDO342936" at bounding box center [994, 18] width 128 height 26
click at [1015, 50] on label "Ajka MUDO342963" at bounding box center [975, 42] width 83 height 15
type input "Ajka MUDO342963"
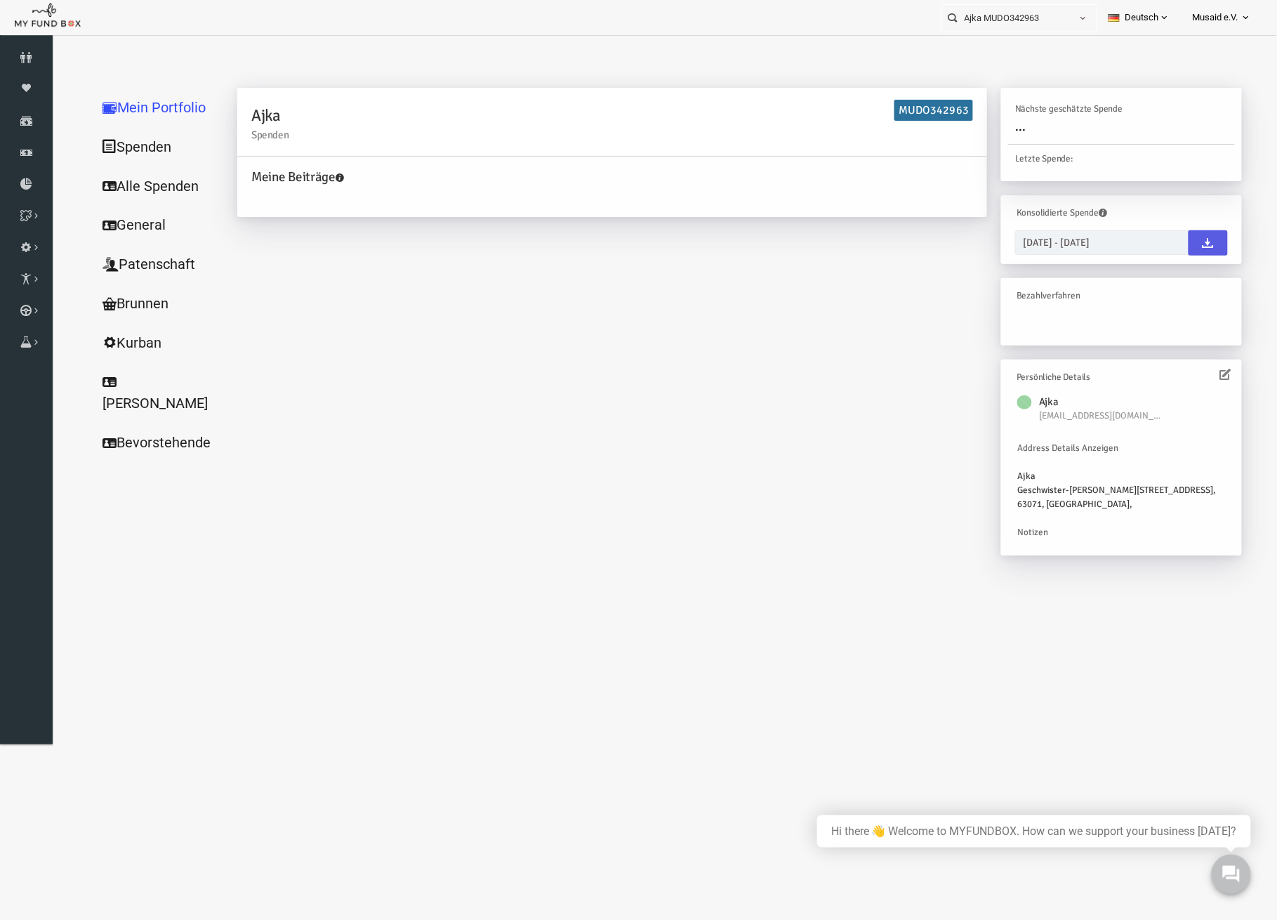
click at [143, 175] on link "Alle Spenden" at bounding box center [135, 186] width 140 height 40
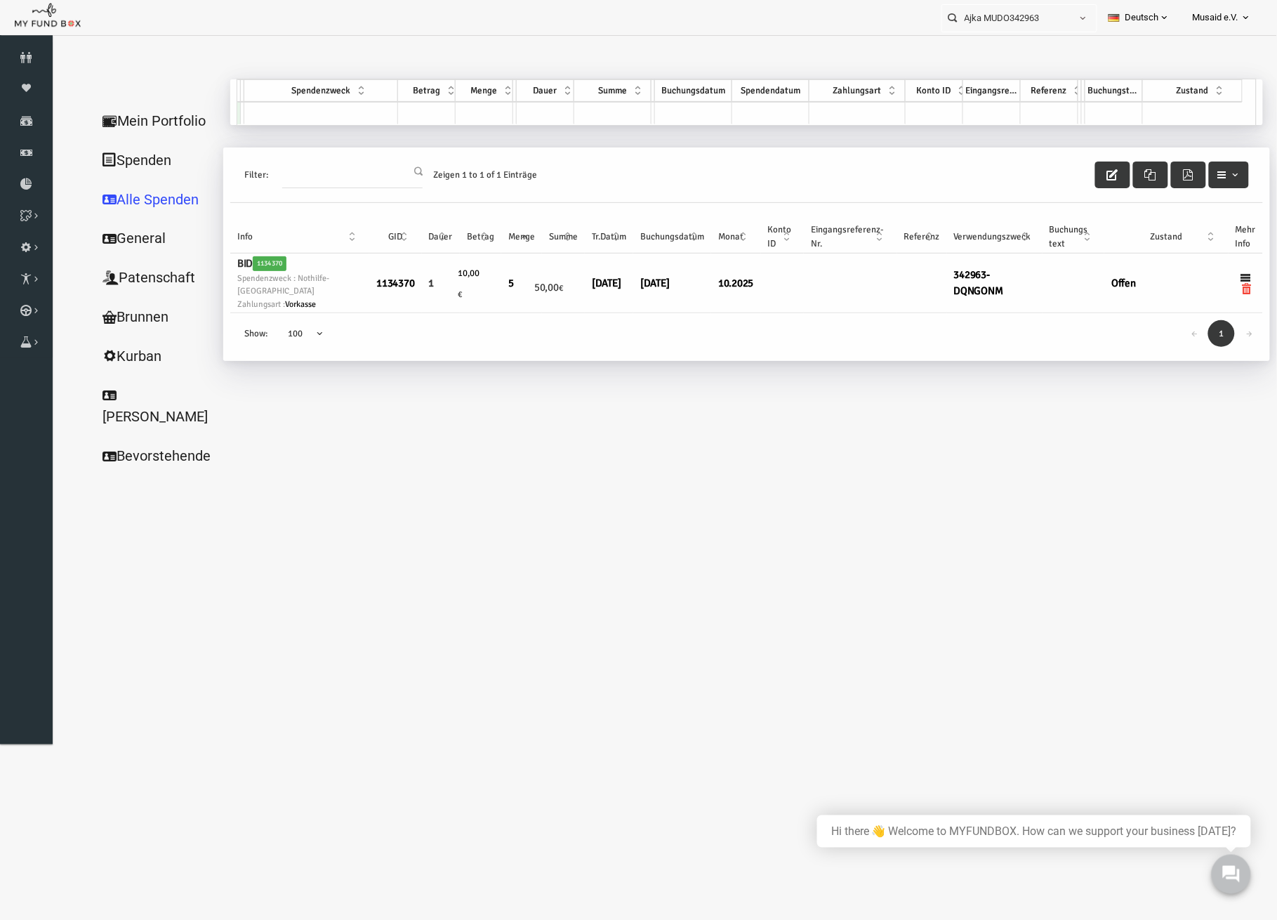
drag, startPoint x: 487, startPoint y: 522, endPoint x: 504, endPoint y: 544, distance: 28.5
click at [487, 522] on body "Spender nicht gefunden Patenschaft nicht gefunden Partner nicht gefunden !!!! B…" at bounding box center [651, 501] width 1201 height 920
click at [308, 550] on body "Spender nicht gefunden Patenschaft nicht gefunden Partner nicht gefunden !!!! B…" at bounding box center [651, 501] width 1201 height 920
click at [1083, 169] on icon "button" at bounding box center [1087, 174] width 11 height 11
click at [566, 286] on link "13.10.2025" at bounding box center [579, 282] width 29 height 13
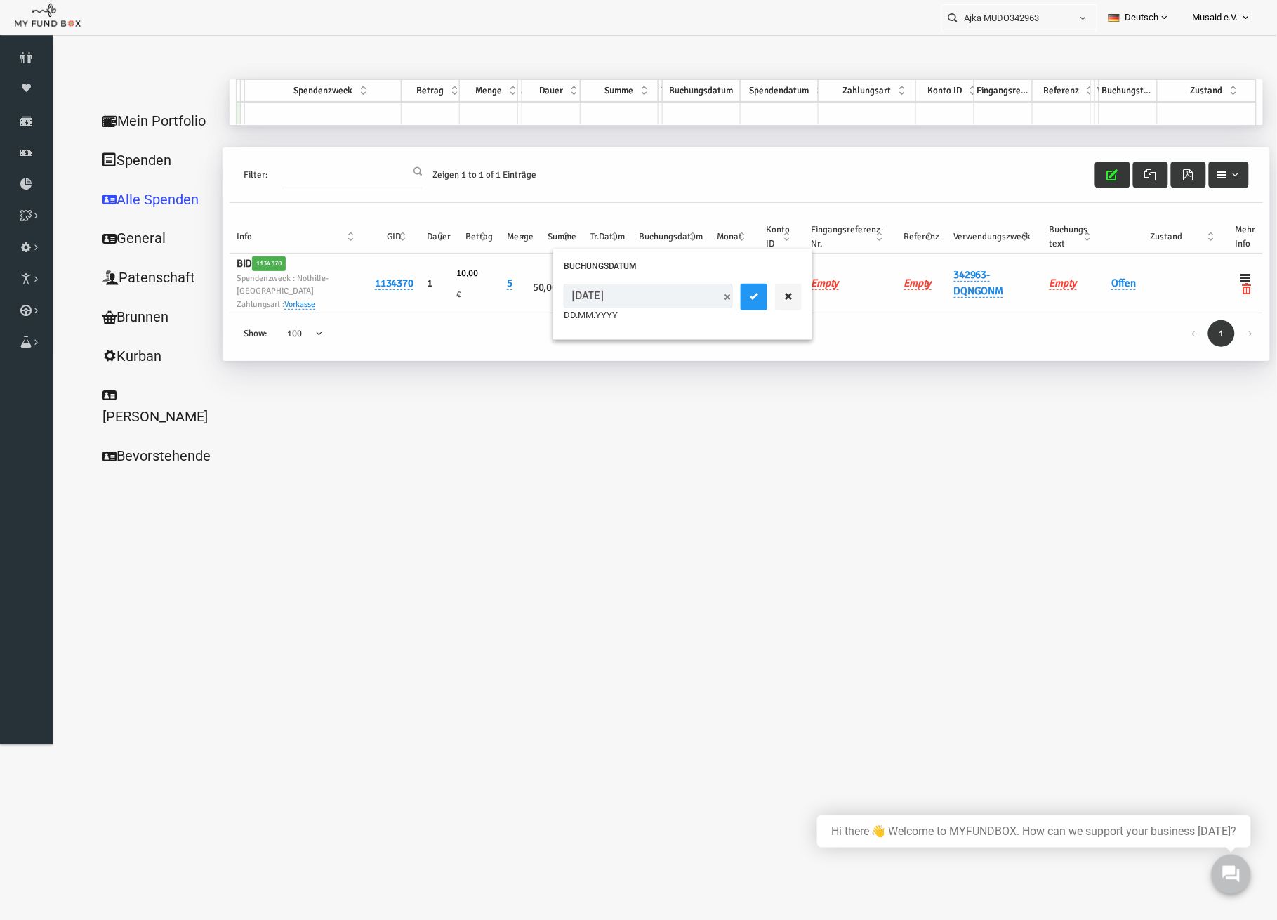
click at [560, 299] on input "13.10.2025" at bounding box center [623, 295] width 169 height 25
type input "[DATE]"
click at [715, 283] on button "submit" at bounding box center [728, 296] width 27 height 27
click at [1100, 272] on td "Offen" at bounding box center [1141, 283] width 124 height 60
click at [1100, 277] on link "Offen" at bounding box center [1098, 282] width 25 height 13
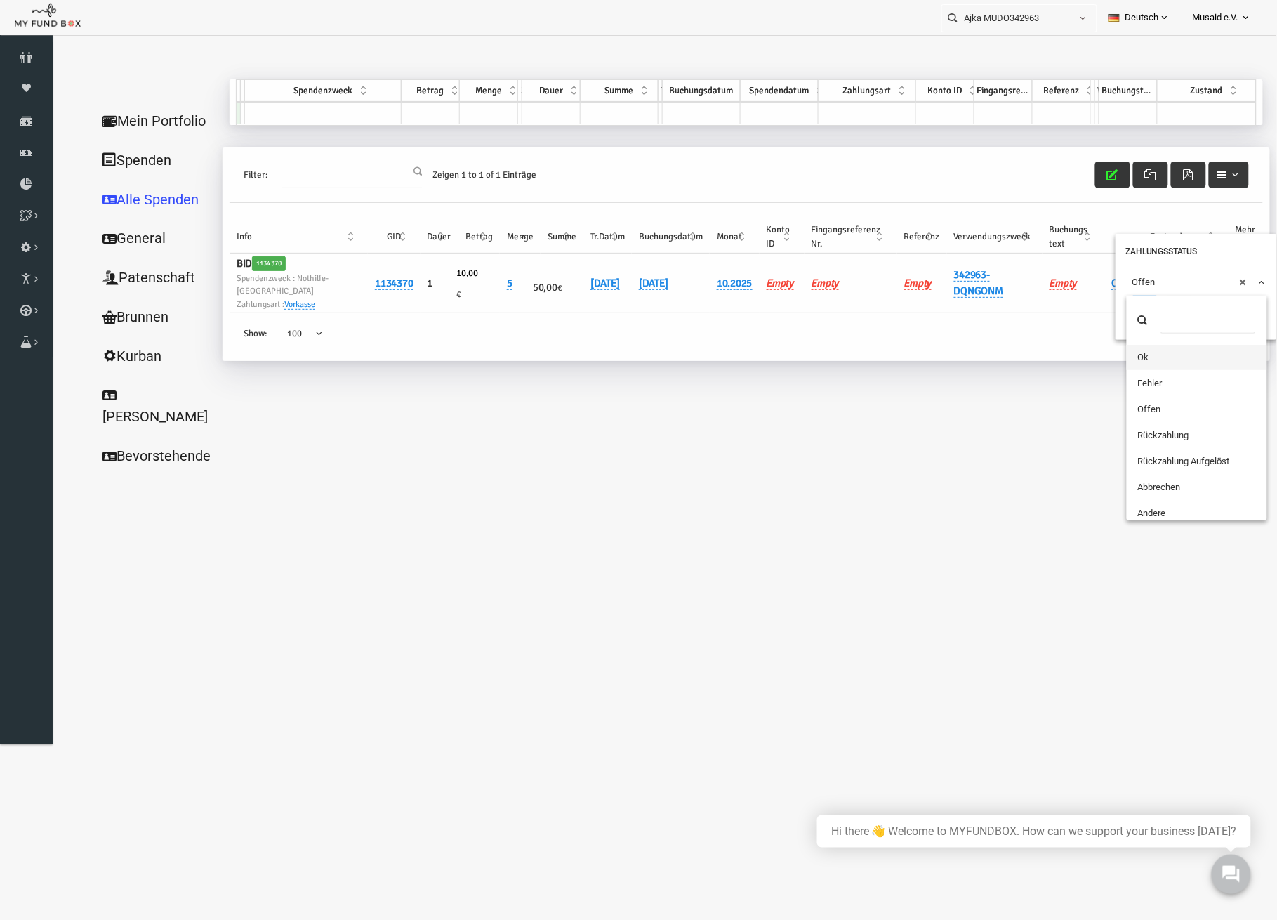
click at [1123, 275] on span "× Offen" at bounding box center [1171, 282] width 128 height 14
click at [1121, 305] on icon "submit" at bounding box center [1119, 307] width 11 height 11
click at [1066, 164] on div "Filter: Zeigen 1 to 1 of 1 Einträge" at bounding box center [720, 174] width 1033 height 55
click at [1083, 176] on icon "button" at bounding box center [1087, 174] width 11 height 11
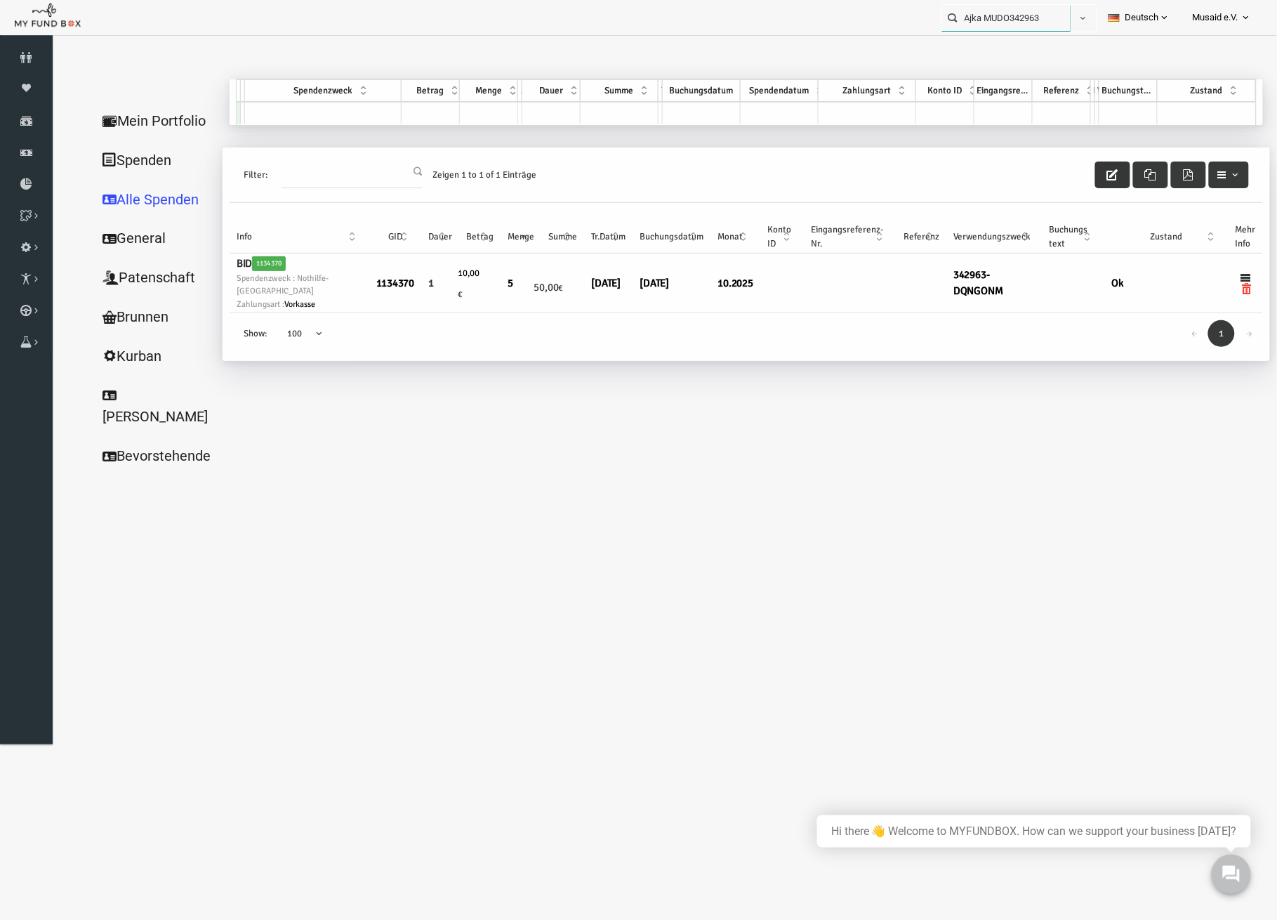
click at [1005, 9] on input "Ajka MUDO342963" at bounding box center [1006, 18] width 128 height 26
click at [1003, 55] on div "Kalosevac MUDO342955" at bounding box center [1013, 46] width 165 height 29
type input "Kalosevac MUDO342955"
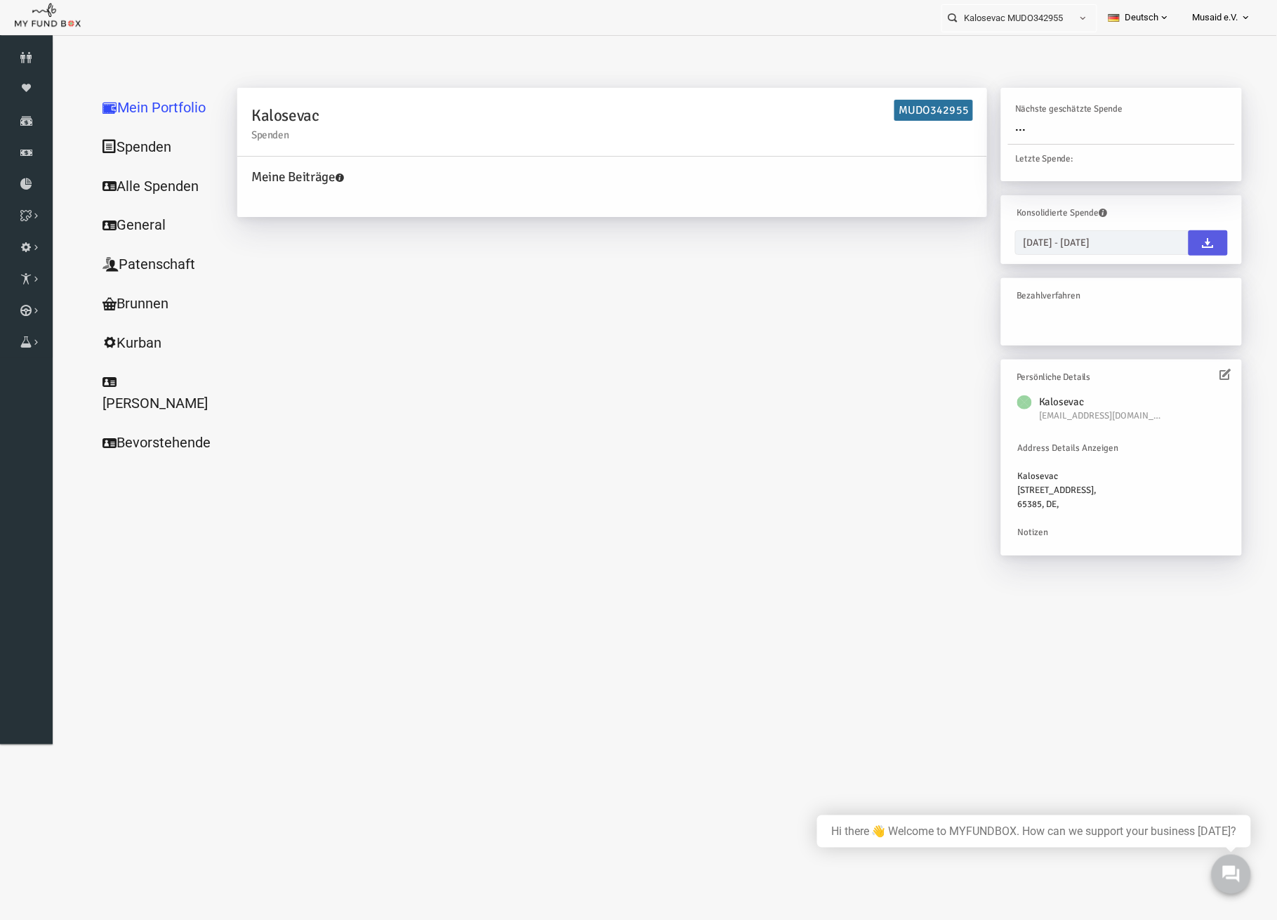
drag, startPoint x: 244, startPoint y: 224, endPoint x: 169, endPoint y: 182, distance: 86.7
click at [169, 182] on link "Alle Spenden" at bounding box center [135, 186] width 140 height 40
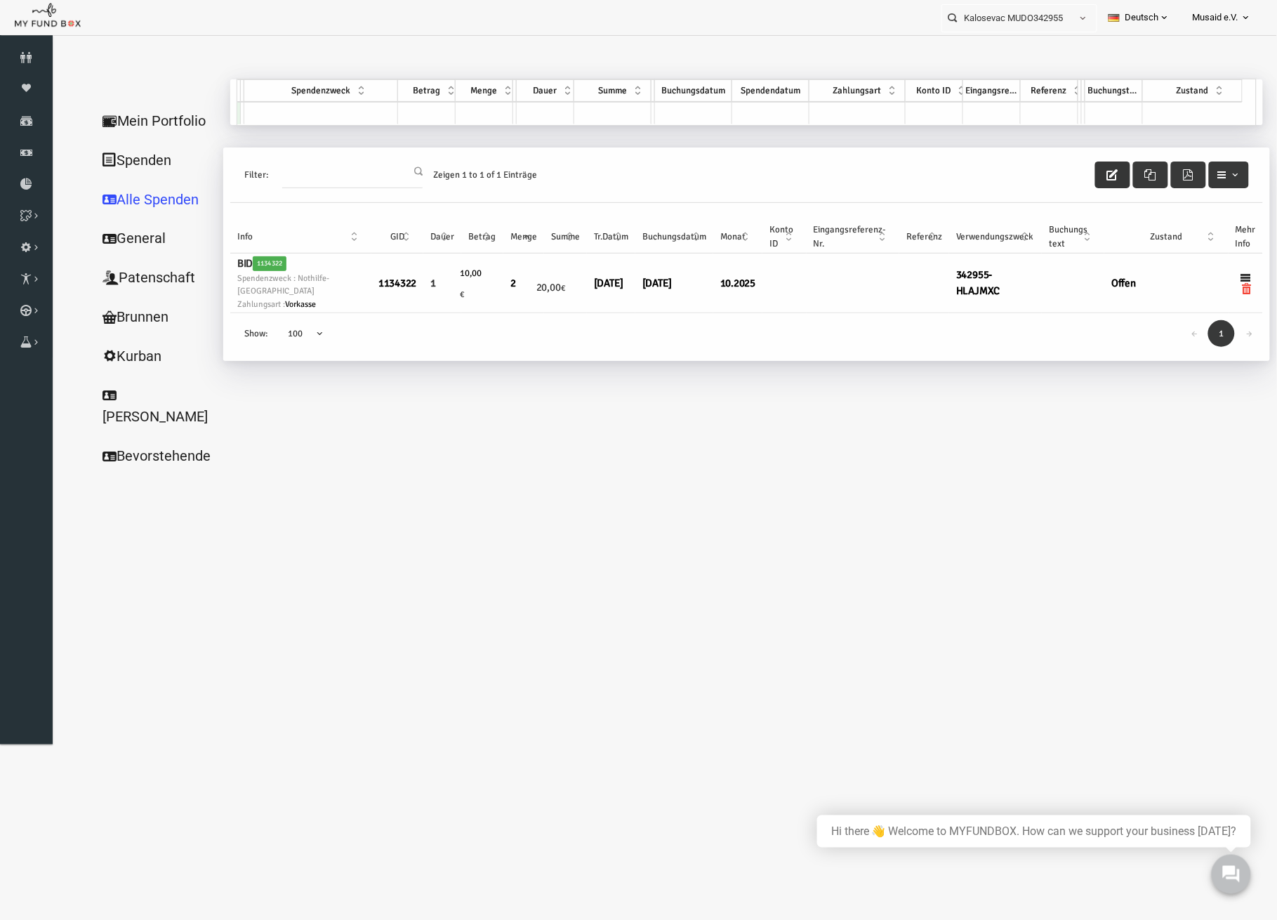
click at [1076, 184] on button "button" at bounding box center [1087, 174] width 35 height 27
click at [567, 280] on link "13.10.2025" at bounding box center [581, 282] width 29 height 13
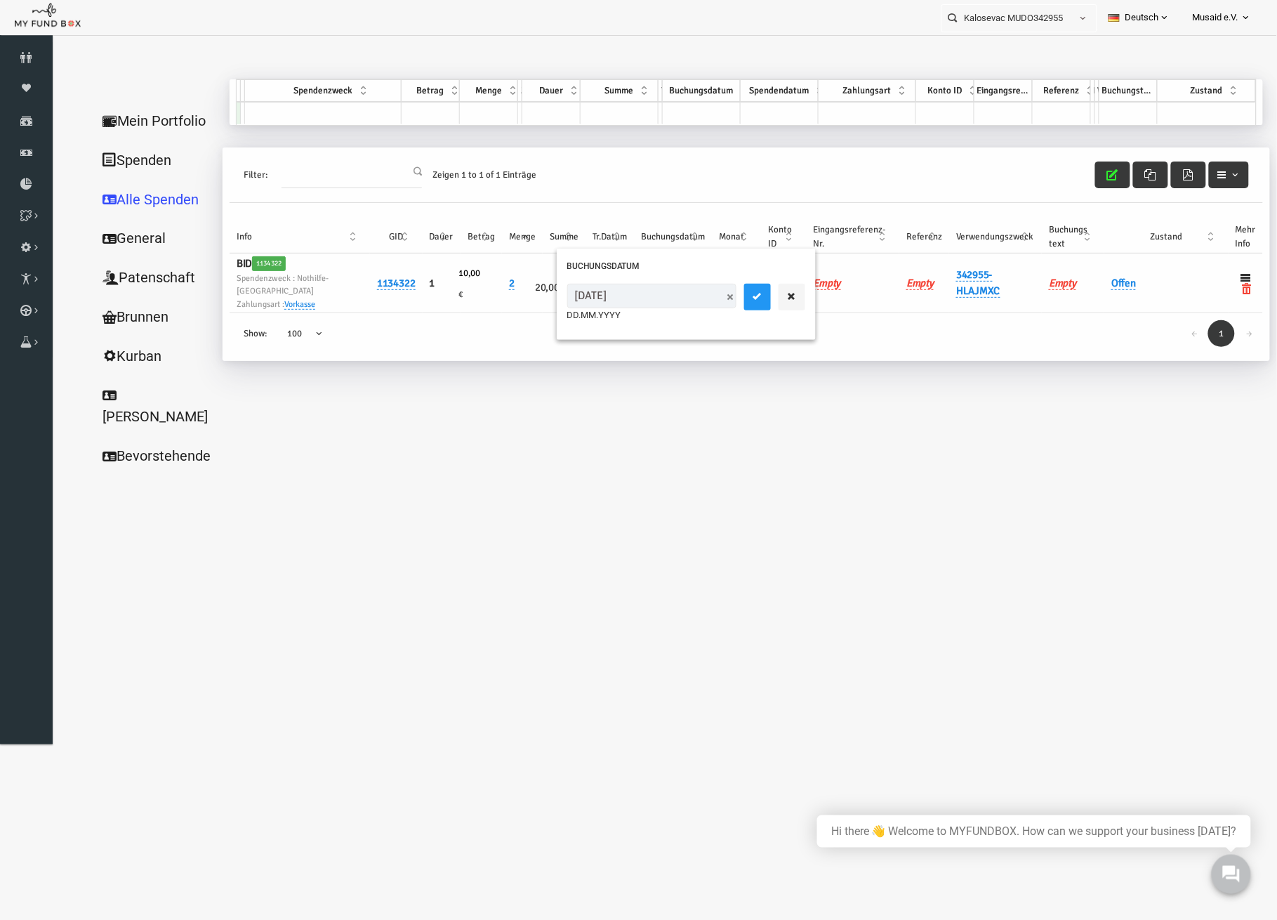
drag, startPoint x: 556, startPoint y: 300, endPoint x: 563, endPoint y: 301, distance: 7.1
click at [563, 301] on input "13.10.2025" at bounding box center [626, 295] width 169 height 25
type input "[DATE]"
click at [727, 299] on icon "submit" at bounding box center [732, 295] width 11 height 11
click at [1105, 276] on link "Offen" at bounding box center [1098, 282] width 25 height 13
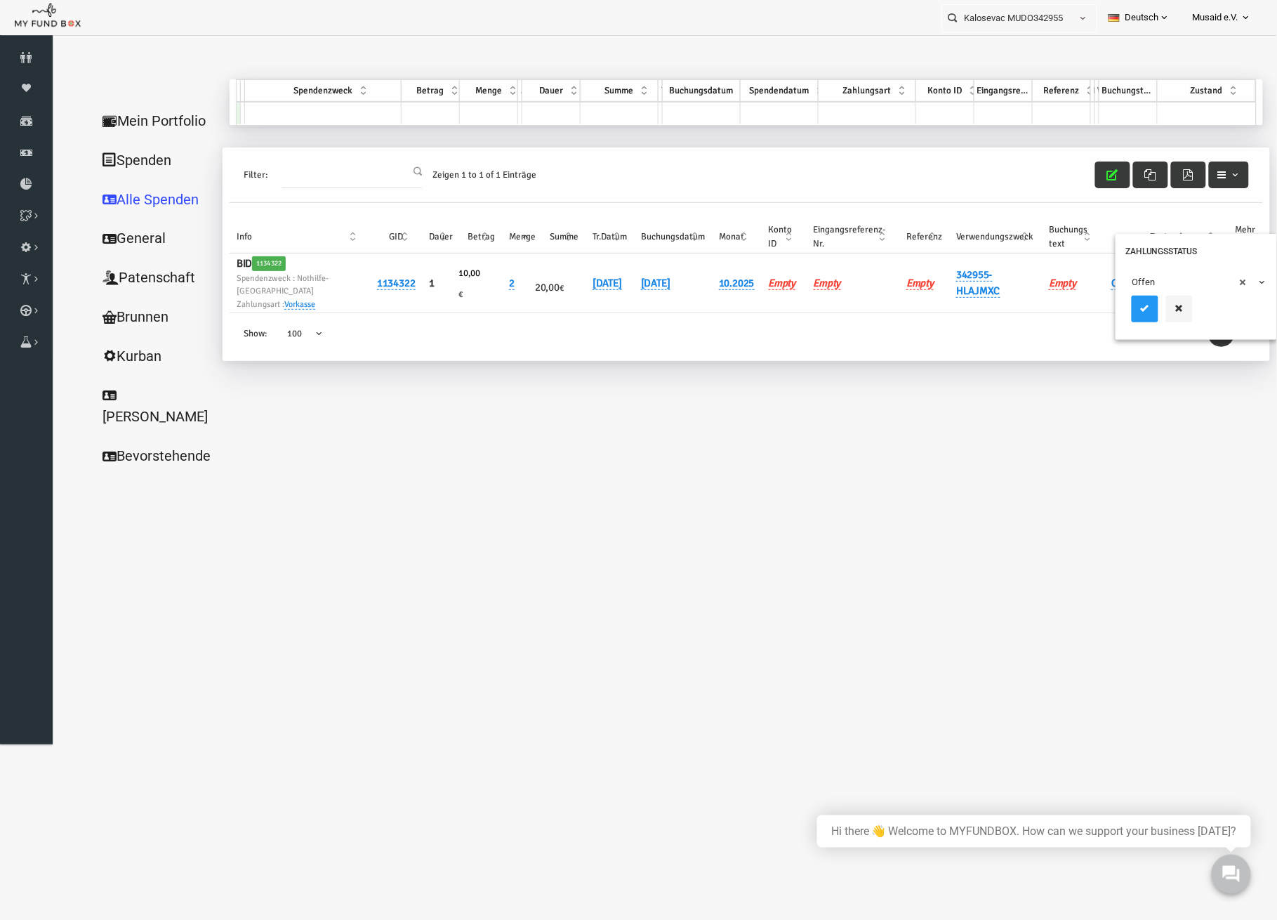
click at [1113, 278] on span "× Offen" at bounding box center [1171, 282] width 128 height 14
click at [1125, 317] on button "submit" at bounding box center [1120, 308] width 27 height 27
click at [1090, 178] on span "button" at bounding box center [1087, 174] width 11 height 11
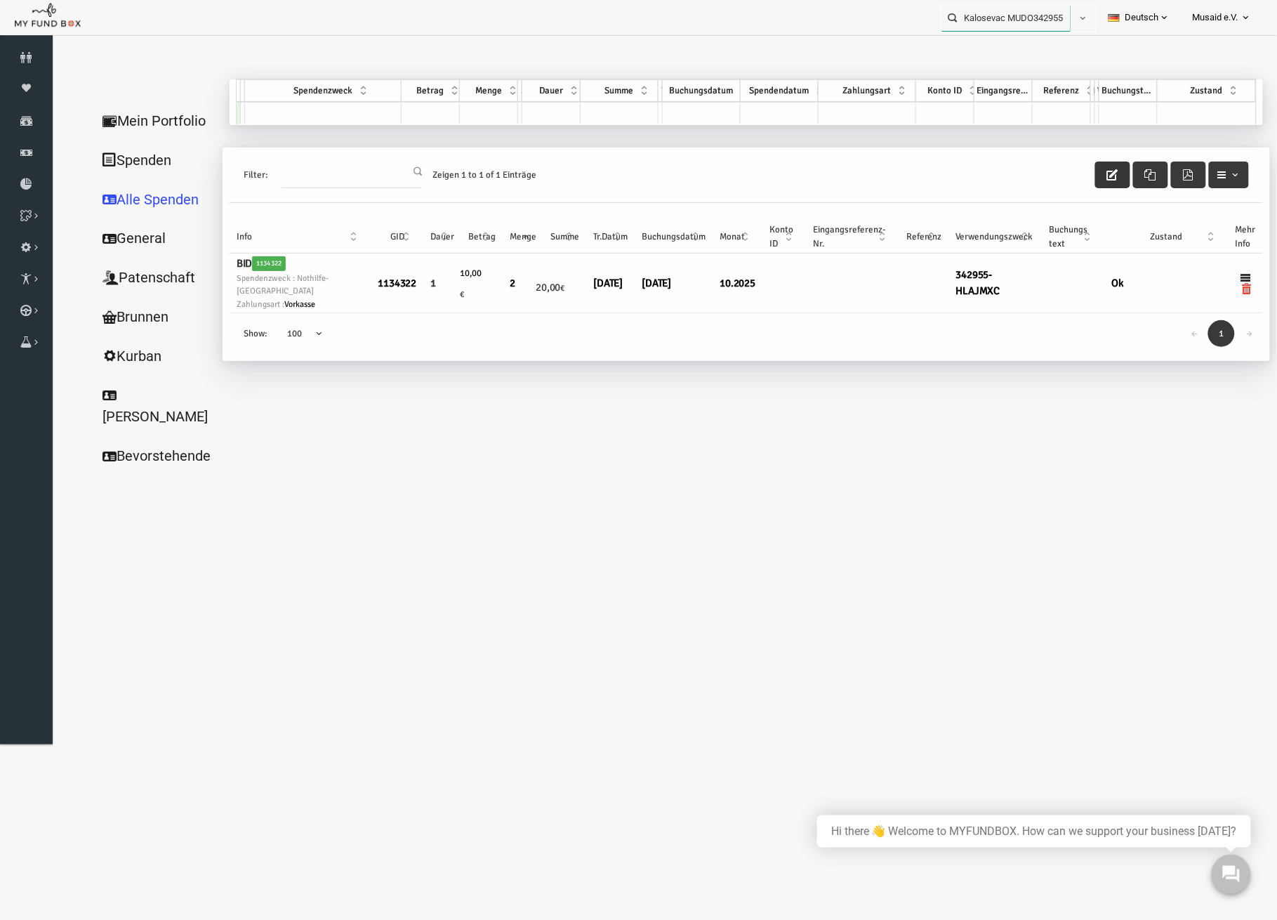
click at [1042, 16] on input "Kalosevac MUDO342955" at bounding box center [1006, 18] width 128 height 26
click at [1024, 49] on label "Esengül Saglam MUDO342901" at bounding box center [1000, 42] width 133 height 15
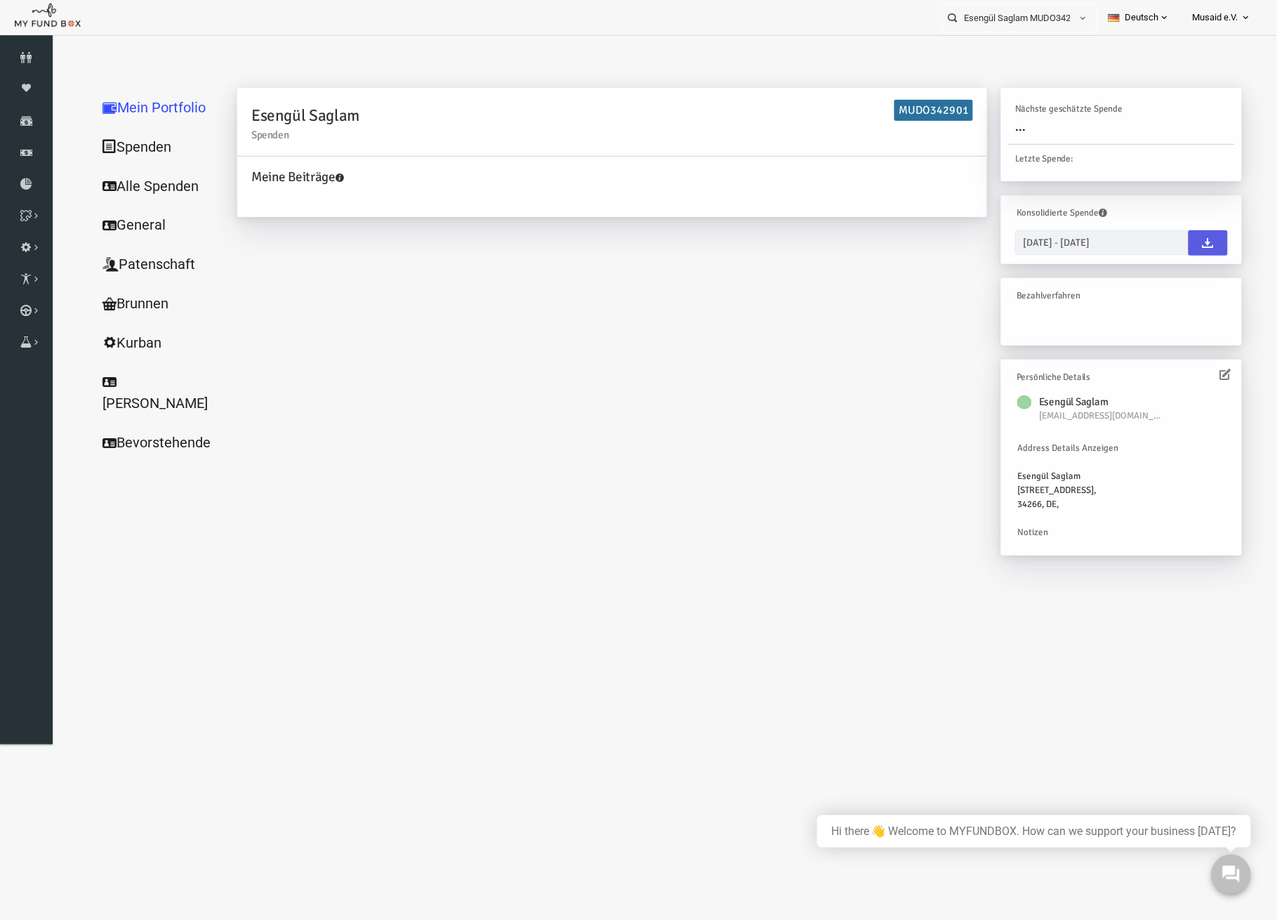
click at [151, 184] on link "Alle Spenden" at bounding box center [135, 186] width 140 height 40
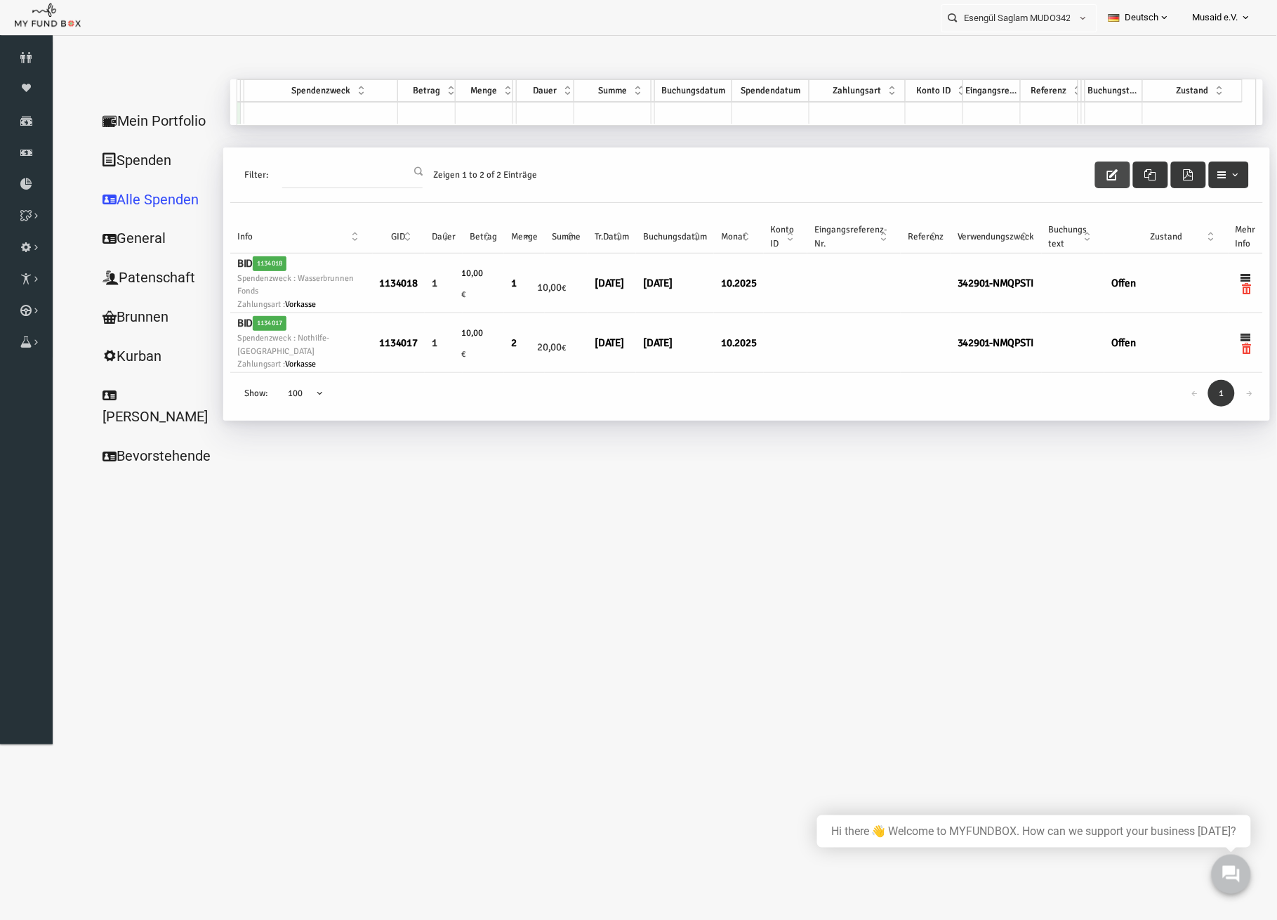
click at [1081, 175] on button "button" at bounding box center [1087, 174] width 35 height 27
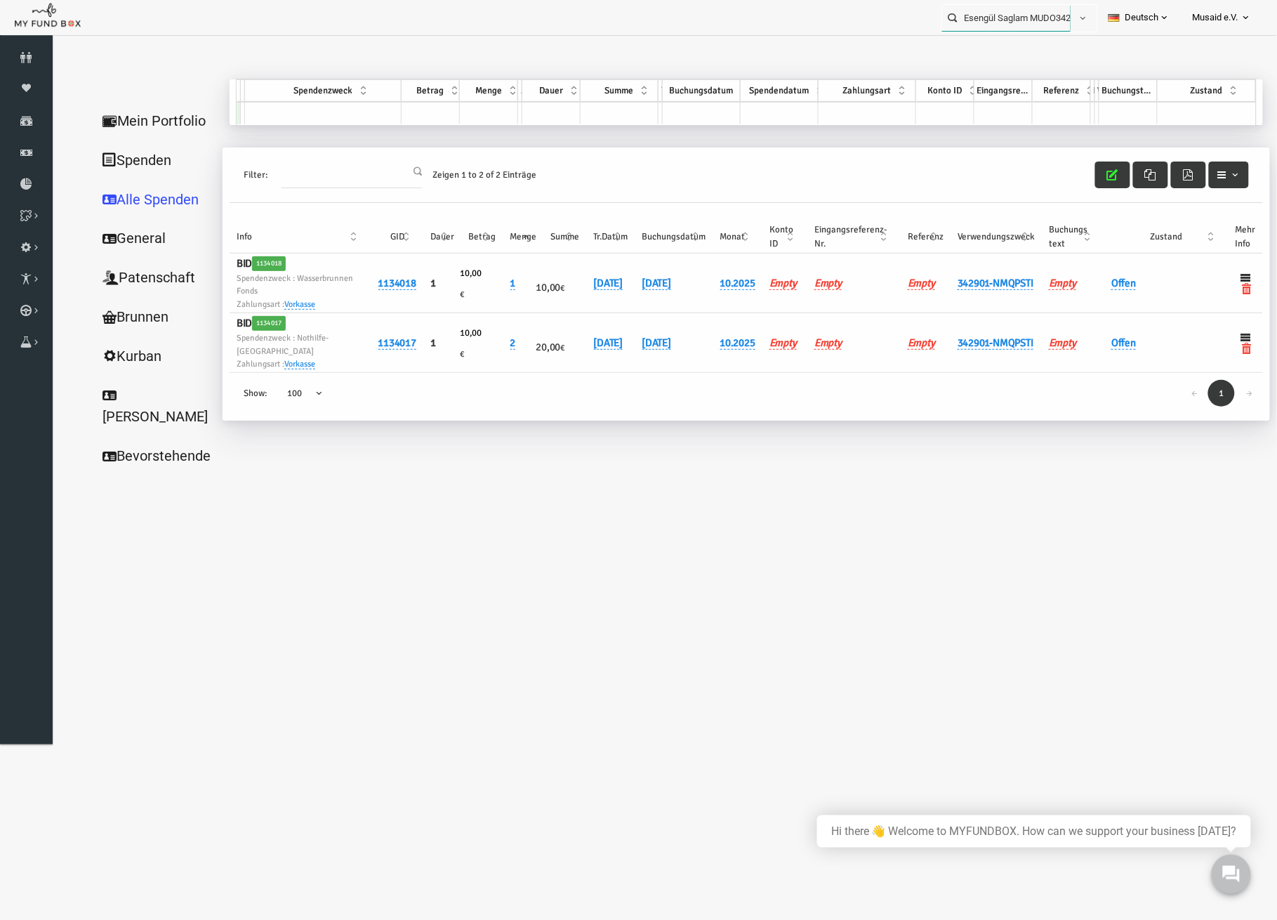
click at [1029, 29] on input "Esengül Saglam MUDO342901" at bounding box center [1006, 18] width 128 height 26
click at [1029, 27] on input "Esengül Saglam MUDO342901" at bounding box center [1006, 18] width 128 height 26
click at [1025, 44] on label "Sümeyye Reyhan Dastan MUDO288477" at bounding box center [1011, 50] width 154 height 30
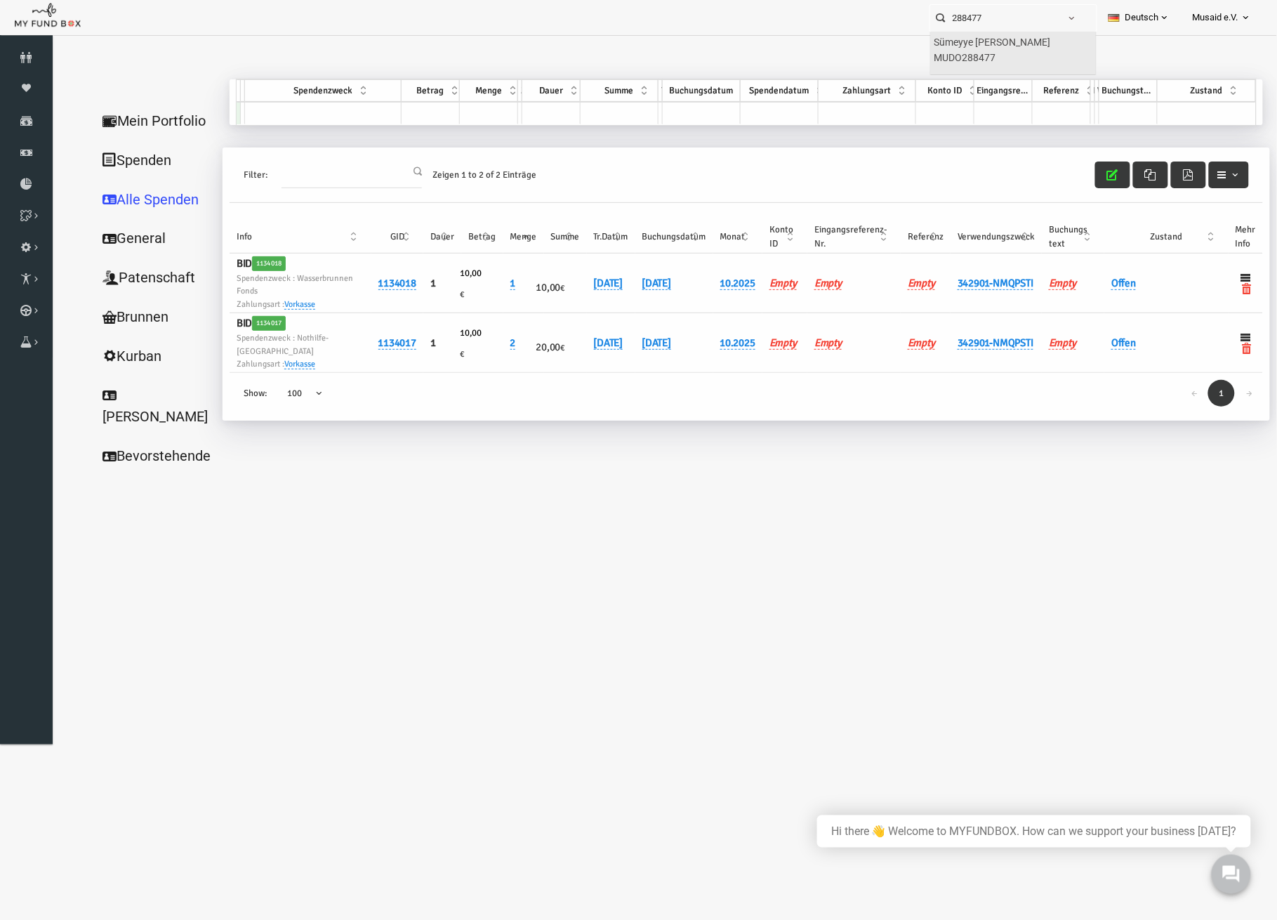
type input "Sümeyye Reyhan Dastan MUDO288477"
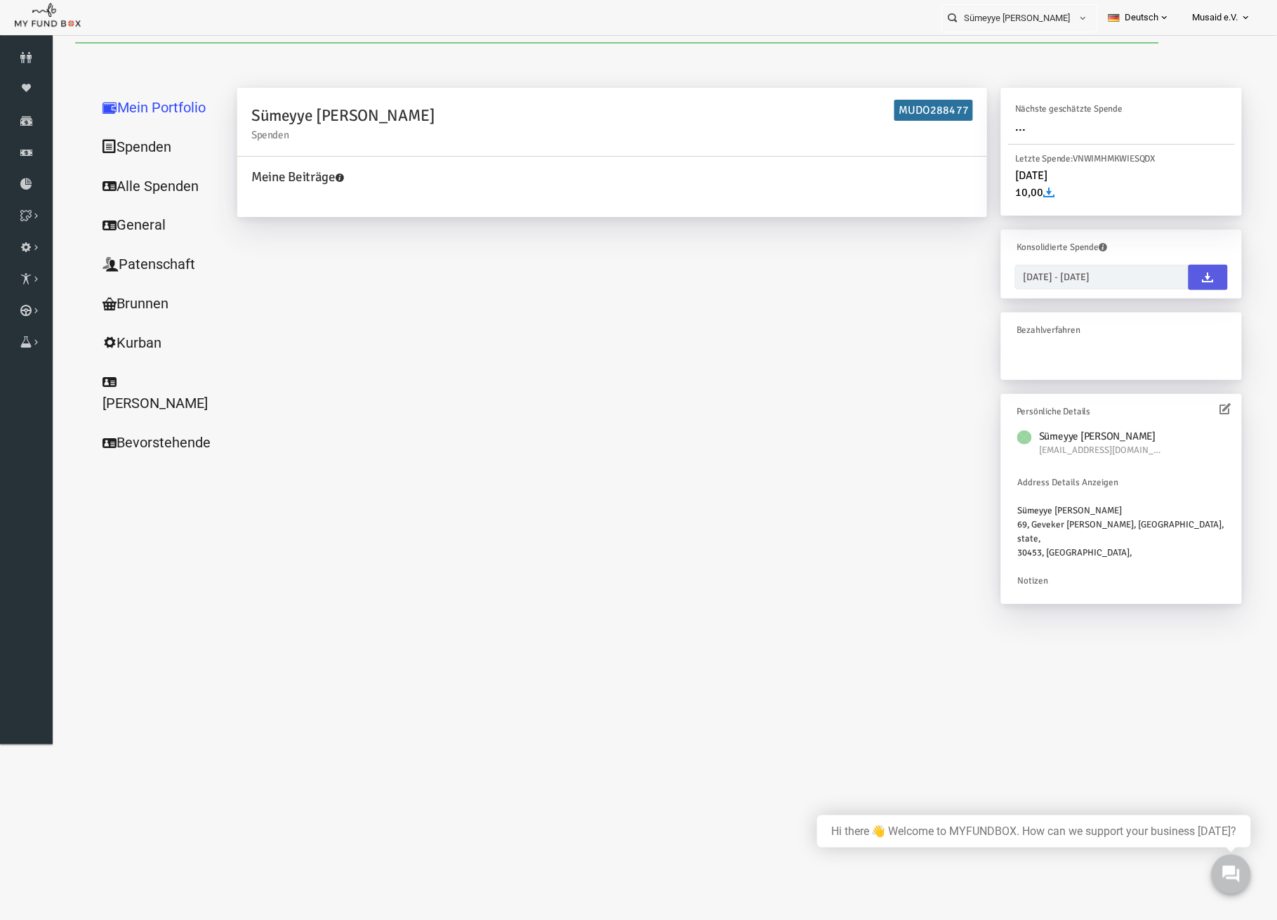
click at [101, 184] on link "Alle Spenden" at bounding box center [135, 186] width 140 height 40
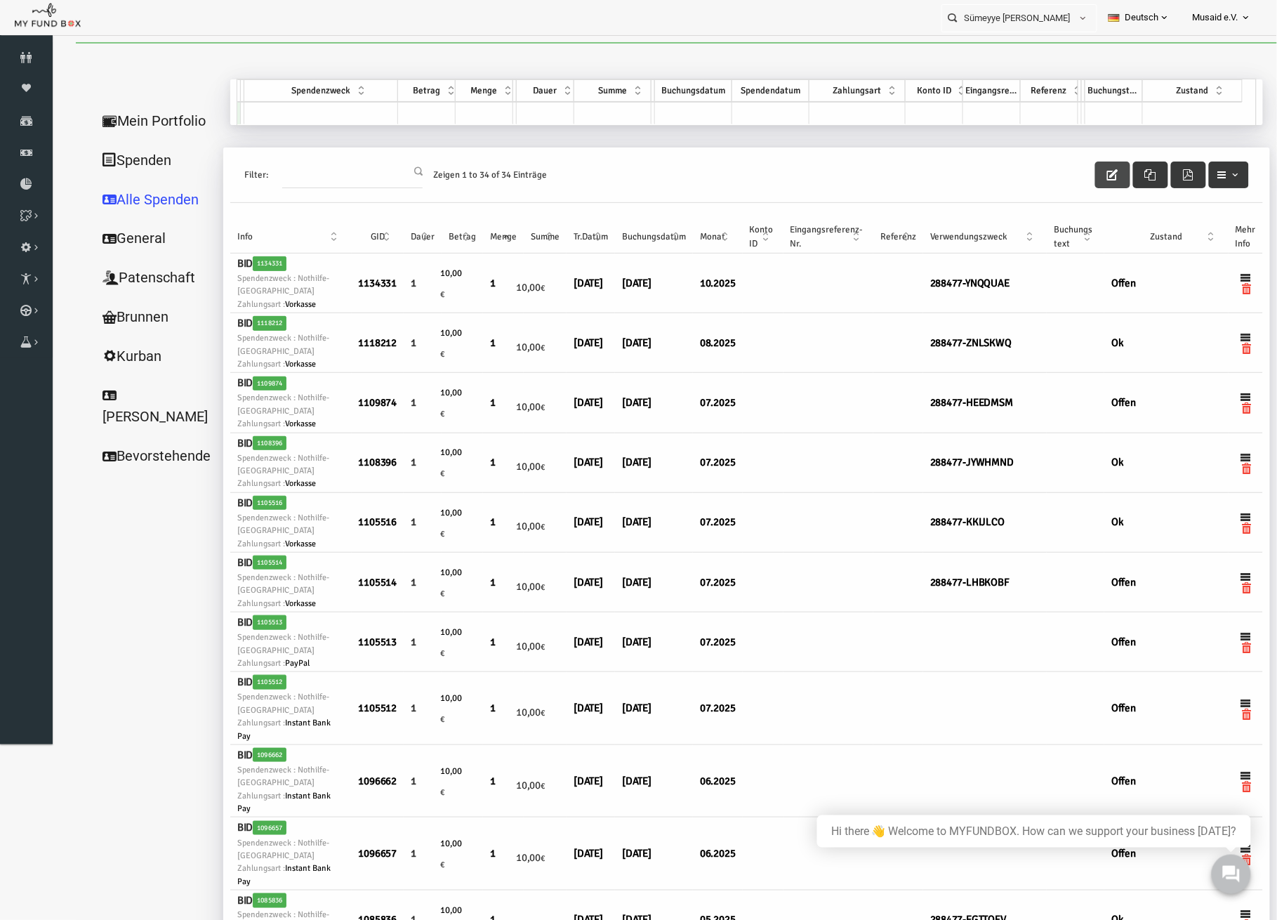
click at [1072, 179] on button "button" at bounding box center [1087, 174] width 35 height 27
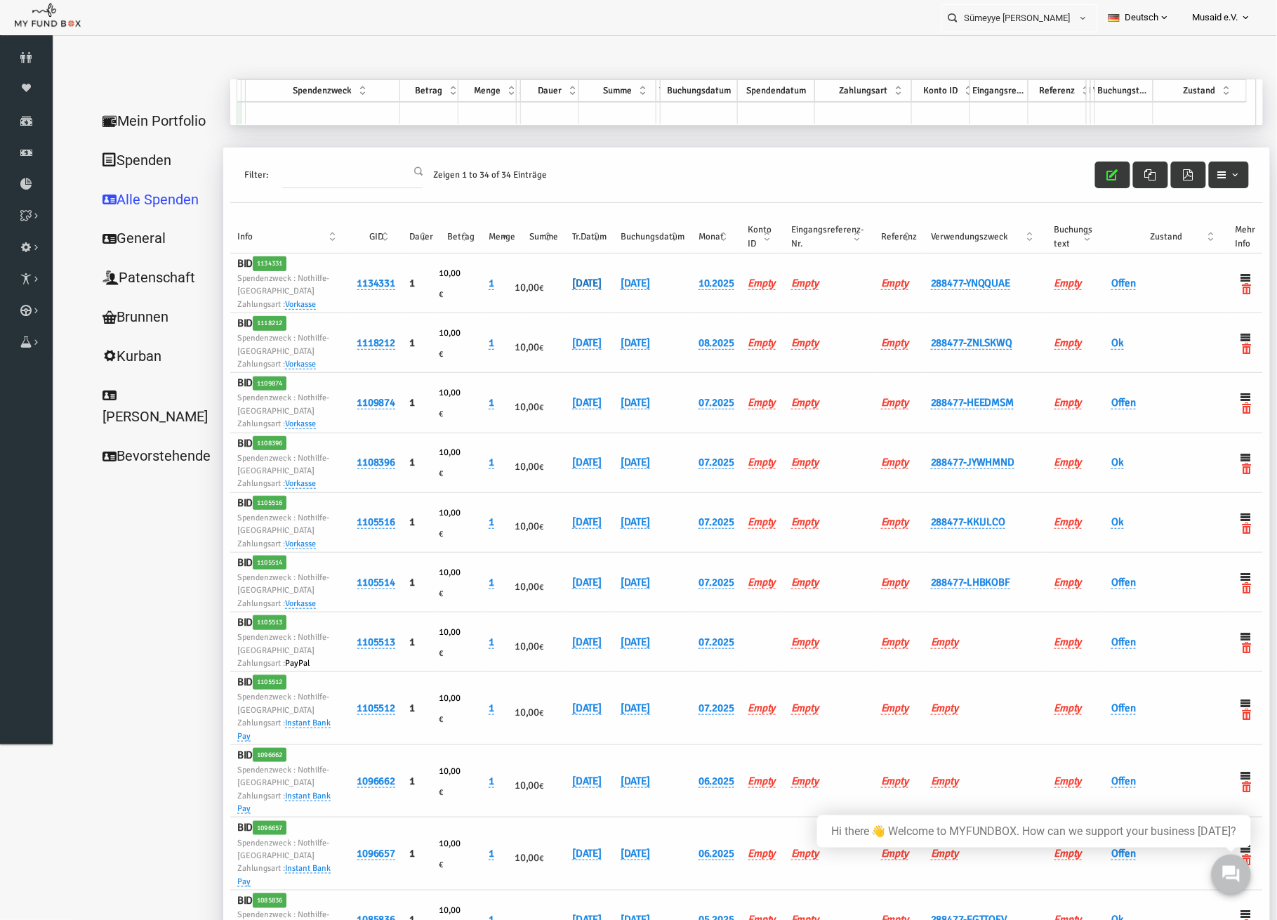
click at [562, 282] on link "13.10.2025" at bounding box center [561, 282] width 29 height 13
click at [550, 298] on input "13.10.2025" at bounding box center [613, 295] width 169 height 25
type input "[DATE]"
click at [714, 292] on icon "submit" at bounding box center [719, 295] width 11 height 11
click at [1086, 284] on link "Offen" at bounding box center [1098, 282] width 25 height 13
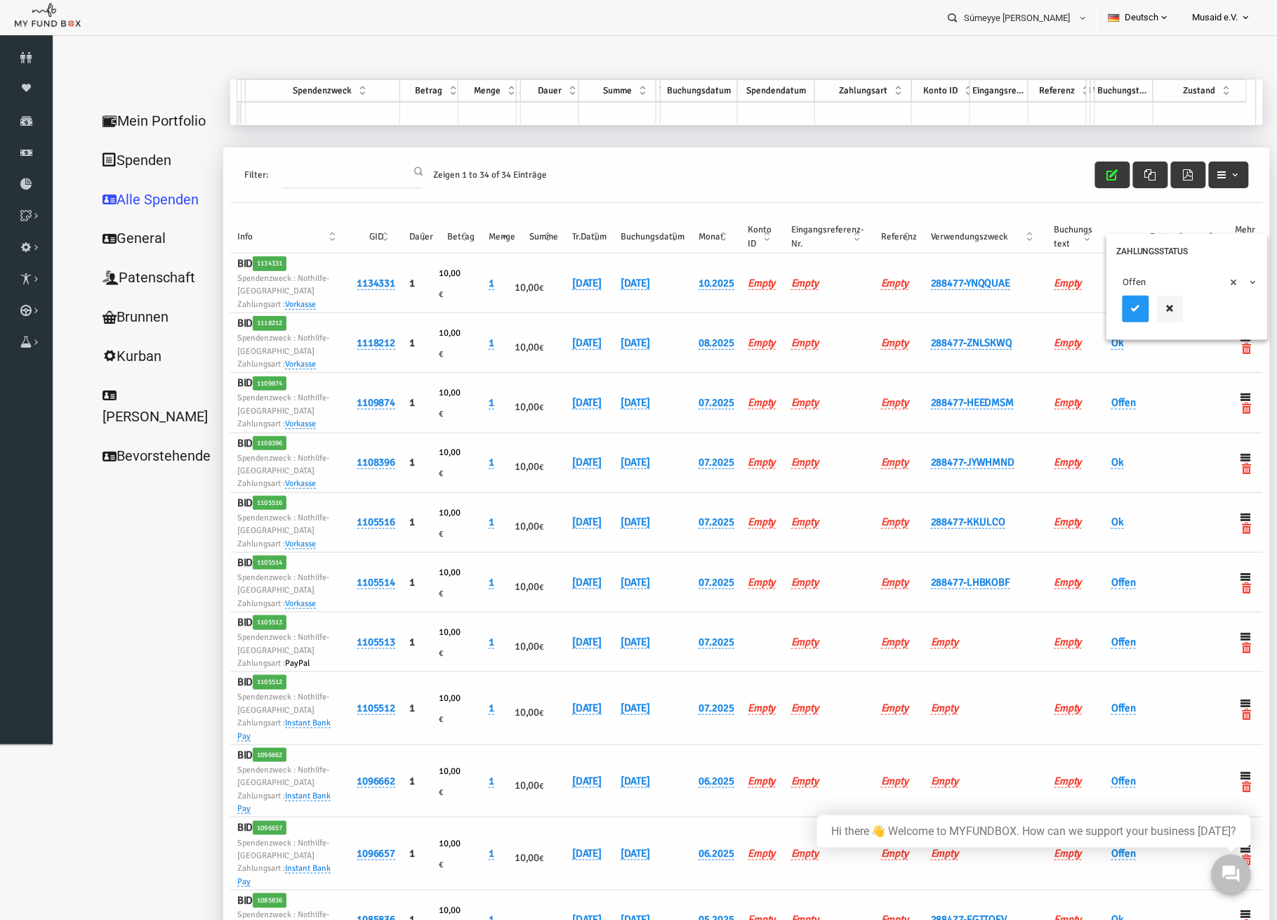
click at [1081, 296] on div "× Offen" at bounding box center [1161, 298] width 161 height 81
click at [1096, 291] on span "× Offen" at bounding box center [1162, 281] width 140 height 27
click at [1115, 312] on icon "submit" at bounding box center [1110, 307] width 11 height 11
click at [1070, 175] on button "button" at bounding box center [1087, 174] width 35 height 27
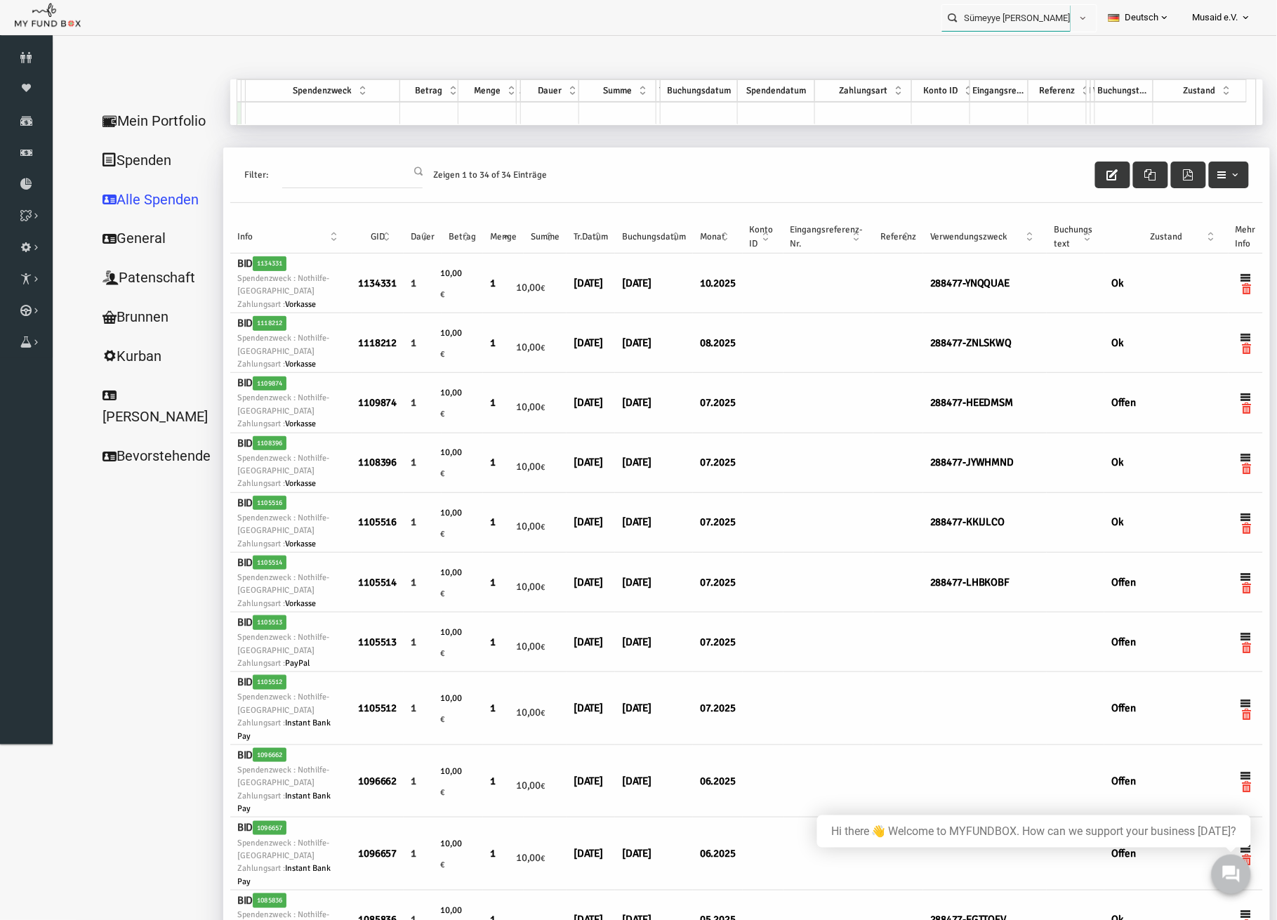
click at [1013, 17] on input "Sümeyye Reyhan Dastan MUDO288477" at bounding box center [1006, 18] width 128 height 26
click at [1009, 48] on label "Esengül Saglam MUDO342901" at bounding box center [1000, 42] width 133 height 15
type input "Esengül Saglam MUDO342901"
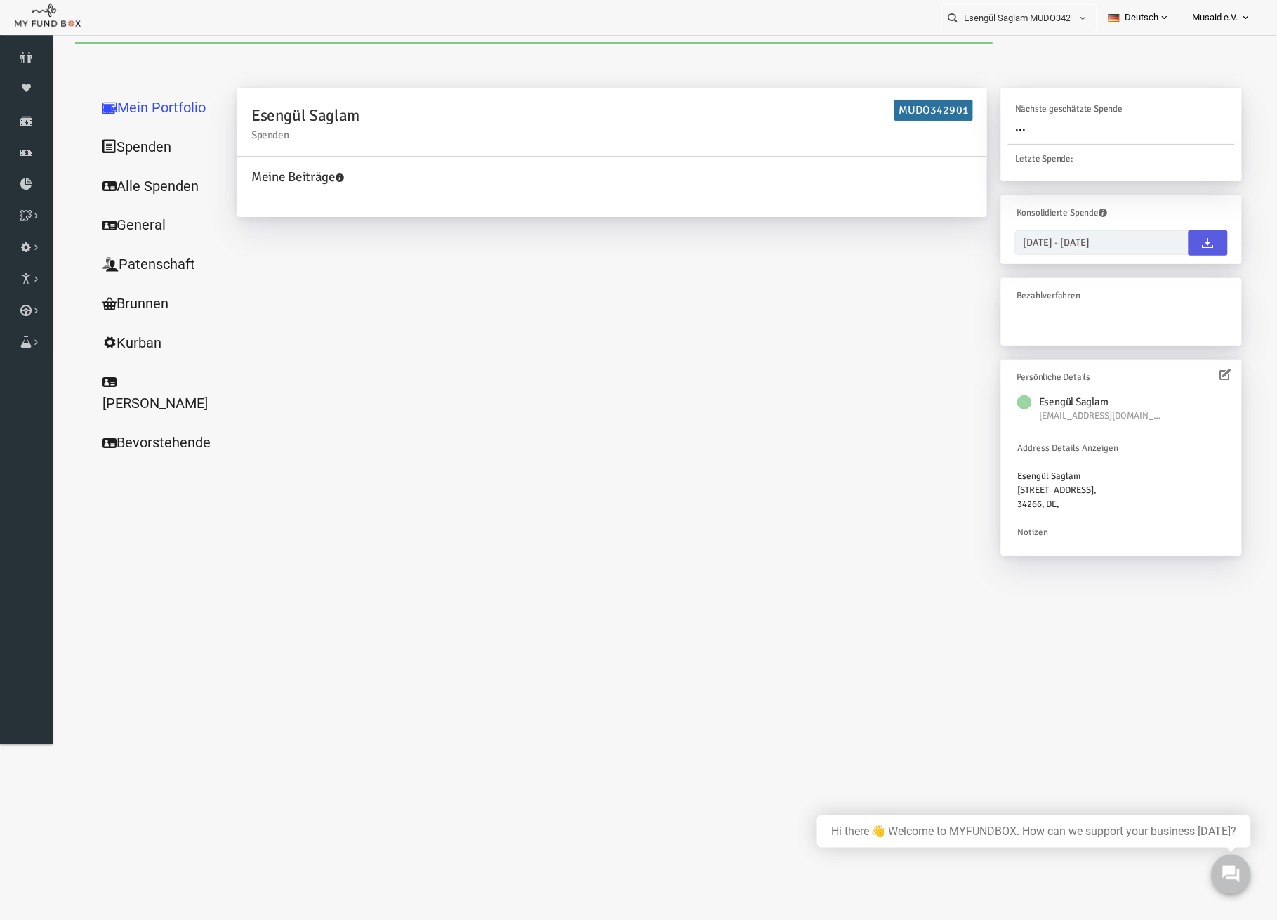
drag, startPoint x: 107, startPoint y: 183, endPoint x: 93, endPoint y: 183, distance: 14.1
click at [105, 183] on link "Alle Spenden" at bounding box center [135, 186] width 140 height 40
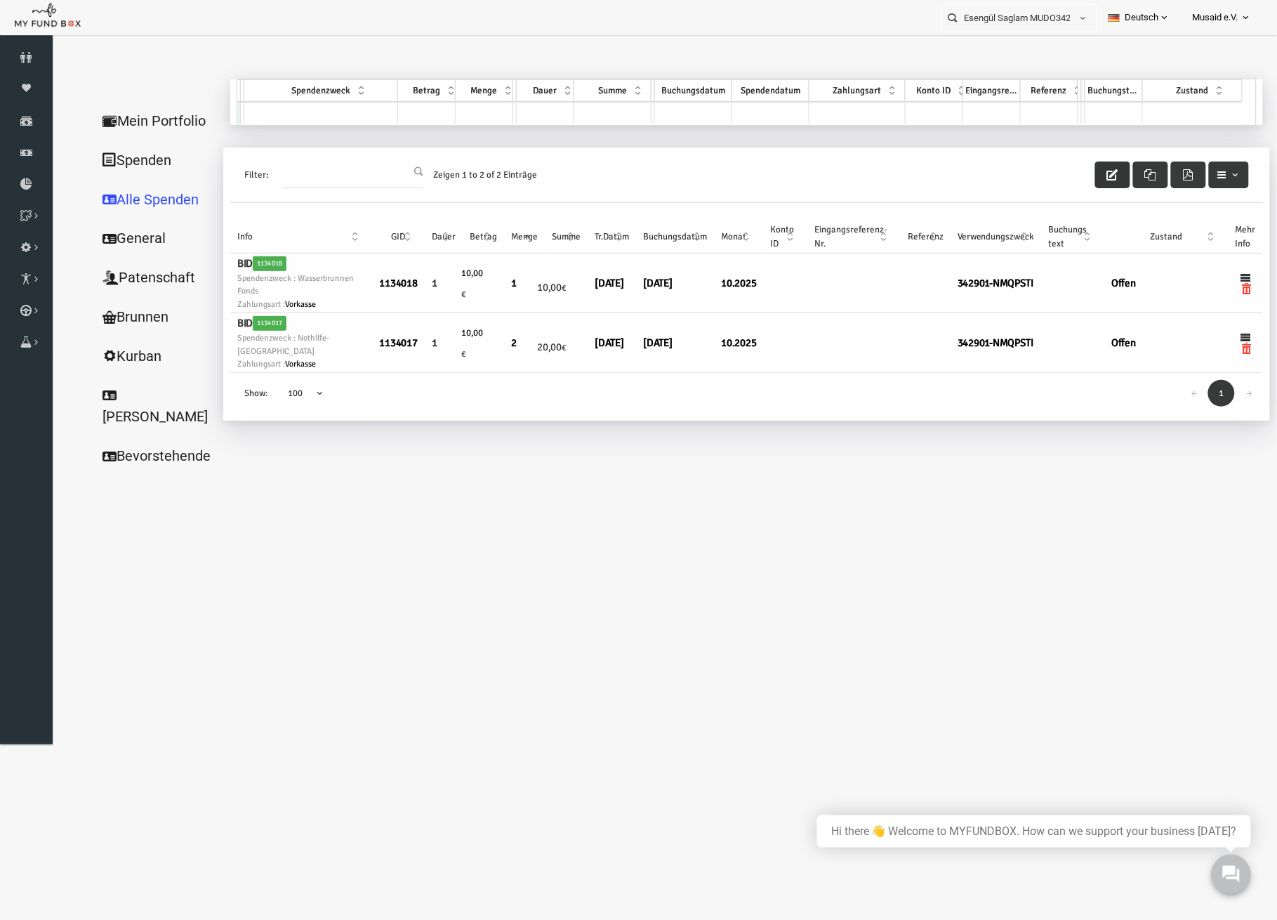
click at [1090, 166] on button "button" at bounding box center [1087, 174] width 35 height 27
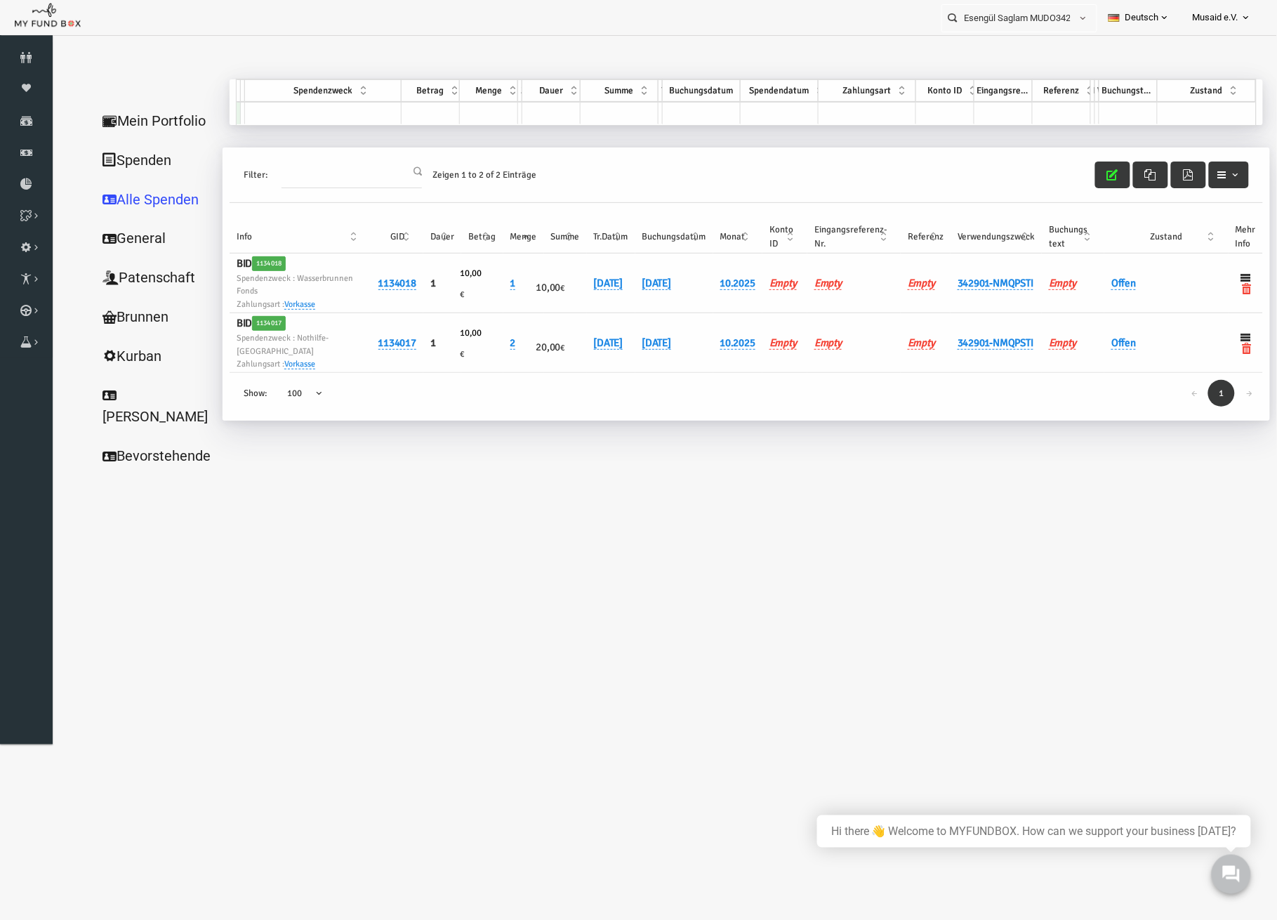
click at [579, 273] on td "12.10.2025" at bounding box center [586, 283] width 48 height 60
click at [584, 282] on link "12.10.2025" at bounding box center [583, 282] width 29 height 13
click at [571, 301] on input "12.10.2025" at bounding box center [635, 295] width 169 height 25
type input "[DATE]"
click at [736, 296] on icon "submit" at bounding box center [741, 295] width 11 height 11
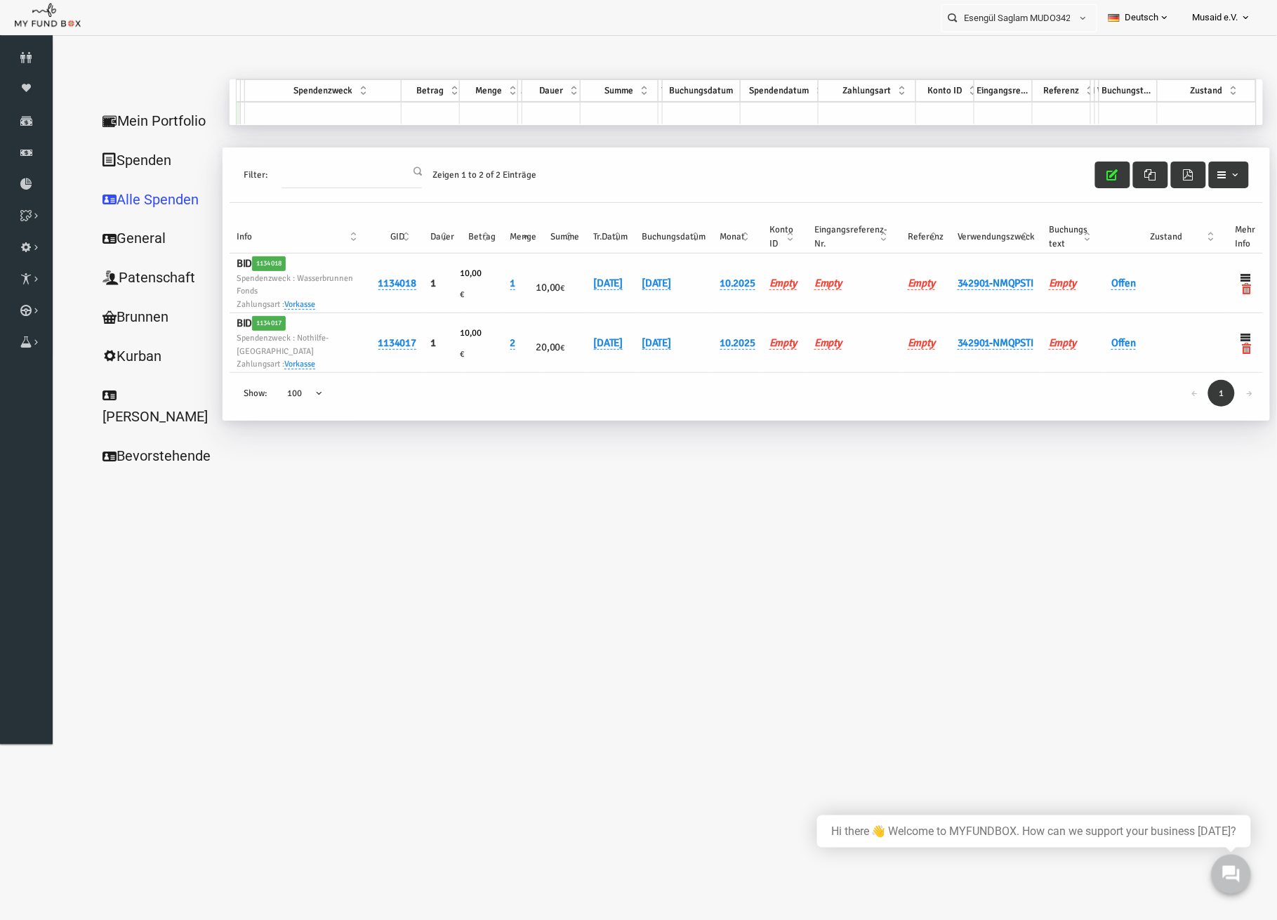
click at [593, 328] on td "12.10.2025" at bounding box center [586, 342] width 48 height 60
click at [588, 342] on link "12.10.2025" at bounding box center [583, 342] width 29 height 13
click at [566, 363] on div "12.10.2025 DD.MM.YYYY" at bounding box center [635, 358] width 169 height 39
click at [570, 353] on input "12.10.2025" at bounding box center [635, 351] width 169 height 25
type input "[DATE]"
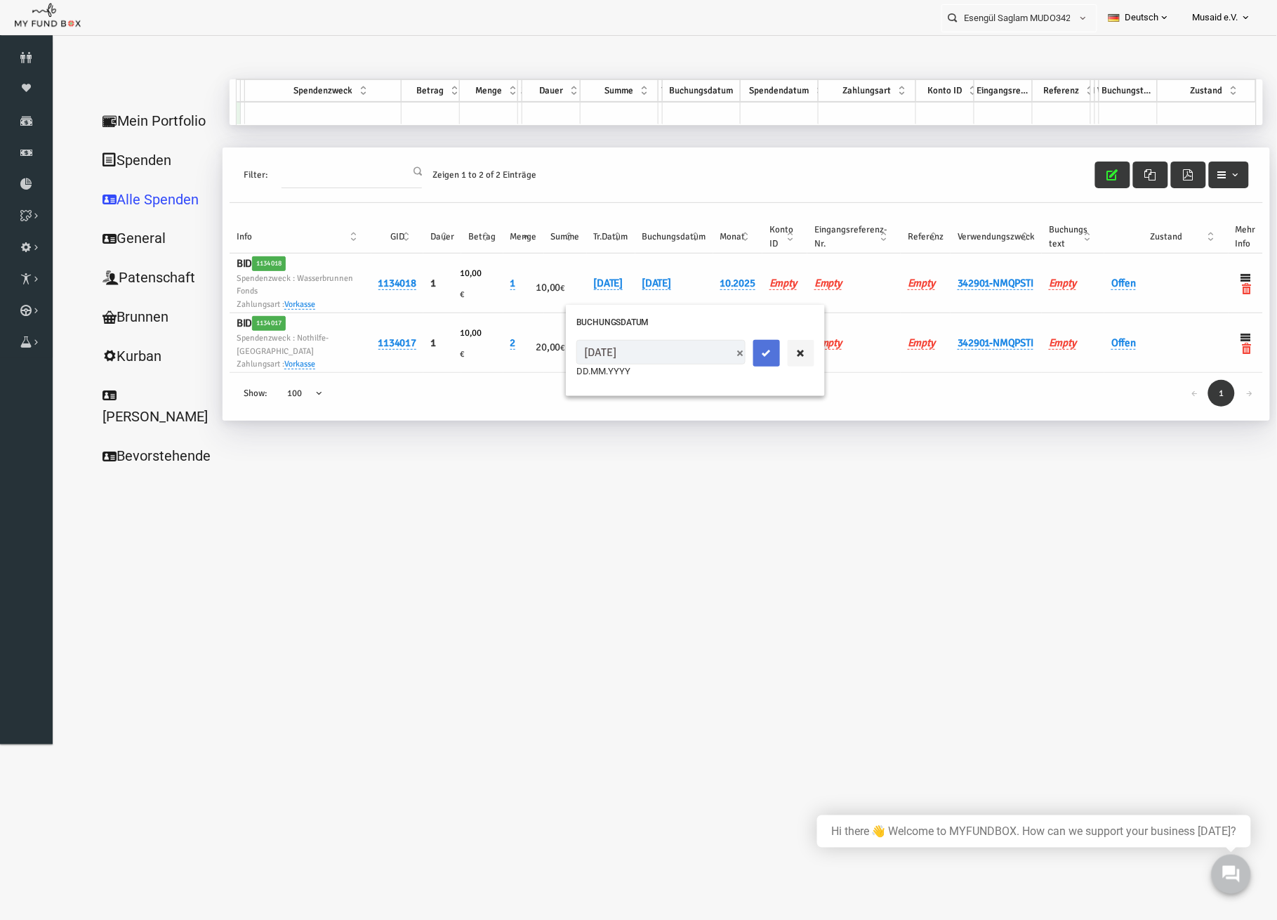
click at [728, 352] on button "submit" at bounding box center [741, 352] width 27 height 27
click at [1109, 273] on td "Offen" at bounding box center [1141, 283] width 124 height 60
click at [1103, 286] on link "Offen" at bounding box center [1098, 282] width 25 height 13
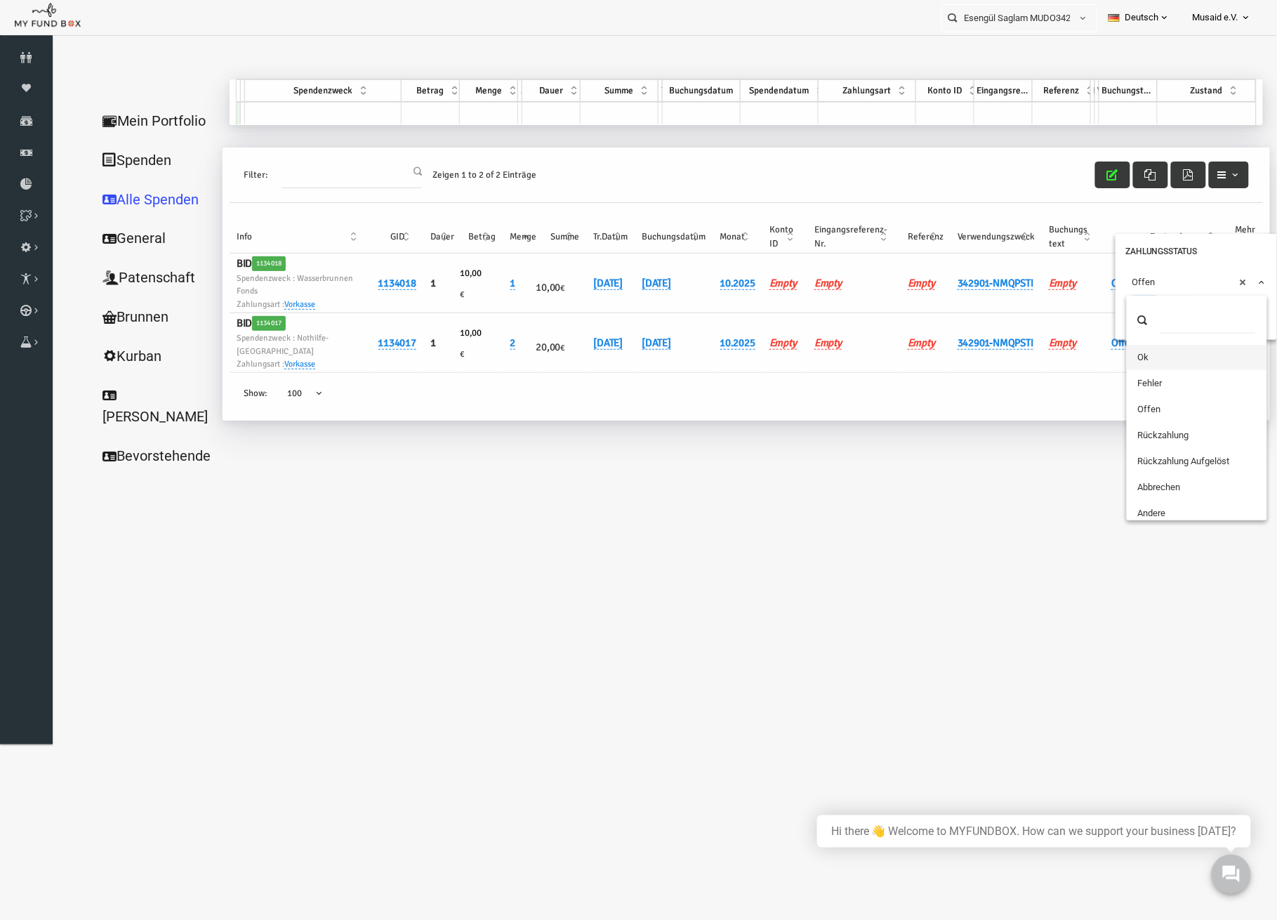
click at [1103, 286] on span "× Offen" at bounding box center [1171, 281] width 140 height 27
click at [1111, 303] on button "submit" at bounding box center [1120, 308] width 27 height 27
click at [1095, 341] on link "Offen" at bounding box center [1098, 342] width 25 height 13
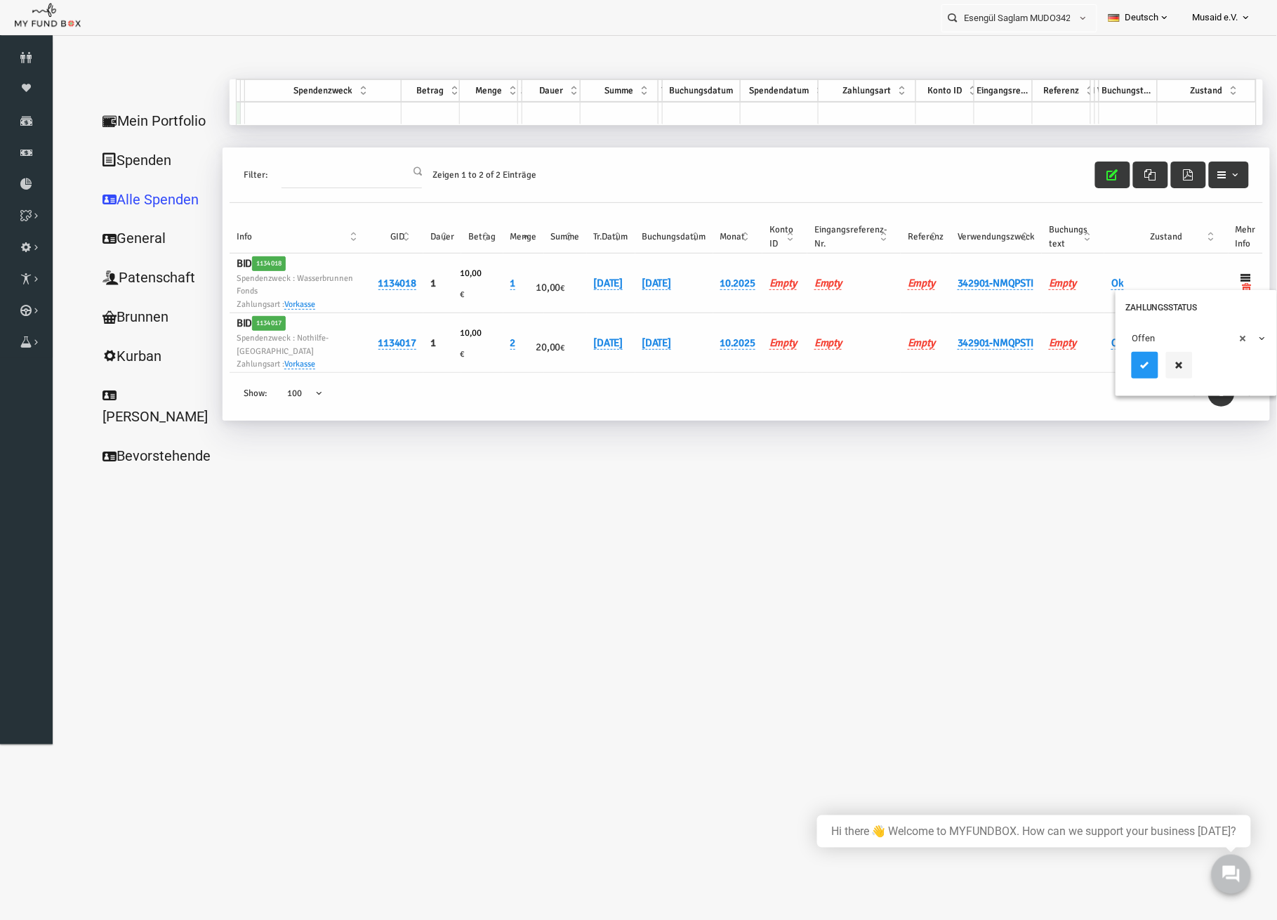
click at [1098, 346] on div "× Offen" at bounding box center [1170, 354] width 161 height 81
click at [1121, 334] on span "× Offen" at bounding box center [1171, 338] width 128 height 14
click at [1126, 398] on span at bounding box center [1172, 375] width 140 height 49
click at [1120, 359] on icon "submit" at bounding box center [1119, 364] width 11 height 11
click at [1078, 183] on button "button" at bounding box center [1087, 174] width 35 height 27
